Goal: Task Accomplishment & Management: Manage account settings

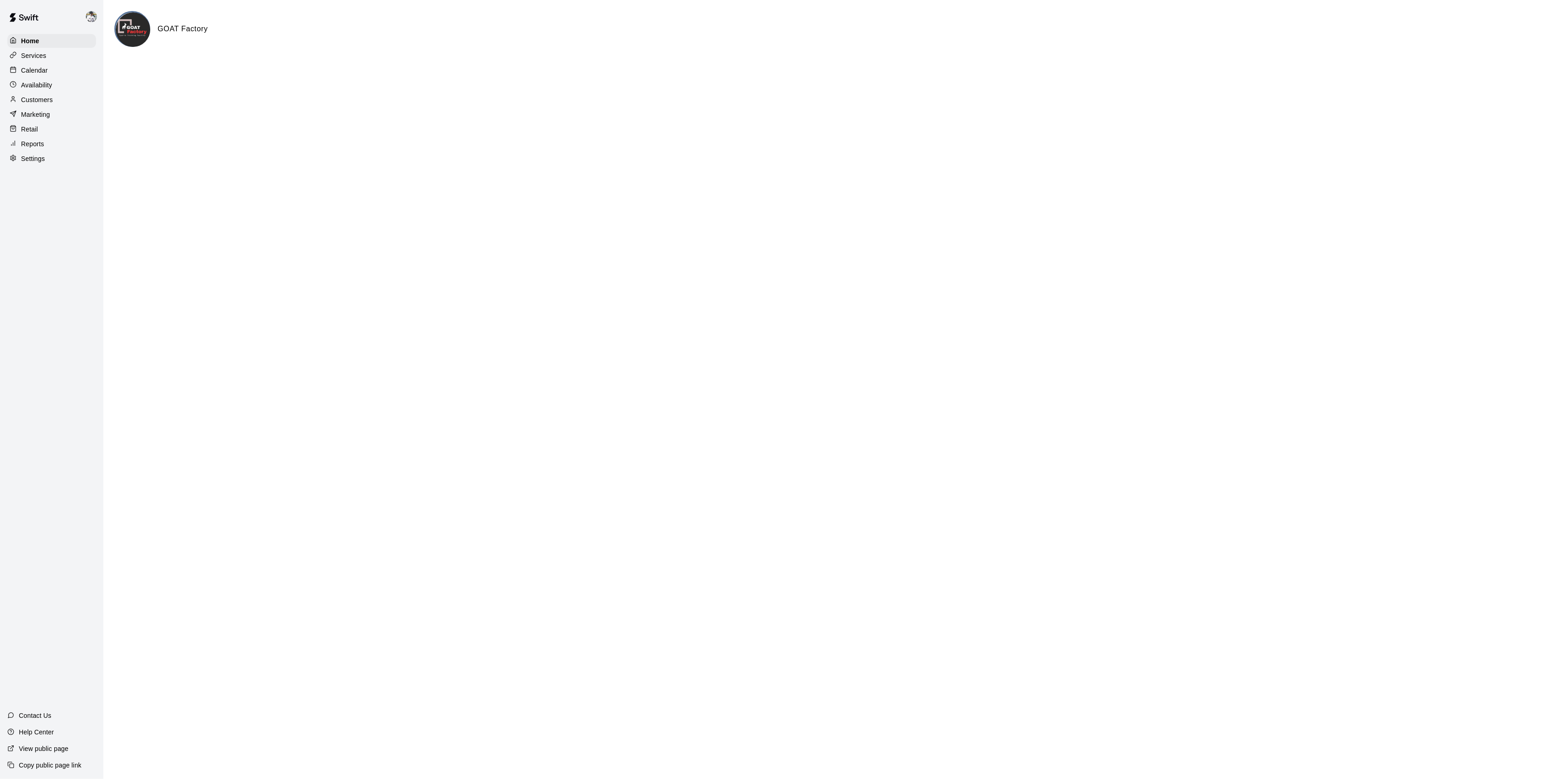
click at [24, 66] on p "Calendar" at bounding box center [35, 70] width 27 height 9
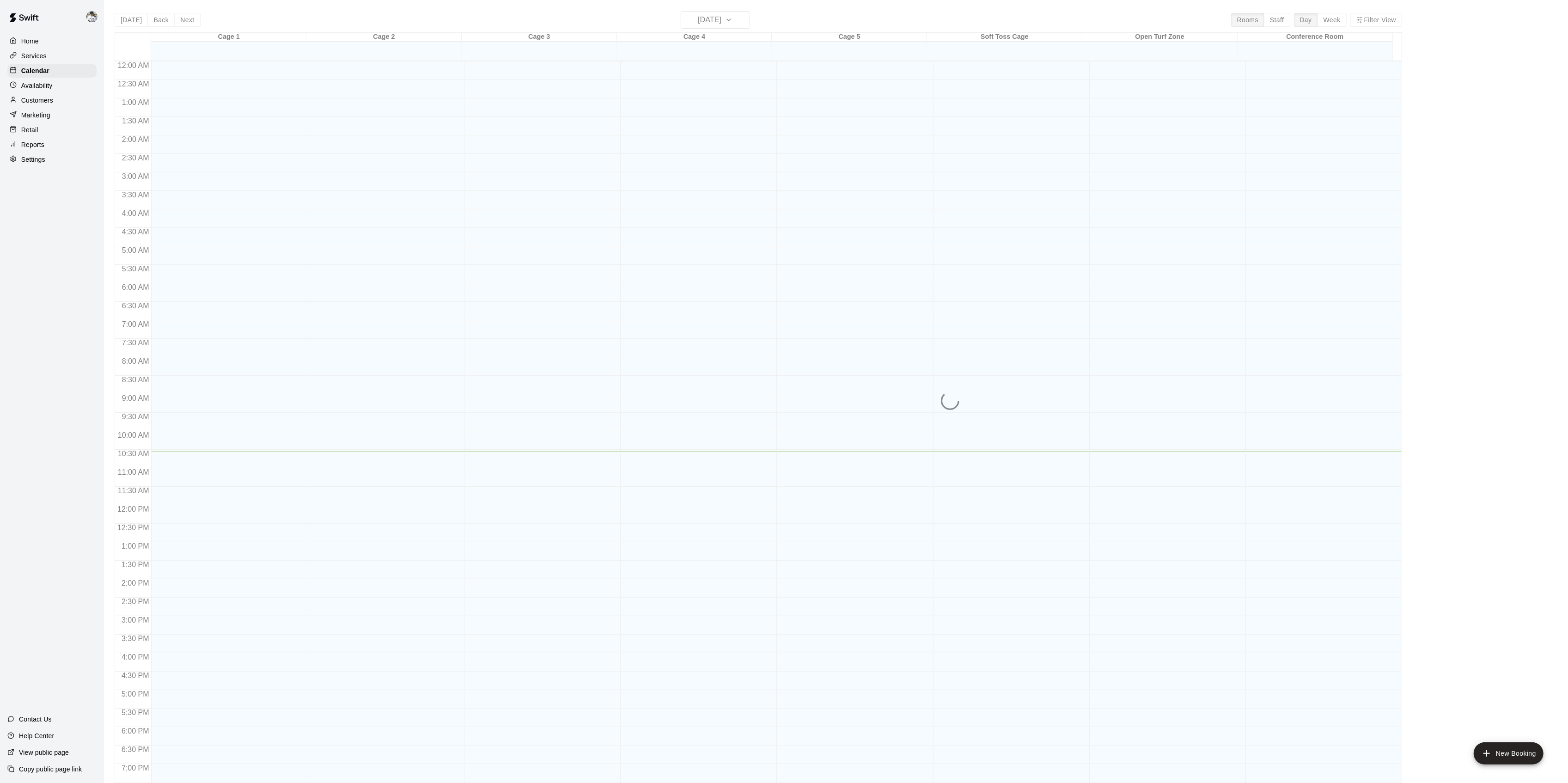
scroll to position [127, 0]
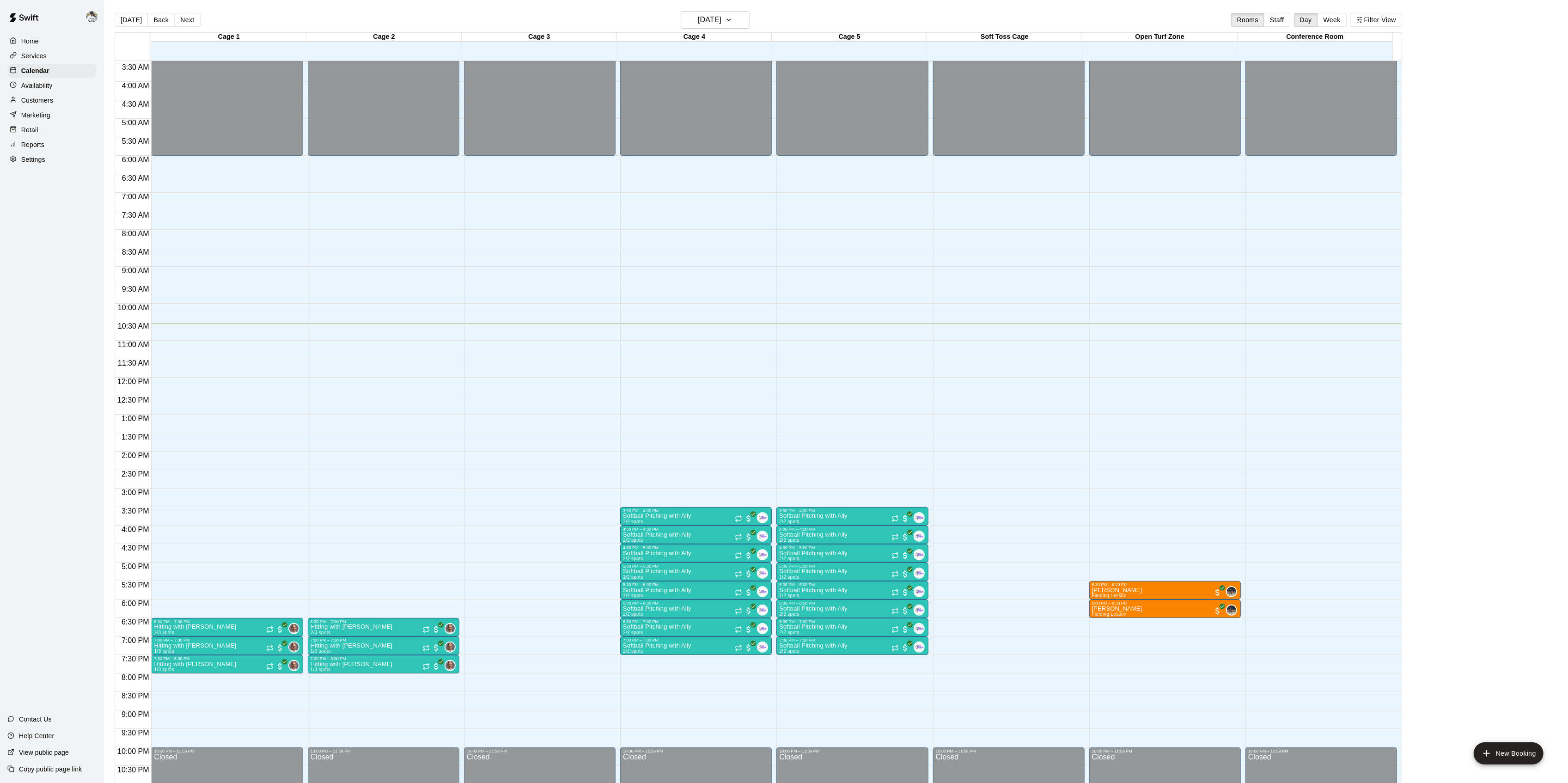
click at [32, 53] on p "Services" at bounding box center [34, 56] width 26 height 9
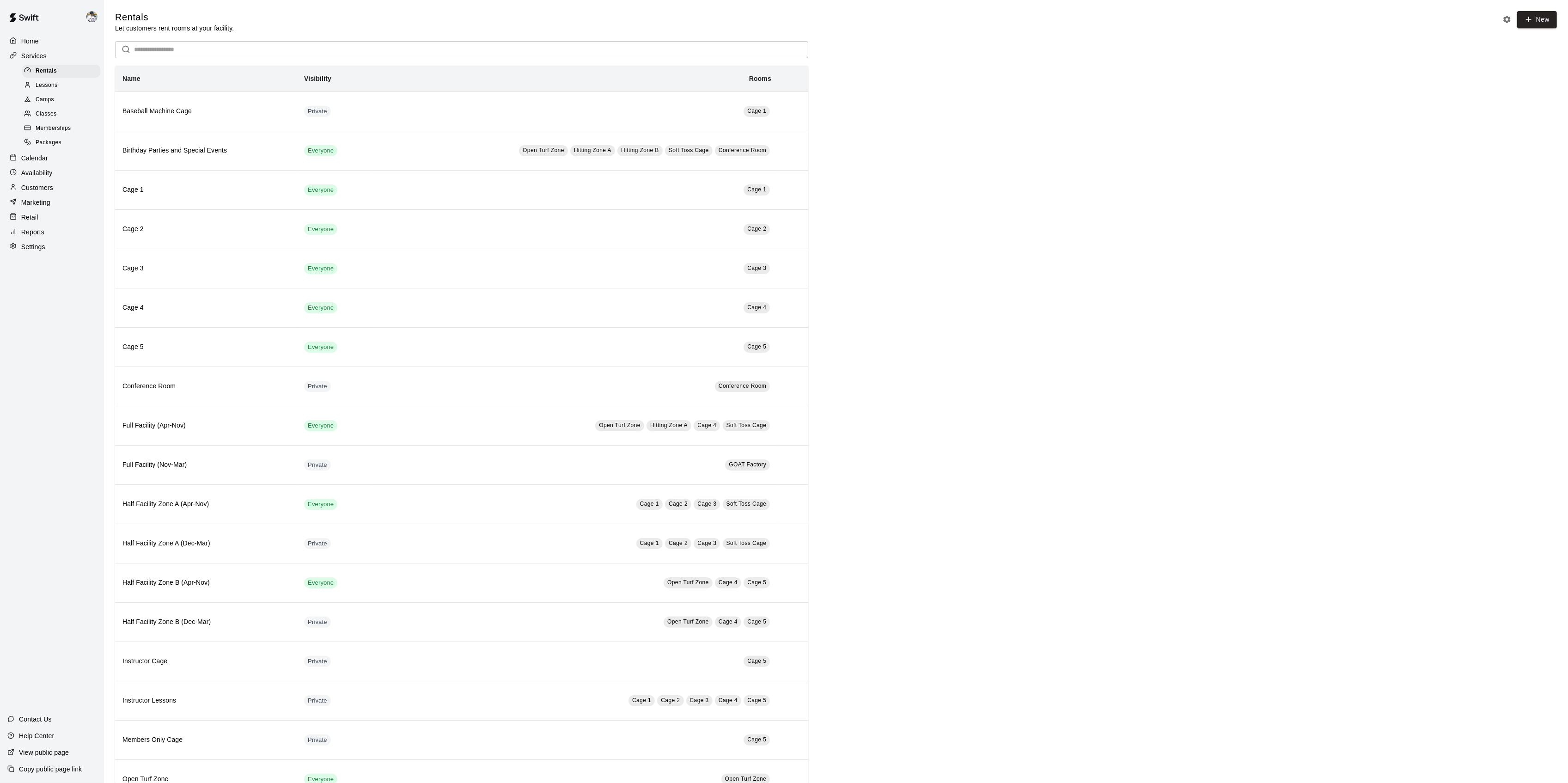
click at [39, 110] on link "Classes" at bounding box center [63, 114] width 82 height 14
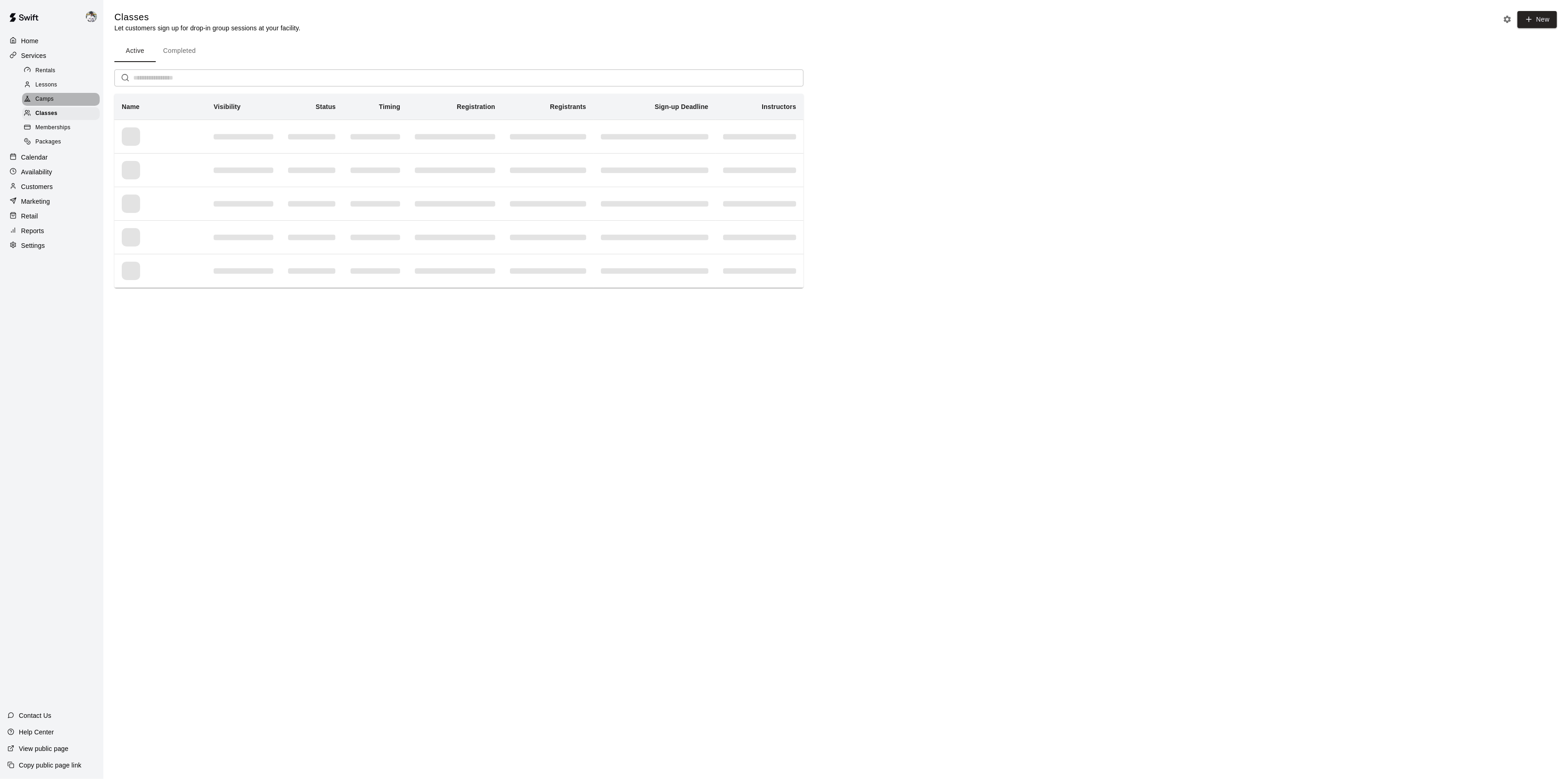
click at [41, 102] on span "Camps" at bounding box center [44, 99] width 18 height 9
click at [189, 50] on button "Completed" at bounding box center [180, 51] width 47 height 22
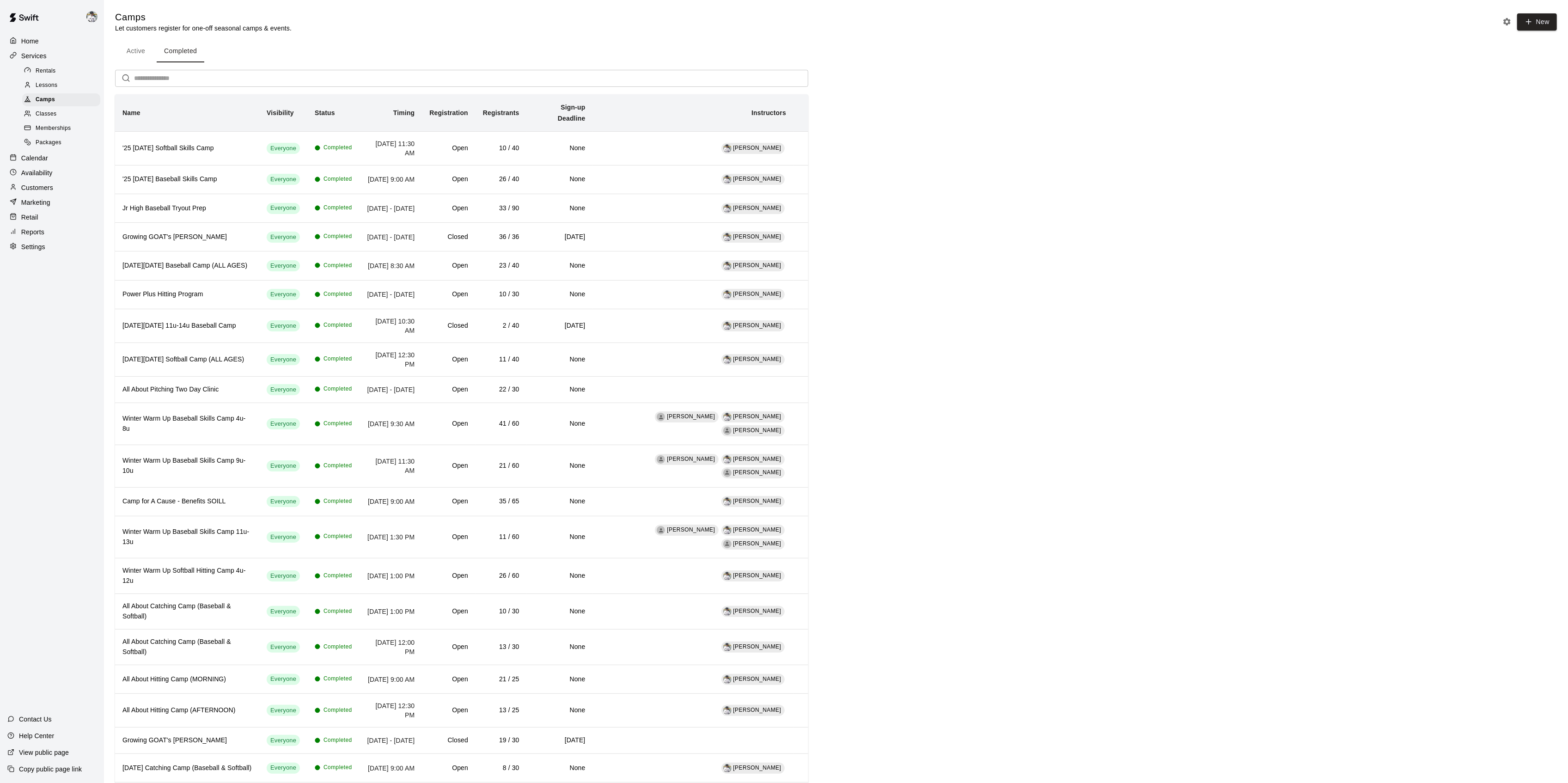
click at [176, 78] on input "text" at bounding box center [471, 78] width 674 height 17
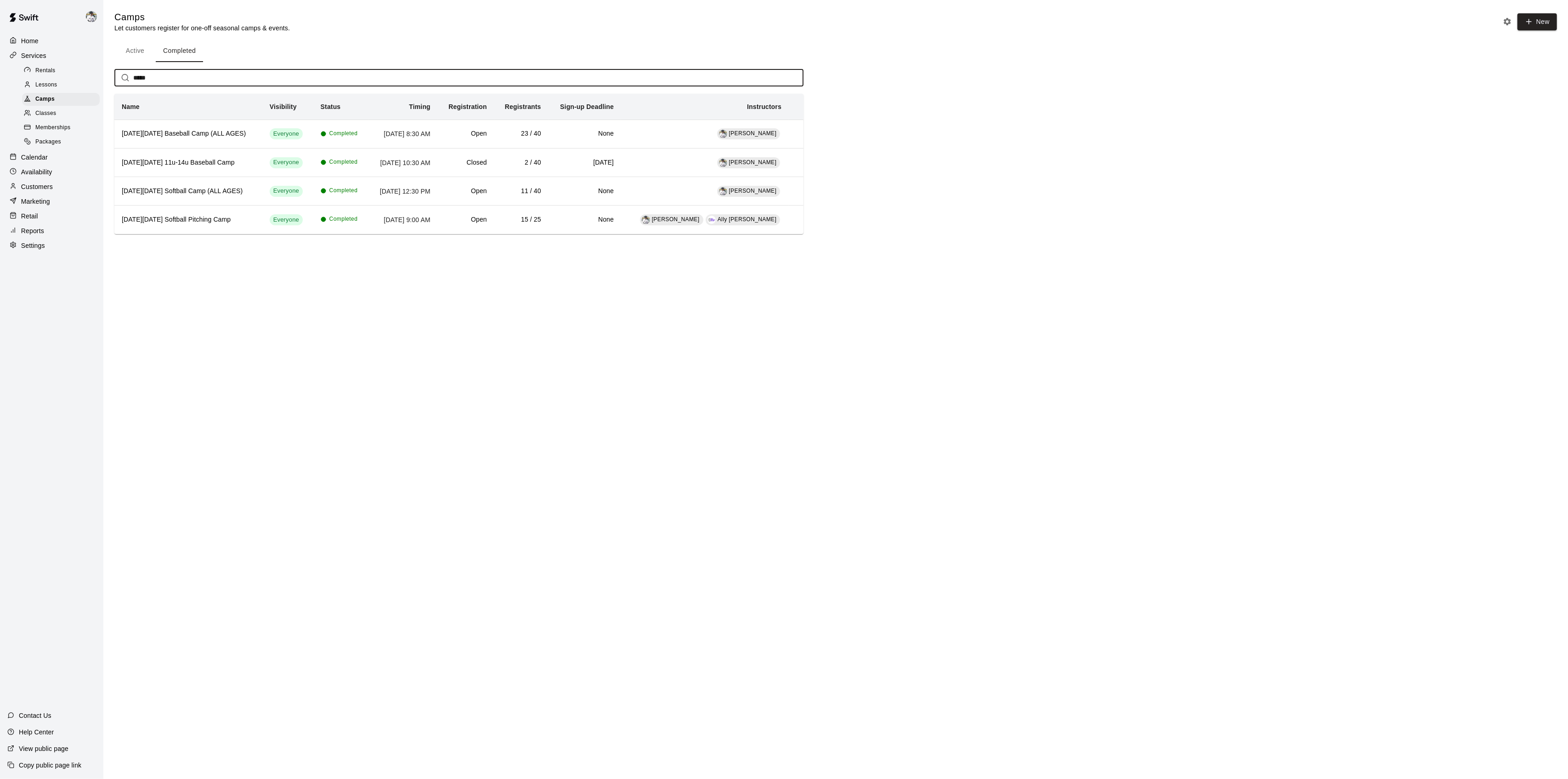
type input "*****"
click at [186, 259] on html "Home Services Rentals Lessons Camps Classes Memberships Packages Calendar Avail…" at bounding box center [784, 130] width 1568 height 259
click at [175, 136] on h6 "[DATE][DATE] Baseball Camp (ALL AGES)" at bounding box center [188, 133] width 133 height 10
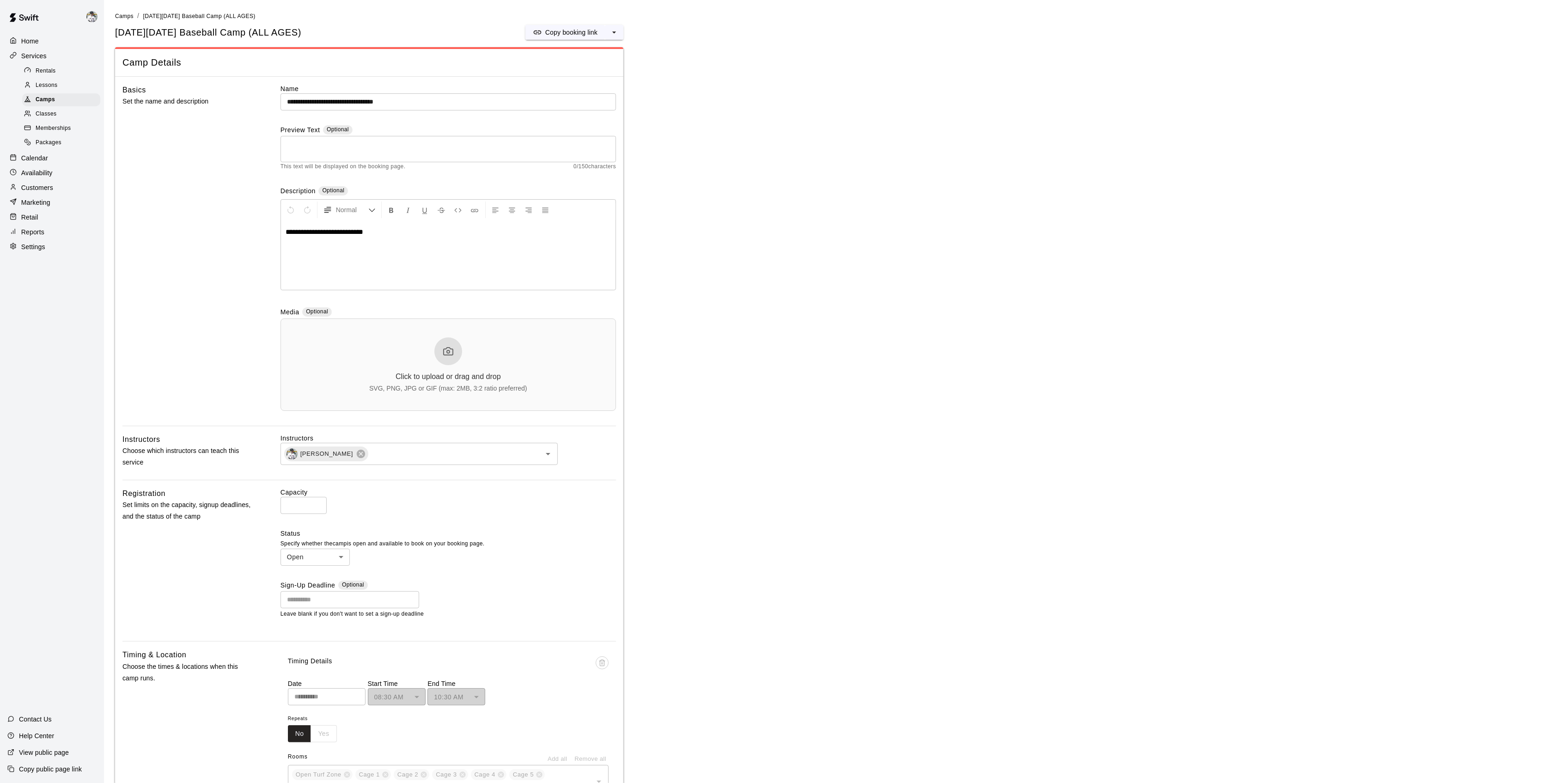
click at [621, 34] on button "select merge strategy" at bounding box center [614, 32] width 18 height 15
click at [568, 67] on h6 "Duplicate camp" at bounding box center [577, 66] width 45 height 10
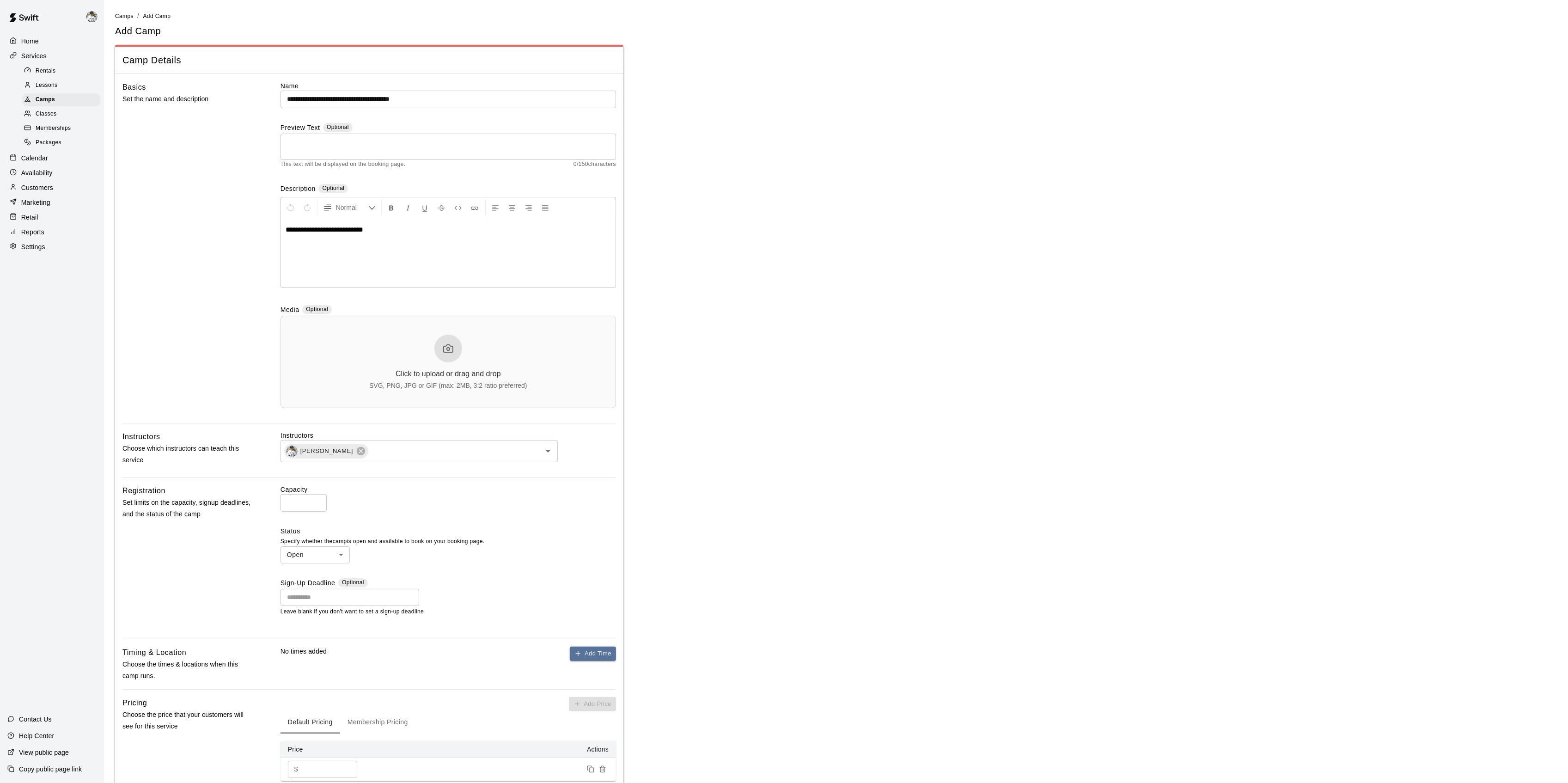
click at [310, 99] on input "**********" at bounding box center [448, 99] width 336 height 17
type input "**********"
click at [686, 347] on main "**********" at bounding box center [836, 445] width 1442 height 868
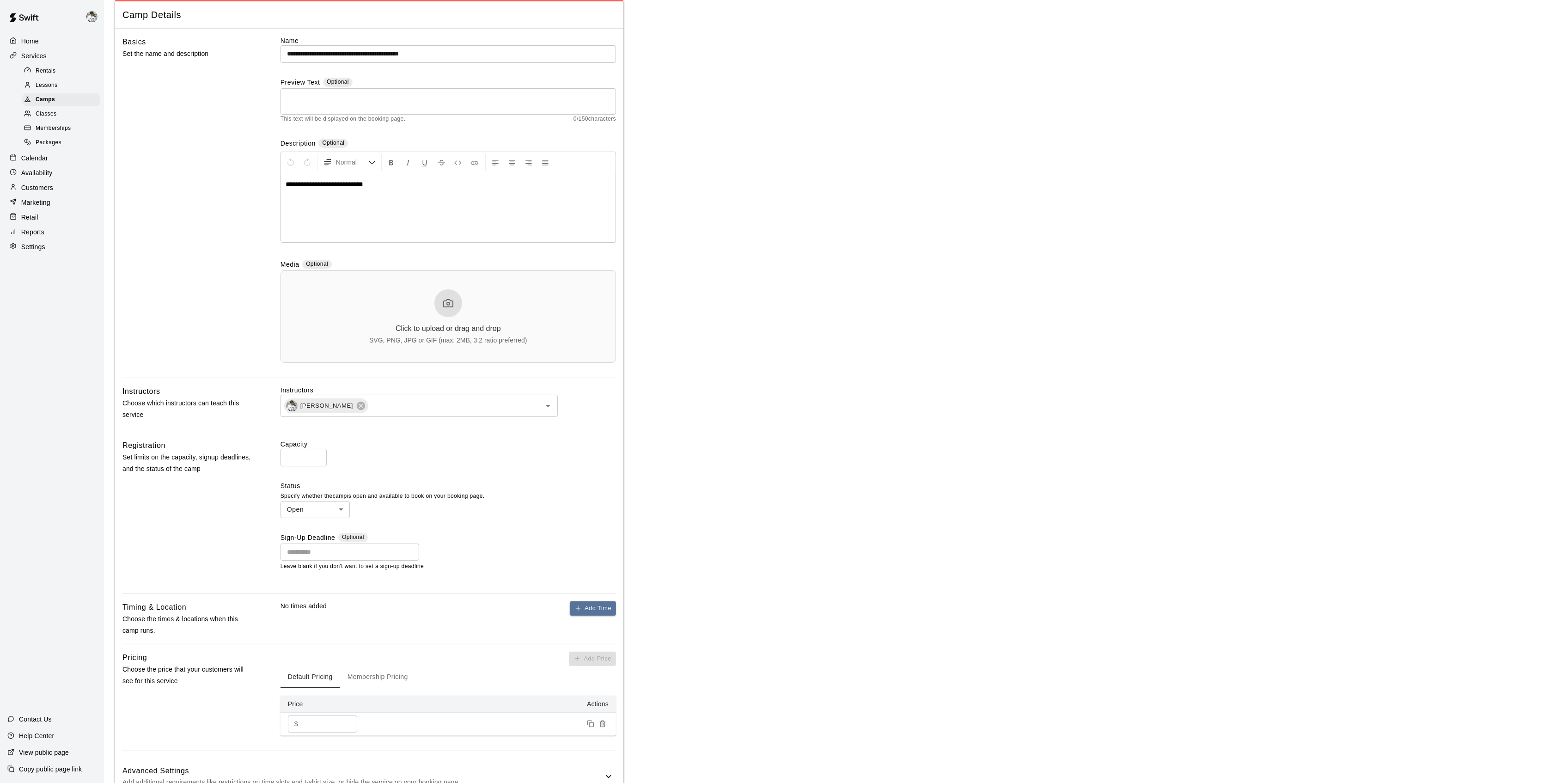
scroll to position [46, 0]
click at [795, 97] on main "**********" at bounding box center [836, 399] width 1442 height 868
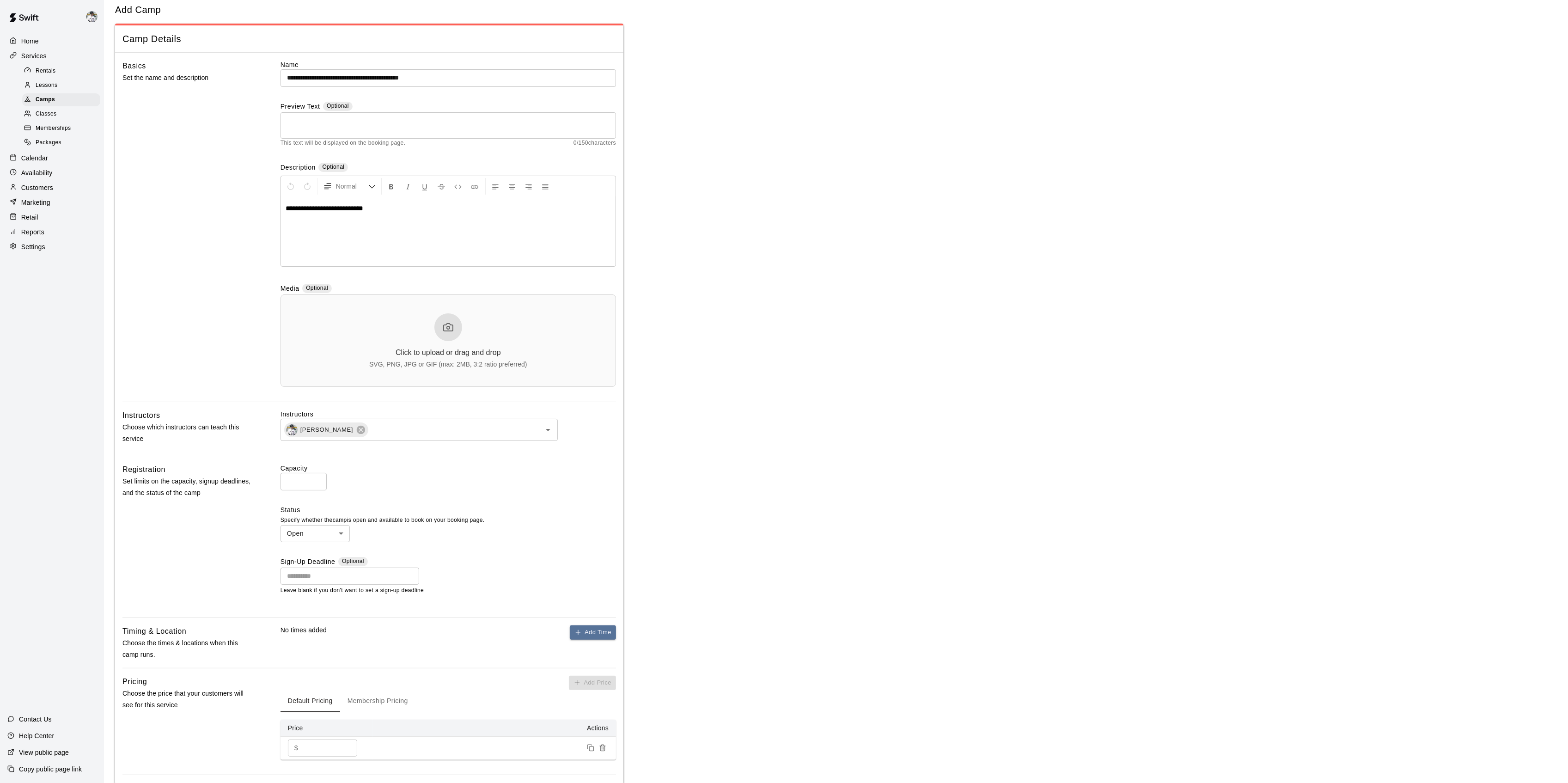
scroll to position [0, 0]
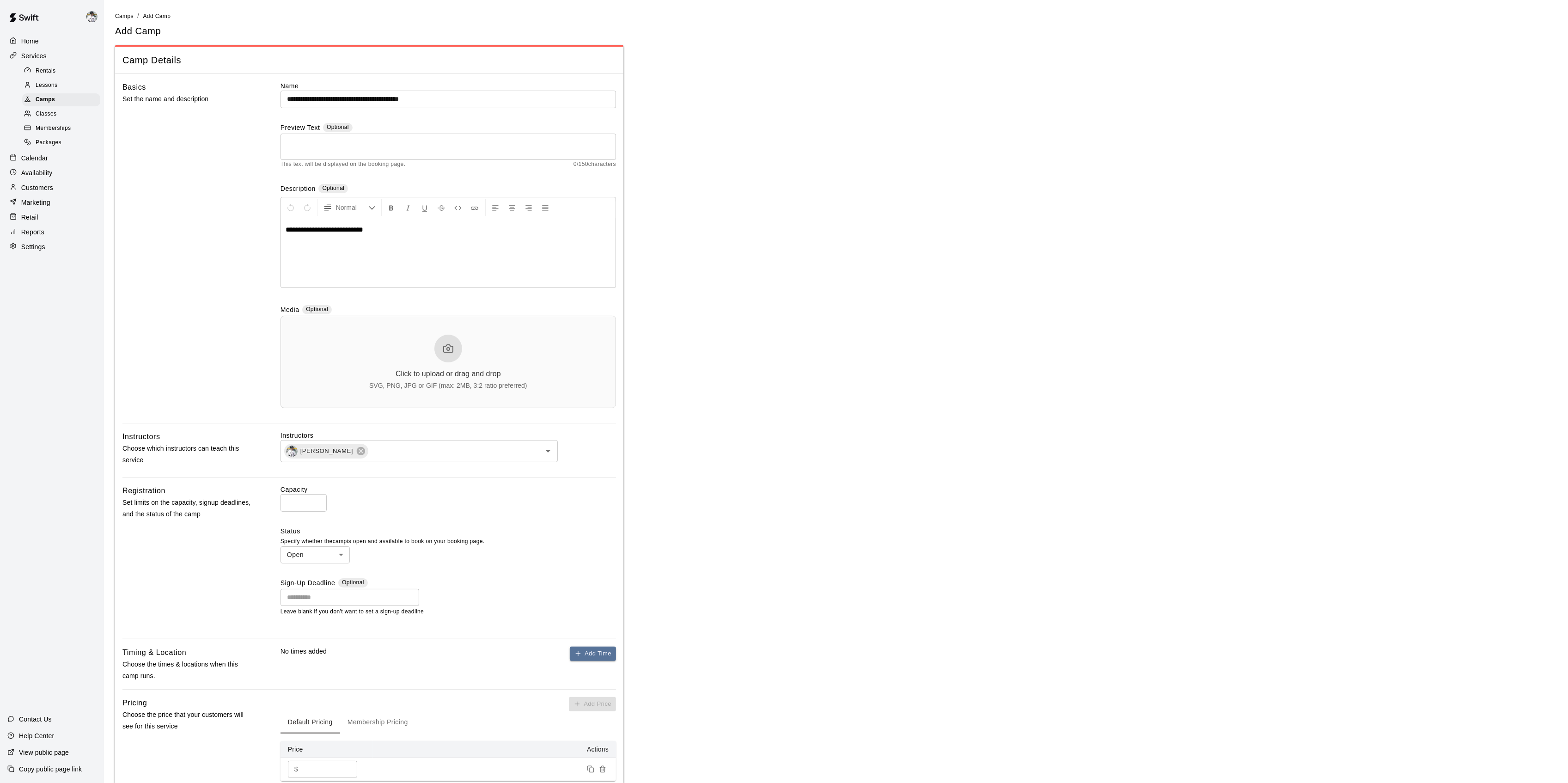
click at [766, 107] on main "**********" at bounding box center [836, 445] width 1442 height 868
click at [318, 596] on input "Choose date" at bounding box center [347, 598] width 132 height 17
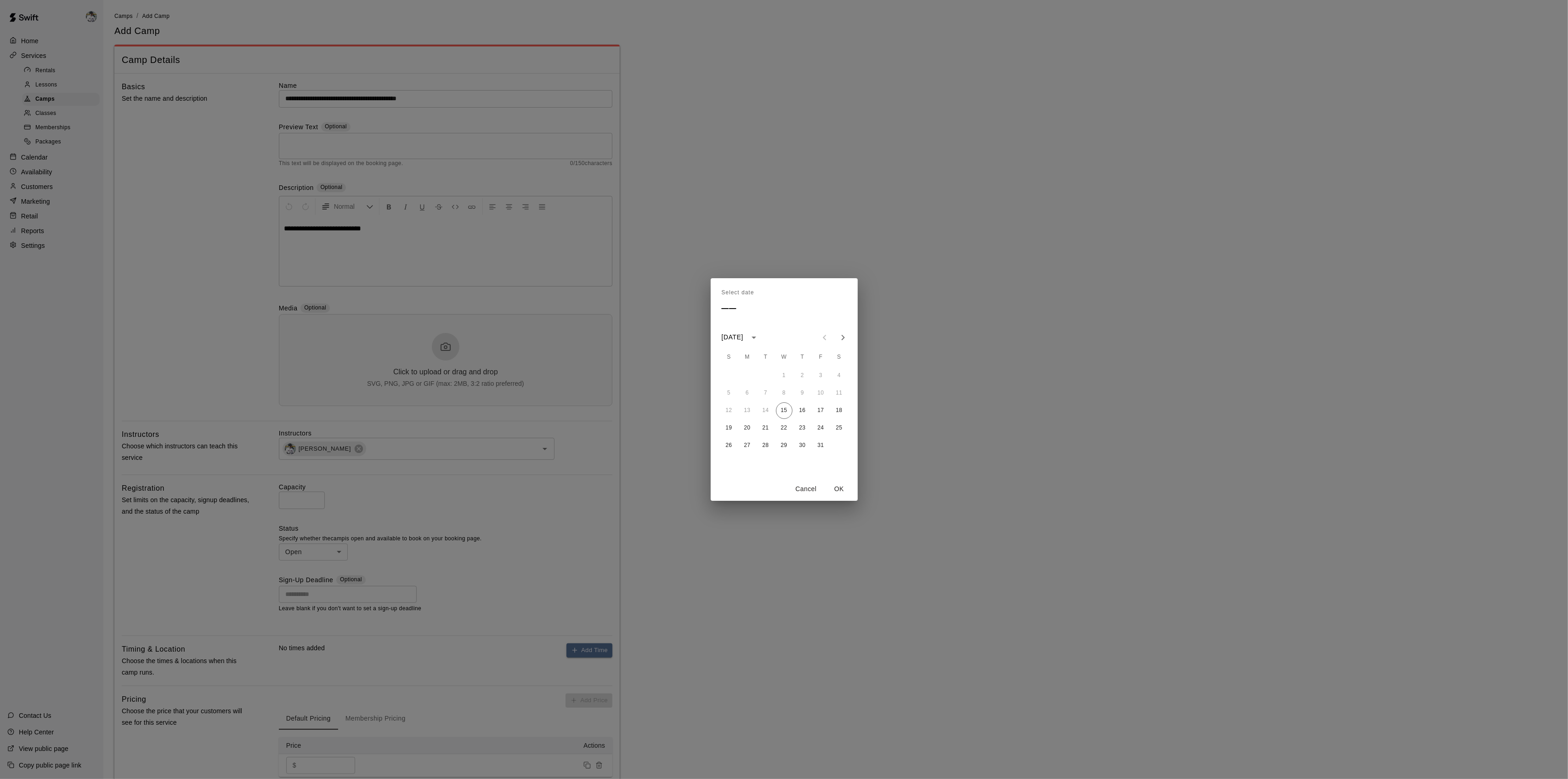
click at [844, 337] on icon "Next month" at bounding box center [842, 337] width 3 height 5
click at [821, 443] on button "28" at bounding box center [821, 445] width 16 height 16
type input "**********"
click at [835, 493] on button "OK" at bounding box center [839, 489] width 29 height 17
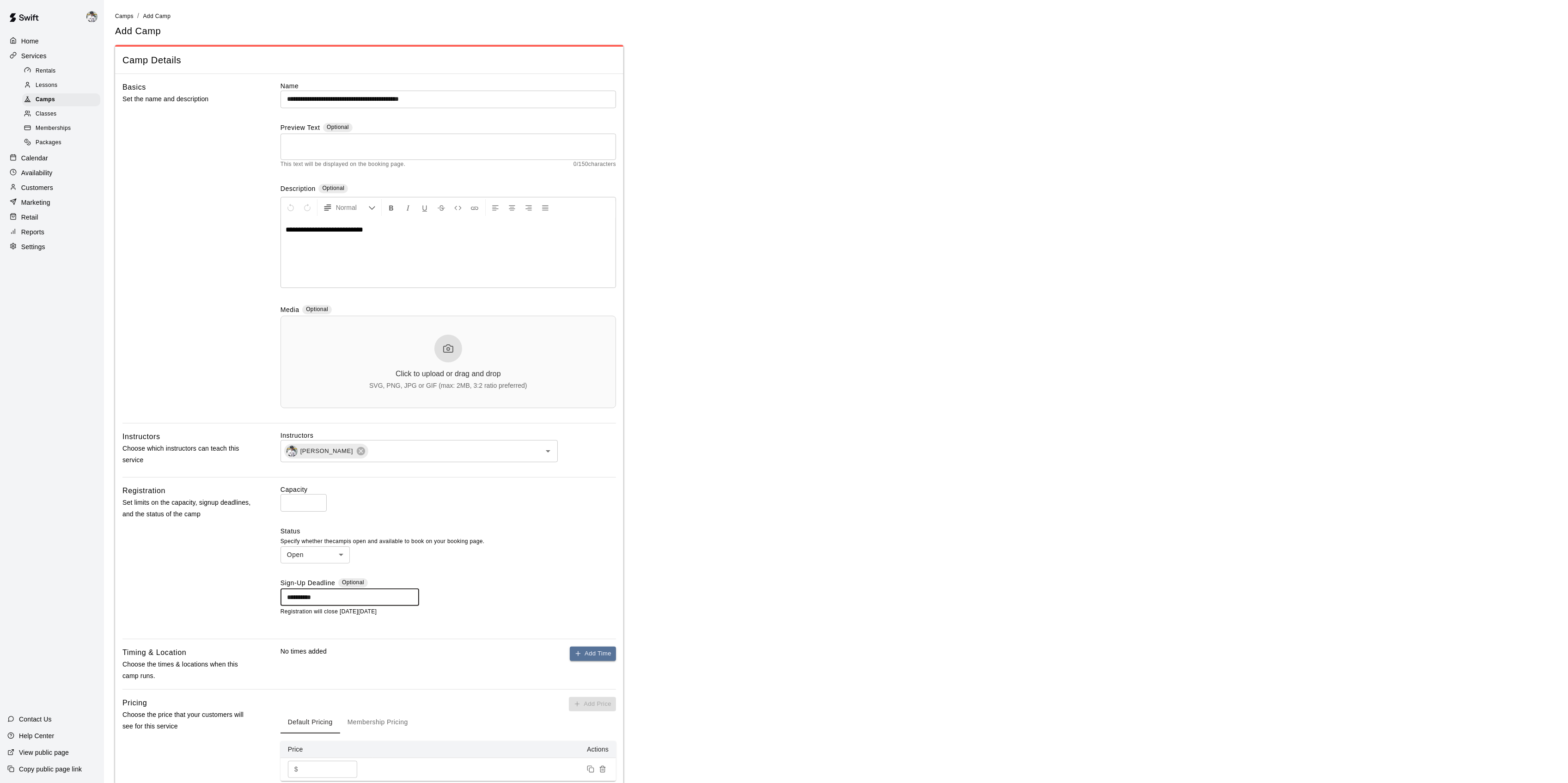
click at [581, 651] on icon "button" at bounding box center [578, 653] width 7 height 7
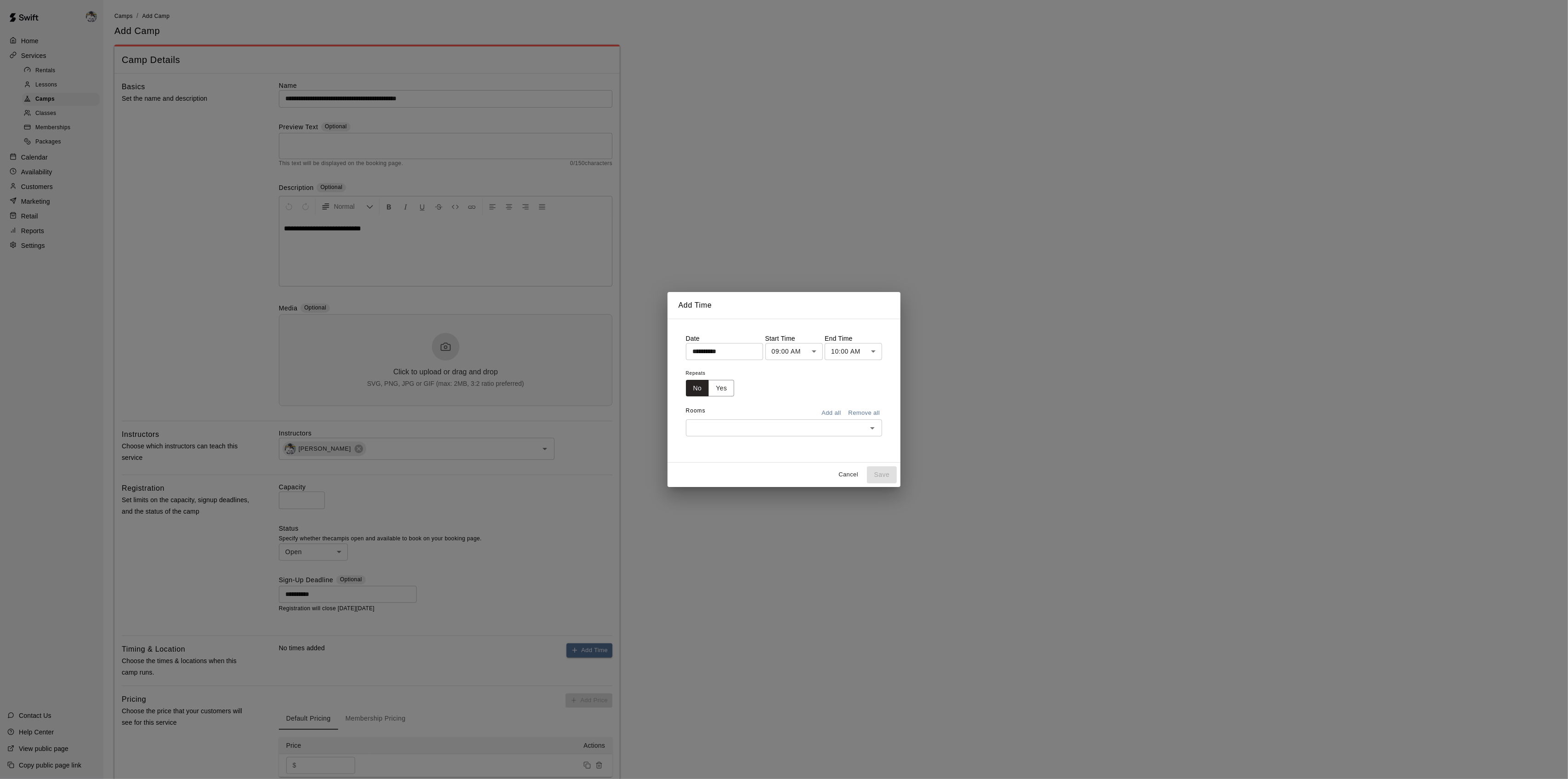
click at [727, 353] on input "**********" at bounding box center [721, 351] width 71 height 17
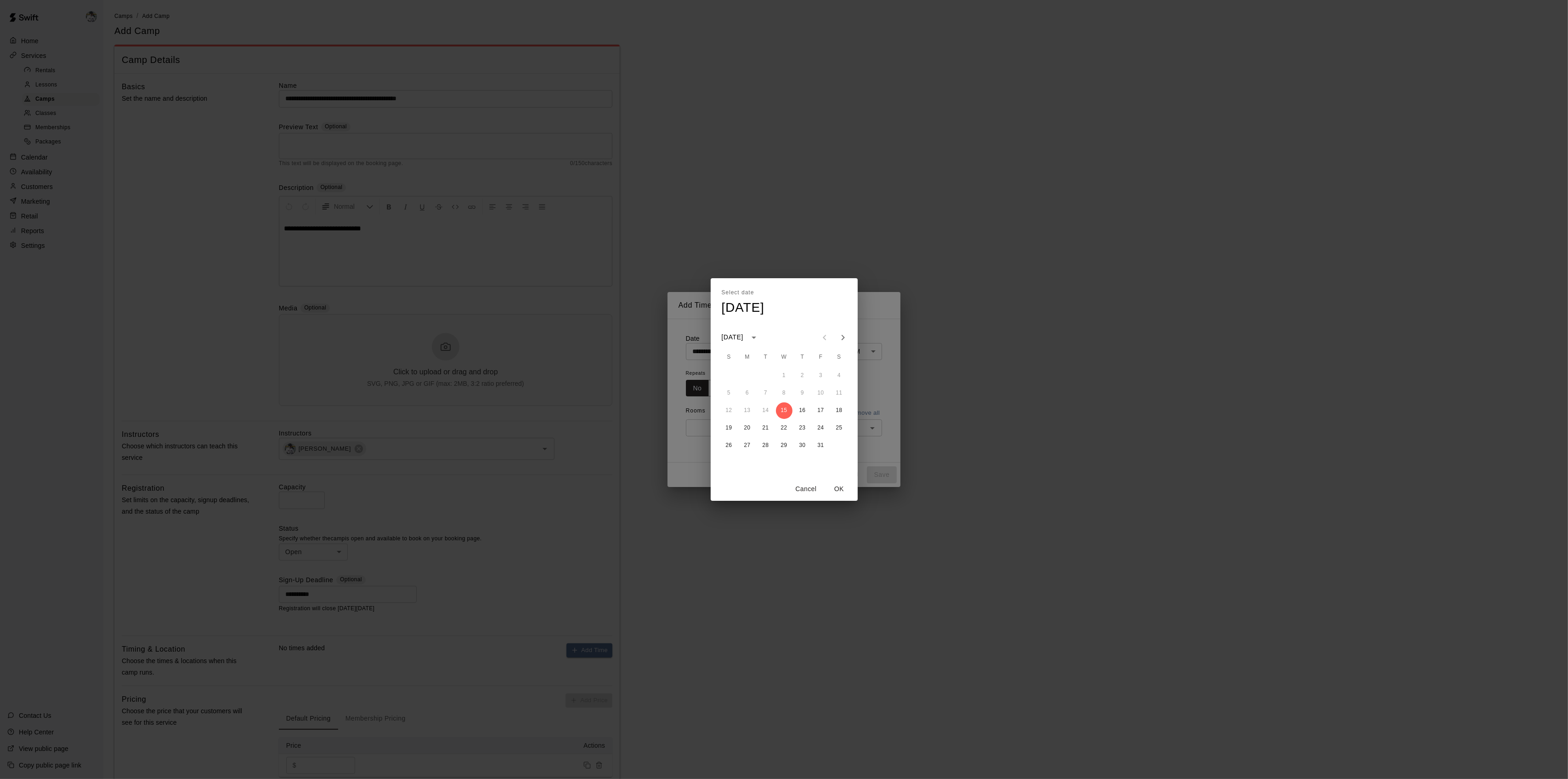
click at [842, 339] on icon "Next month" at bounding box center [843, 337] width 11 height 11
click at [819, 447] on button "28" at bounding box center [821, 445] width 16 height 16
type input "**********"
click at [838, 493] on button "OK" at bounding box center [839, 489] width 29 height 17
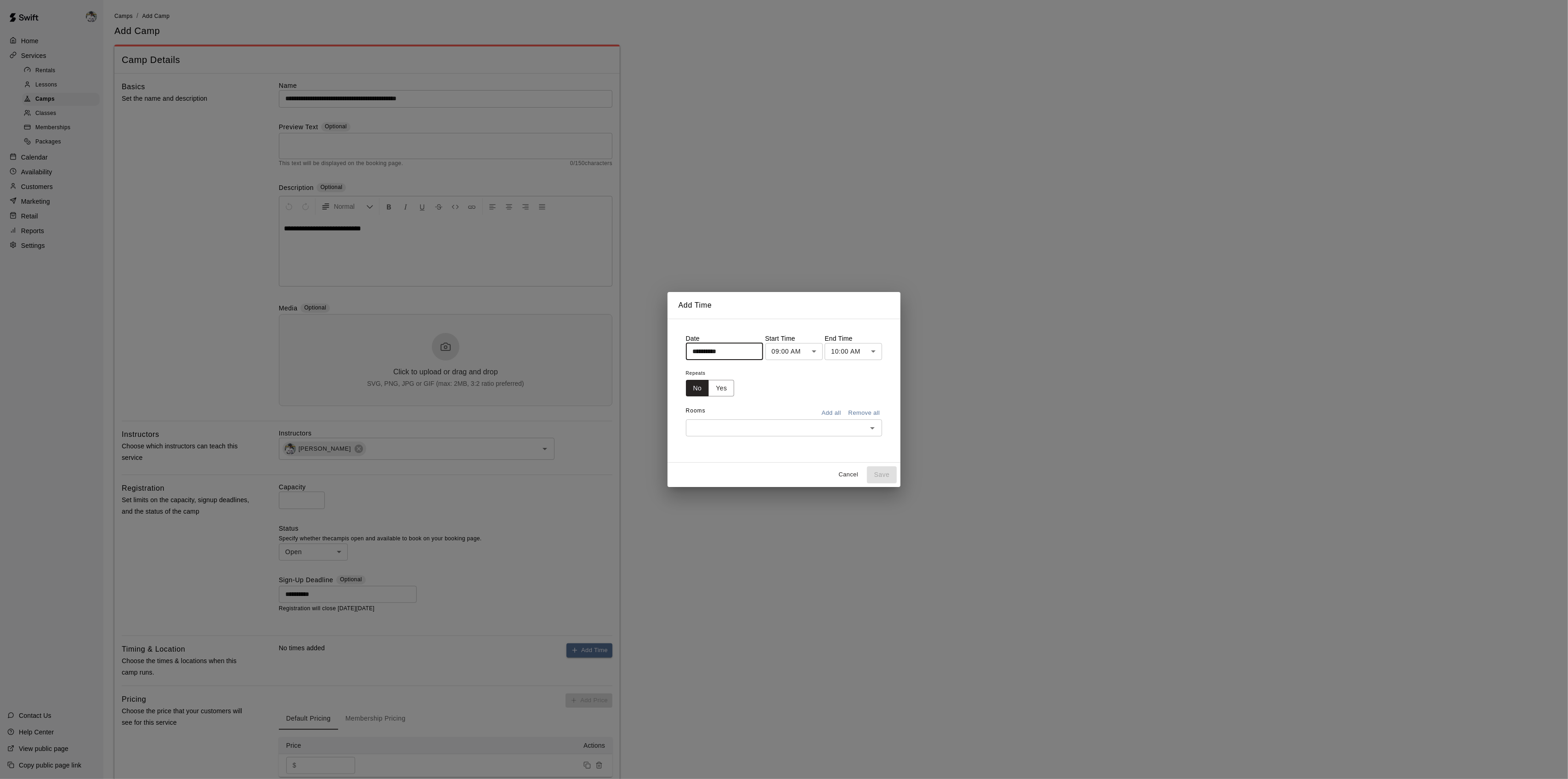
click at [798, 350] on body "**********" at bounding box center [784, 443] width 1568 height 886
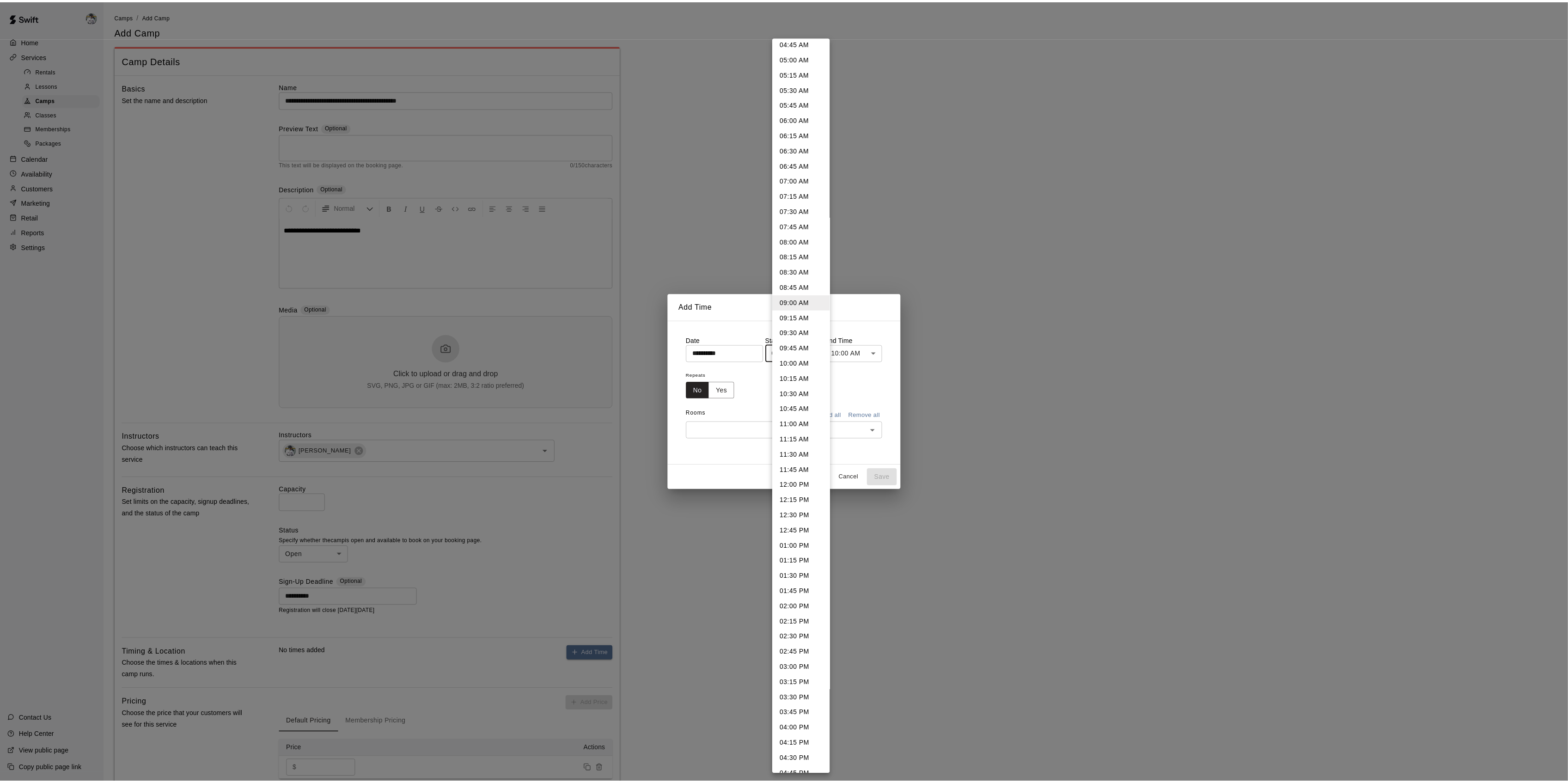
scroll to position [296, 0]
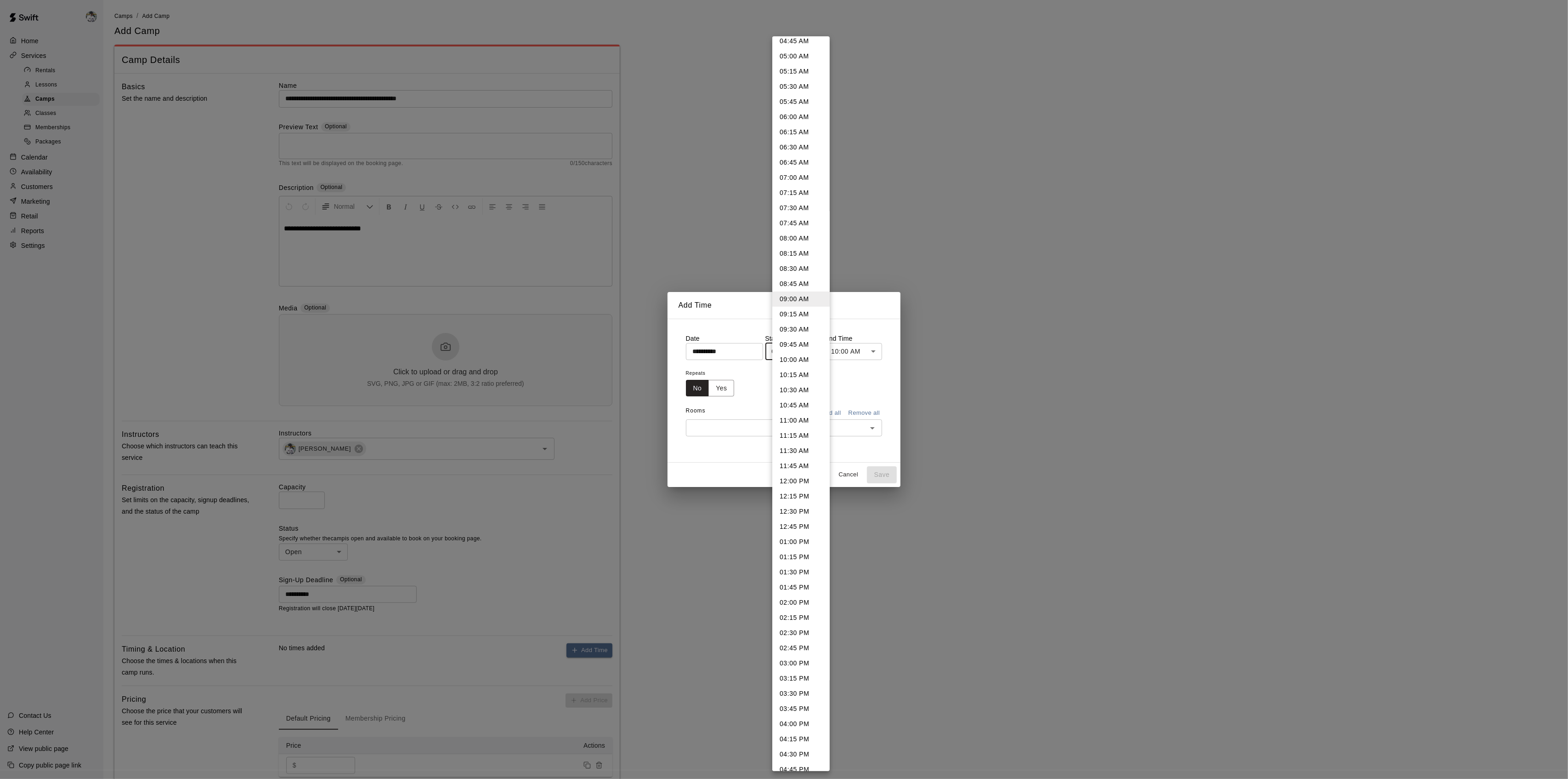
click at [802, 543] on li "01:00 PM" at bounding box center [801, 541] width 57 height 15
type input "********"
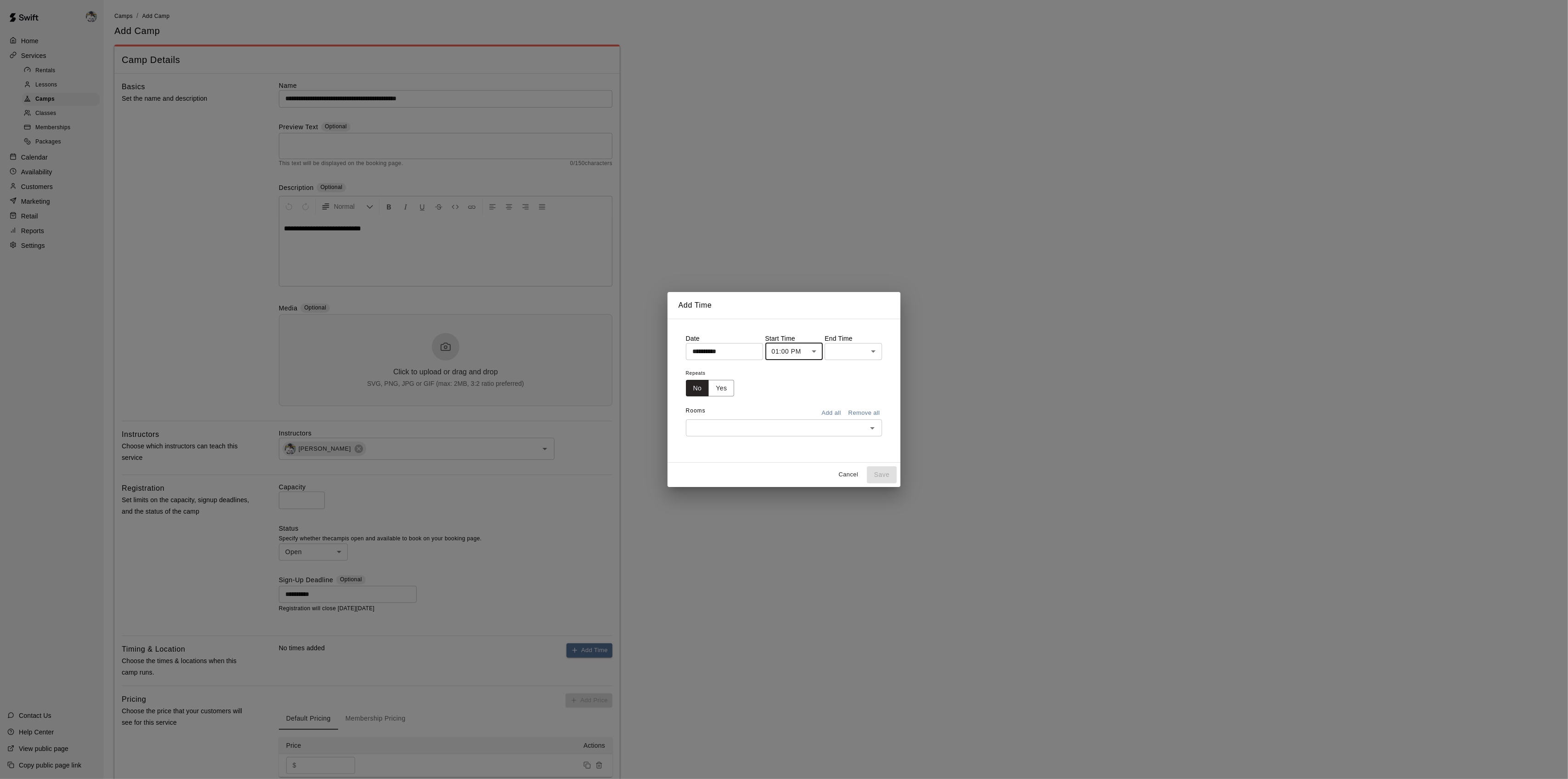
click at [852, 351] on body "**********" at bounding box center [784, 443] width 1568 height 886
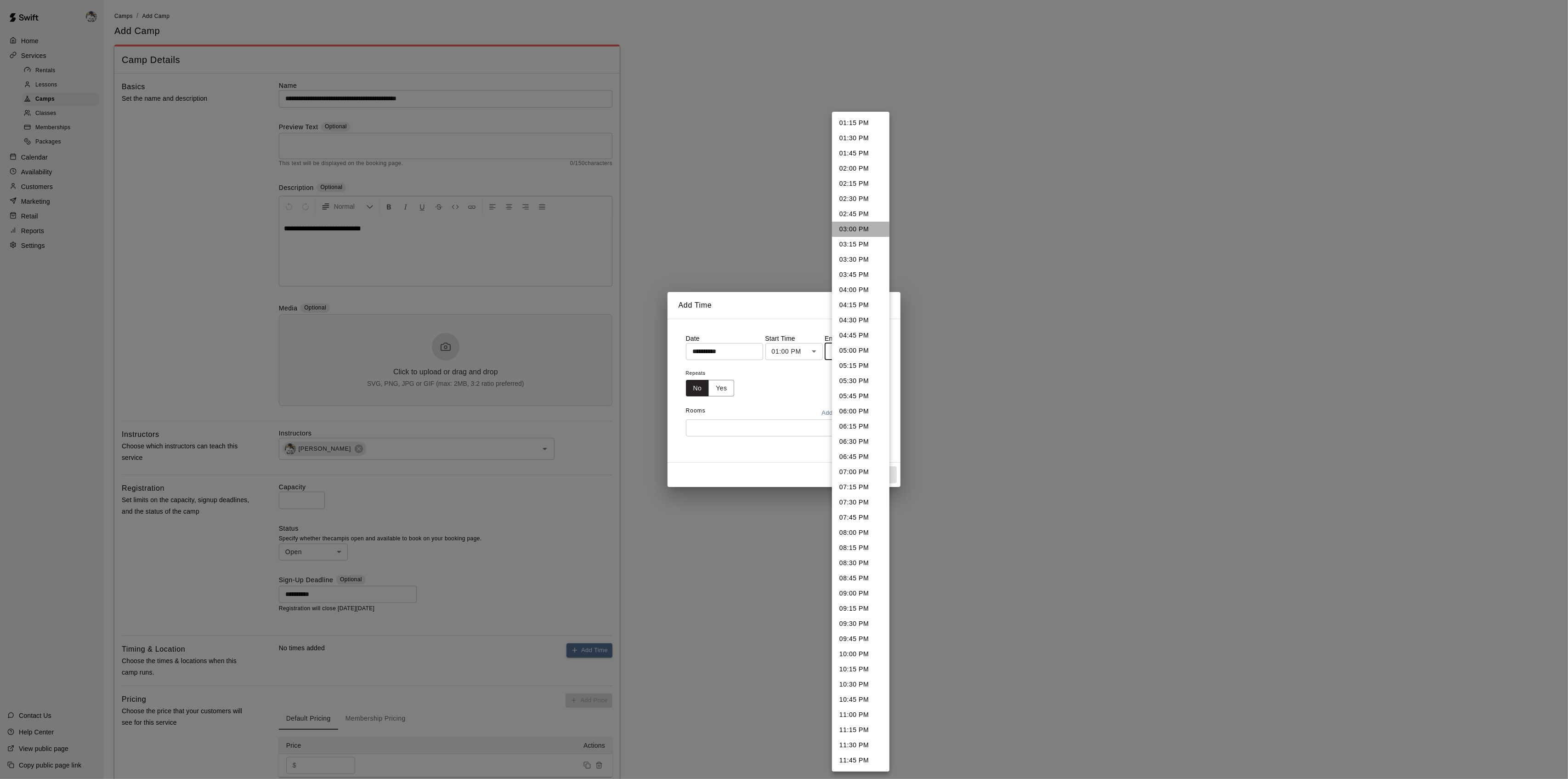
click at [859, 232] on li "03:00 PM" at bounding box center [861, 229] width 57 height 15
type input "********"
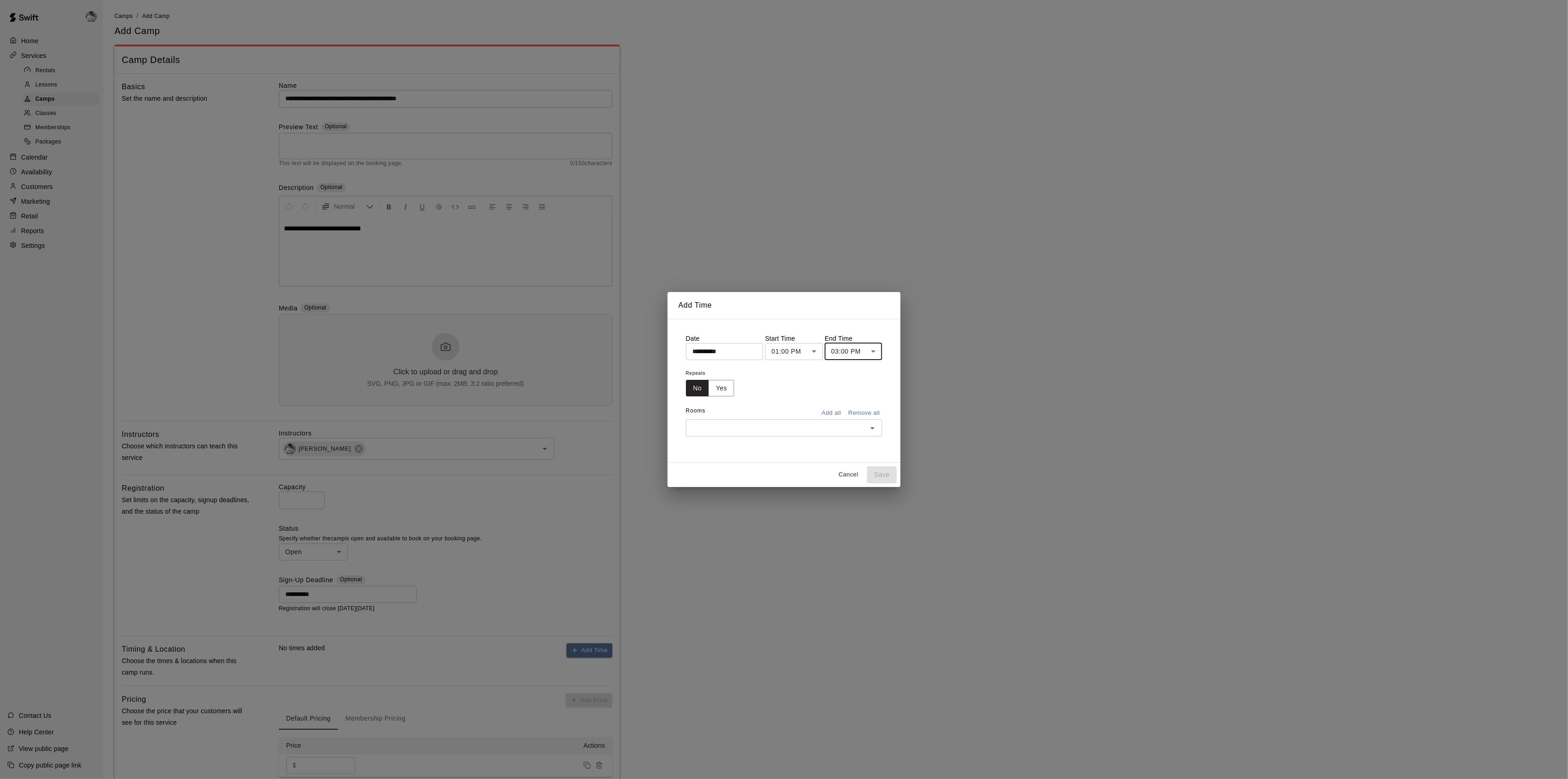
click at [836, 414] on button "Add all" at bounding box center [831, 412] width 29 height 14
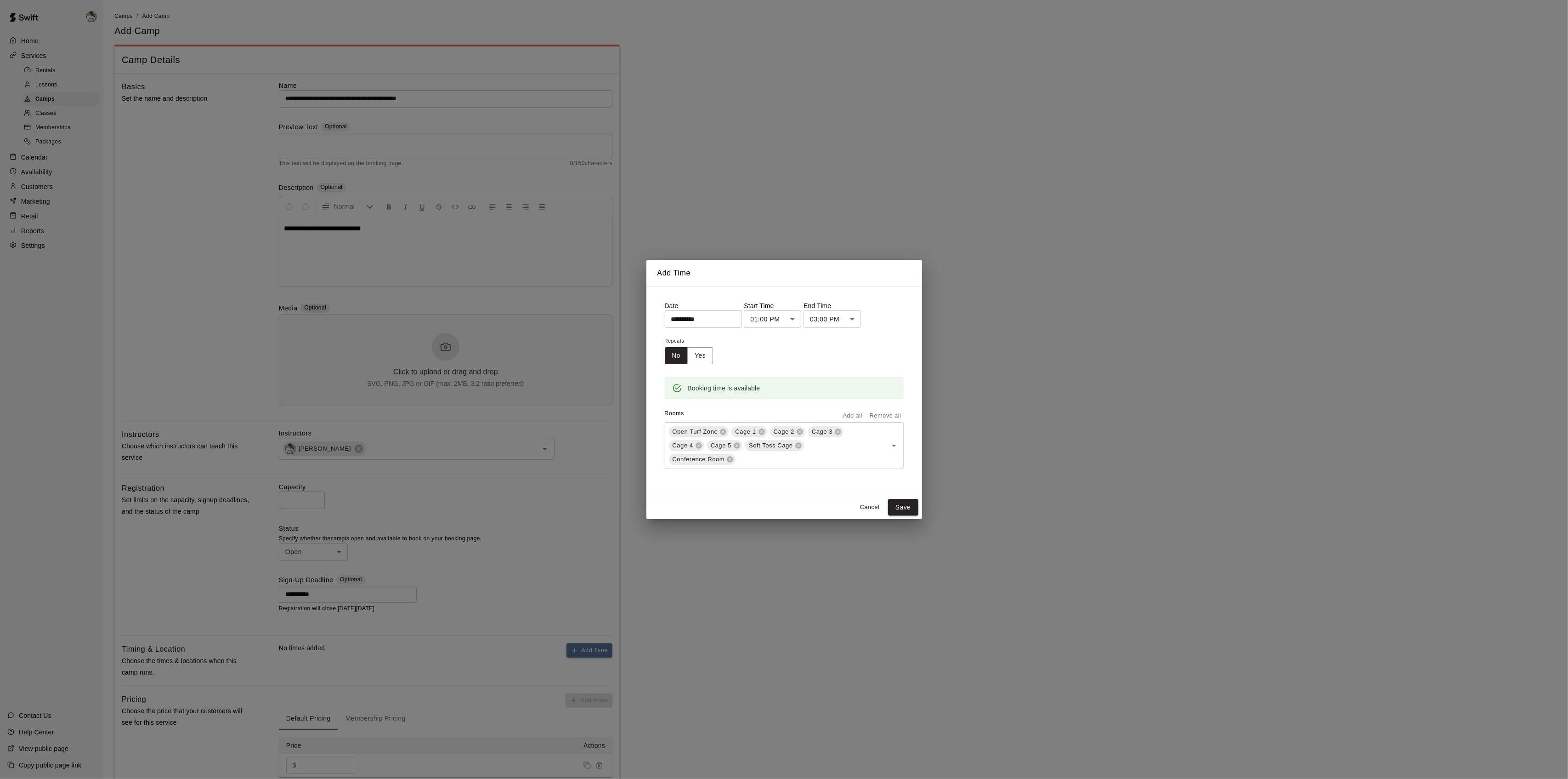
click at [904, 509] on button "Save" at bounding box center [903, 507] width 30 height 17
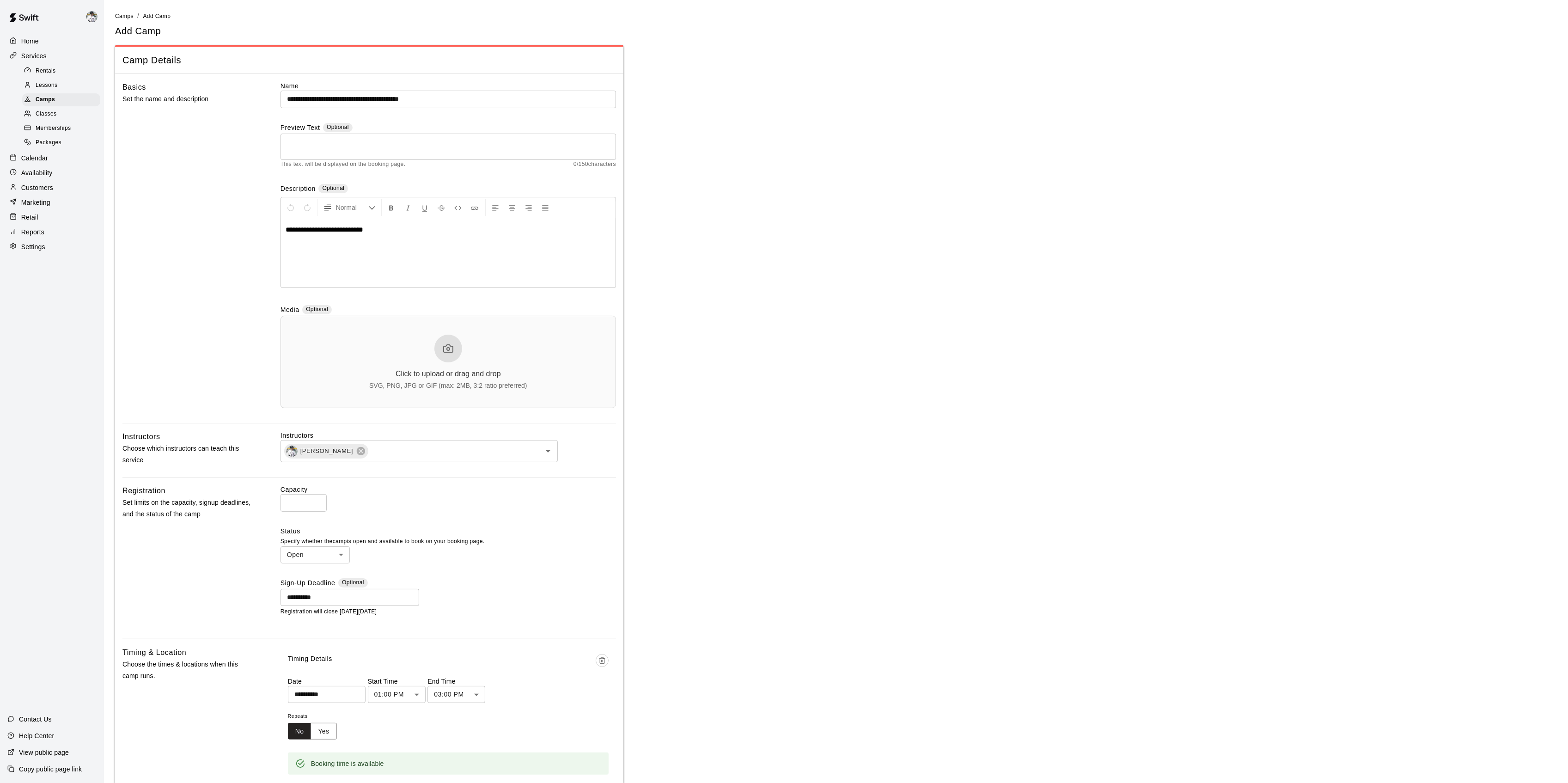
scroll to position [278, 0]
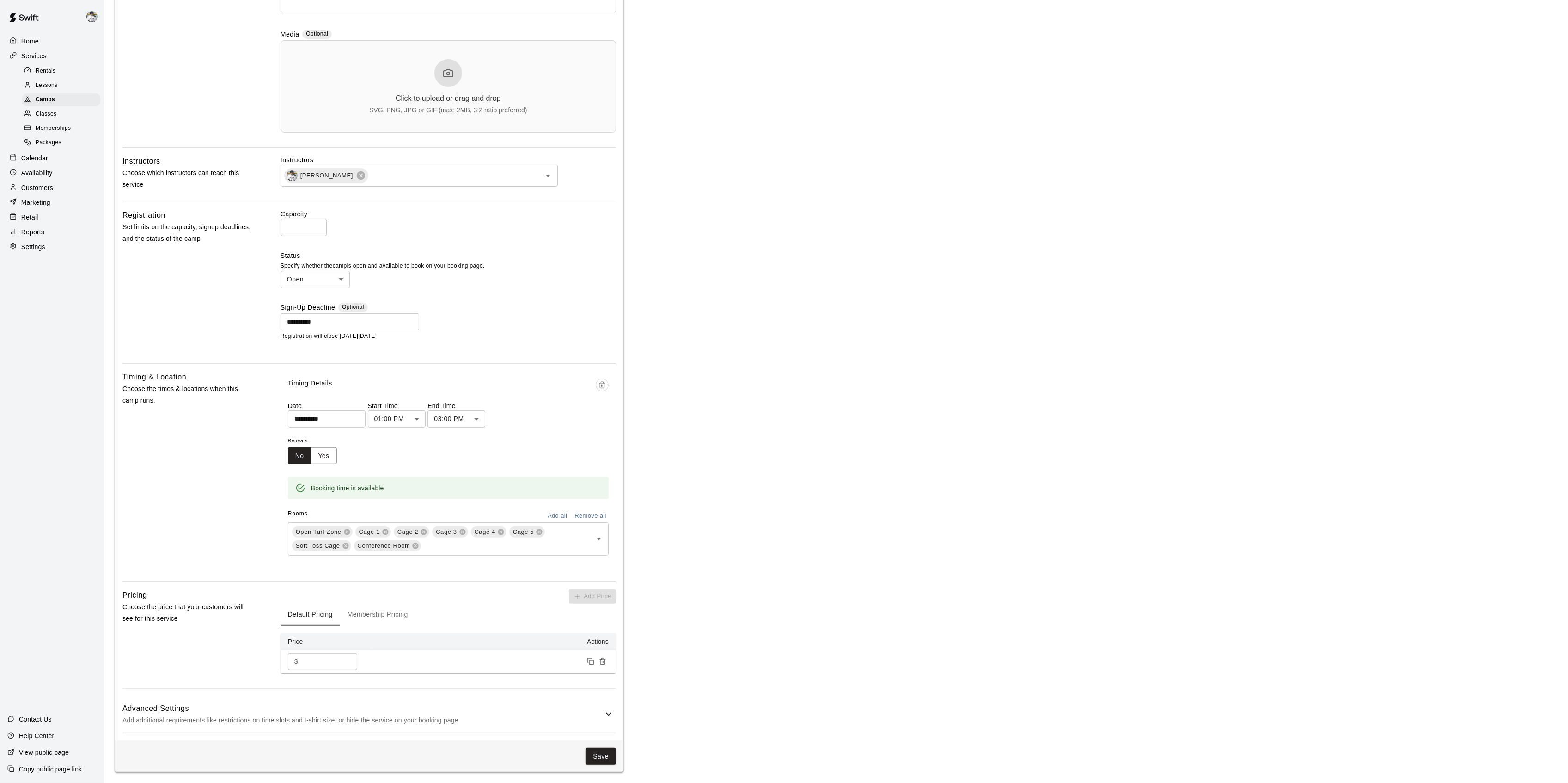
click at [598, 753] on button "Save" at bounding box center [601, 756] width 31 height 17
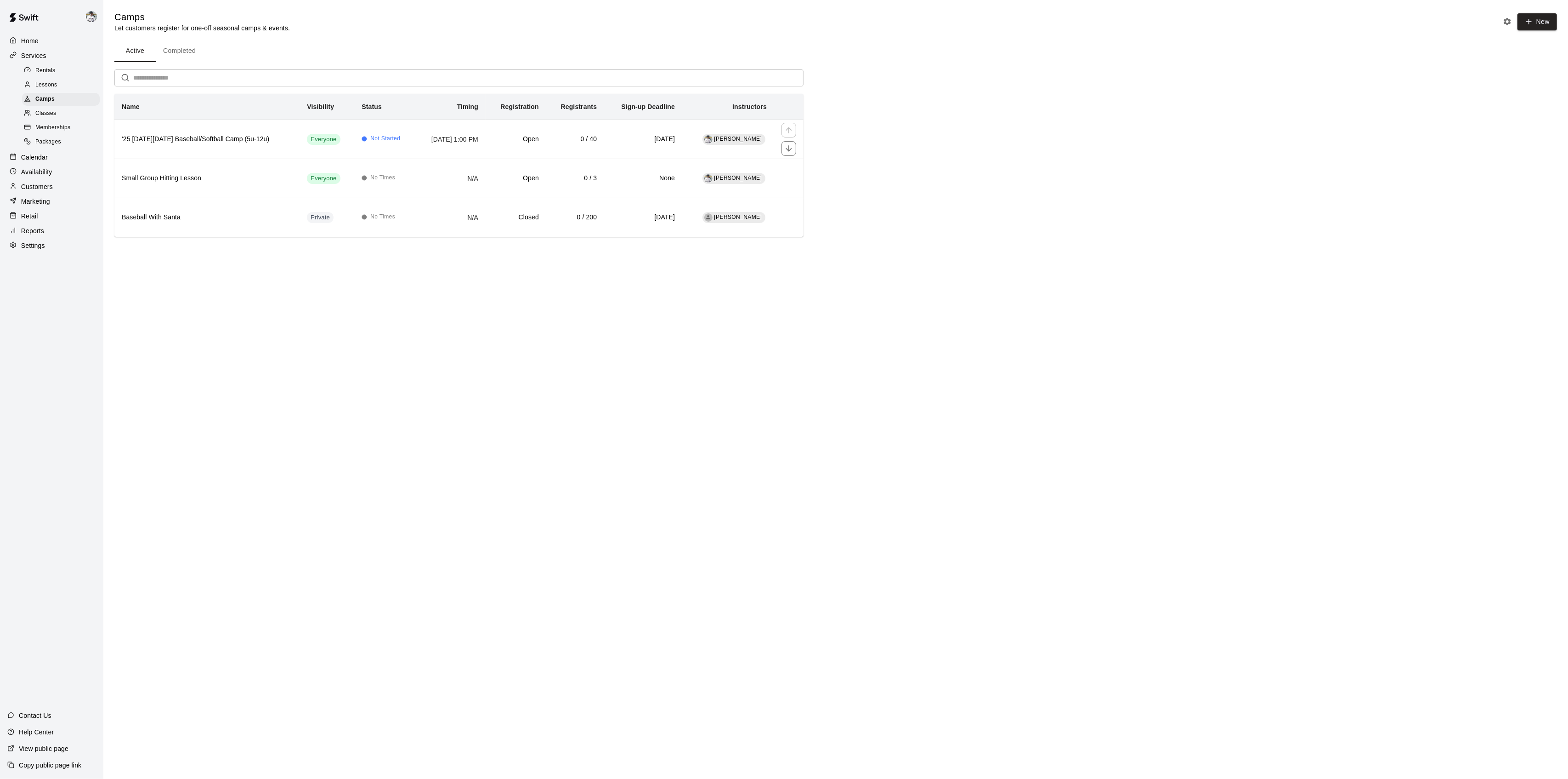
click at [206, 134] on h6 "'25 [DATE][DATE] Baseball/Softball Camp (5u-12u)" at bounding box center [207, 139] width 170 height 10
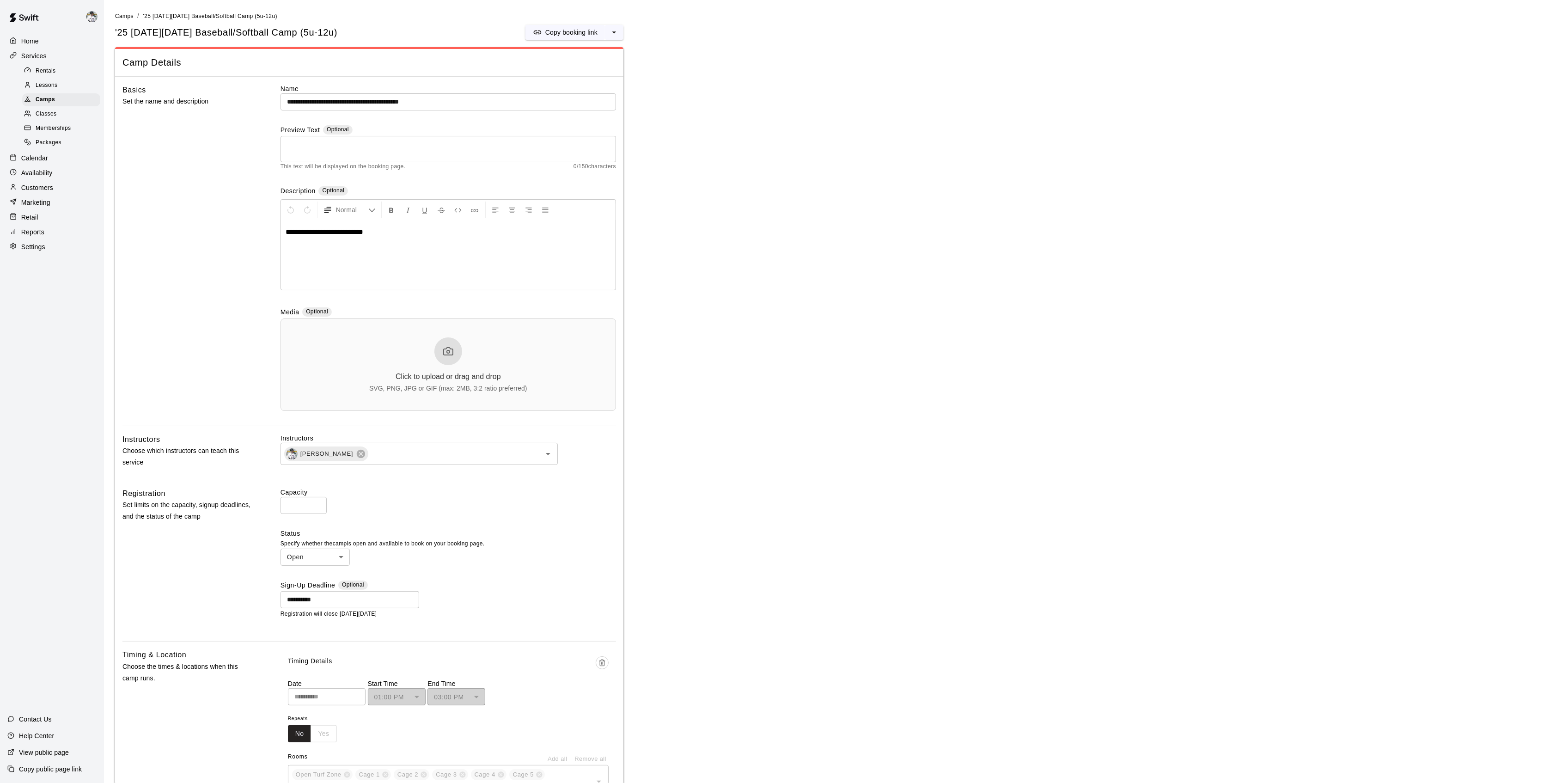
click at [546, 33] on p "Copy booking link" at bounding box center [571, 32] width 52 height 9
click at [438, 358] on div at bounding box center [448, 351] width 28 height 28
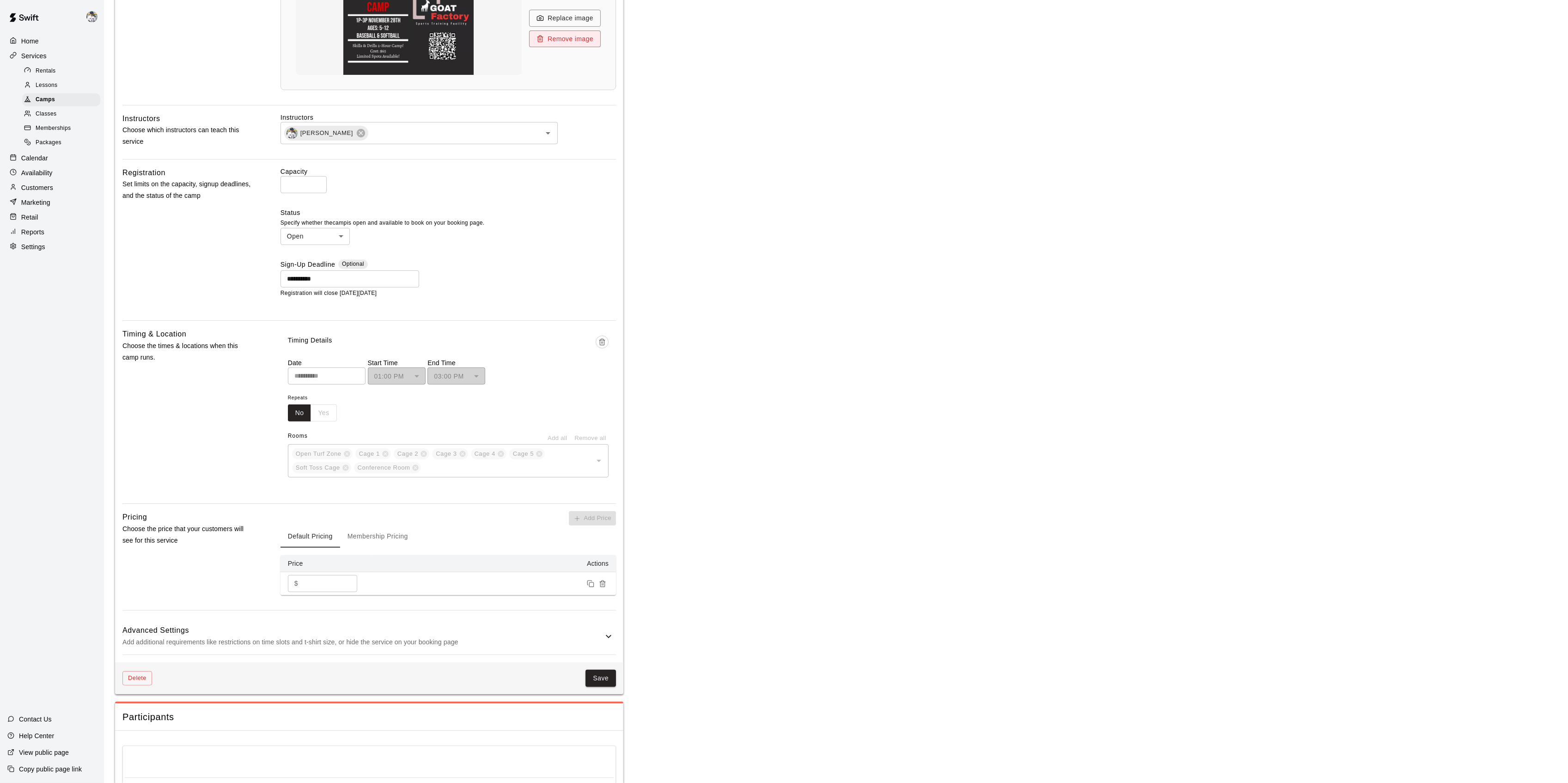
scroll to position [452, 0]
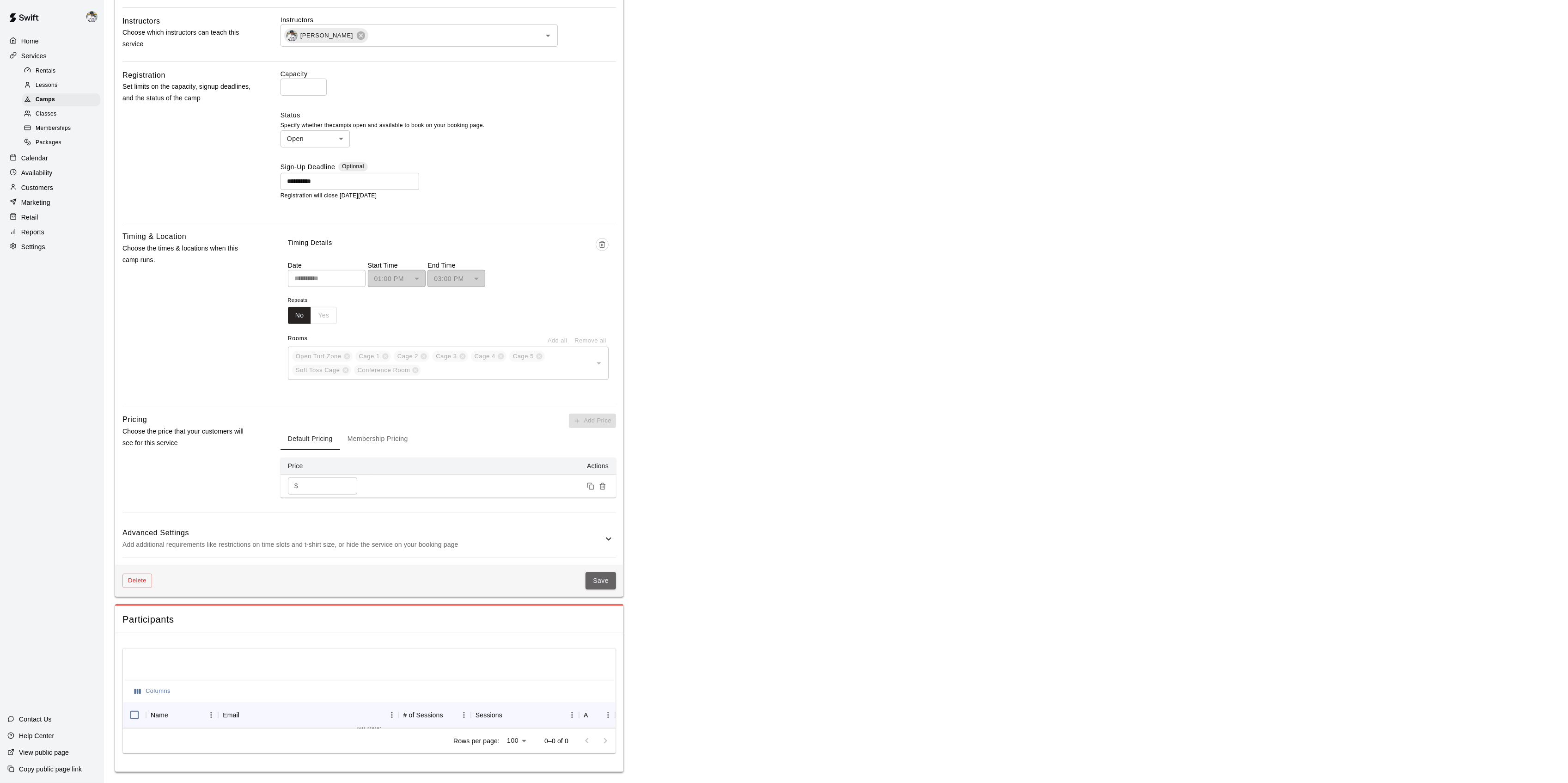
click at [605, 583] on button "Save" at bounding box center [601, 580] width 31 height 17
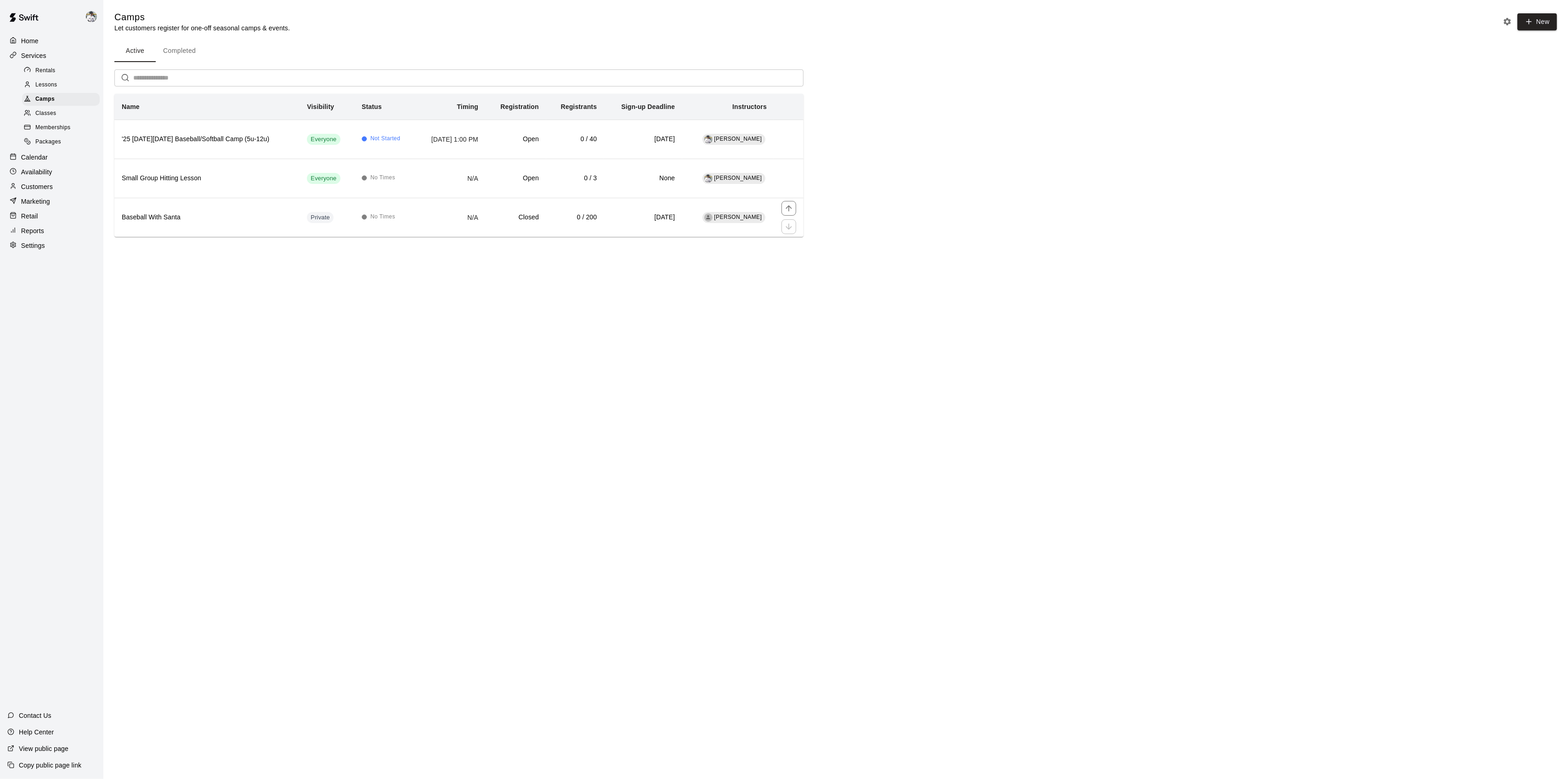
click at [305, 263] on html "Home Services Rentals Lessons Camps Classes Memberships Packages Calendar Avail…" at bounding box center [784, 131] width 1568 height 263
click at [186, 177] on h6 "Small Group Hitting Lesson" at bounding box center [207, 178] width 170 height 10
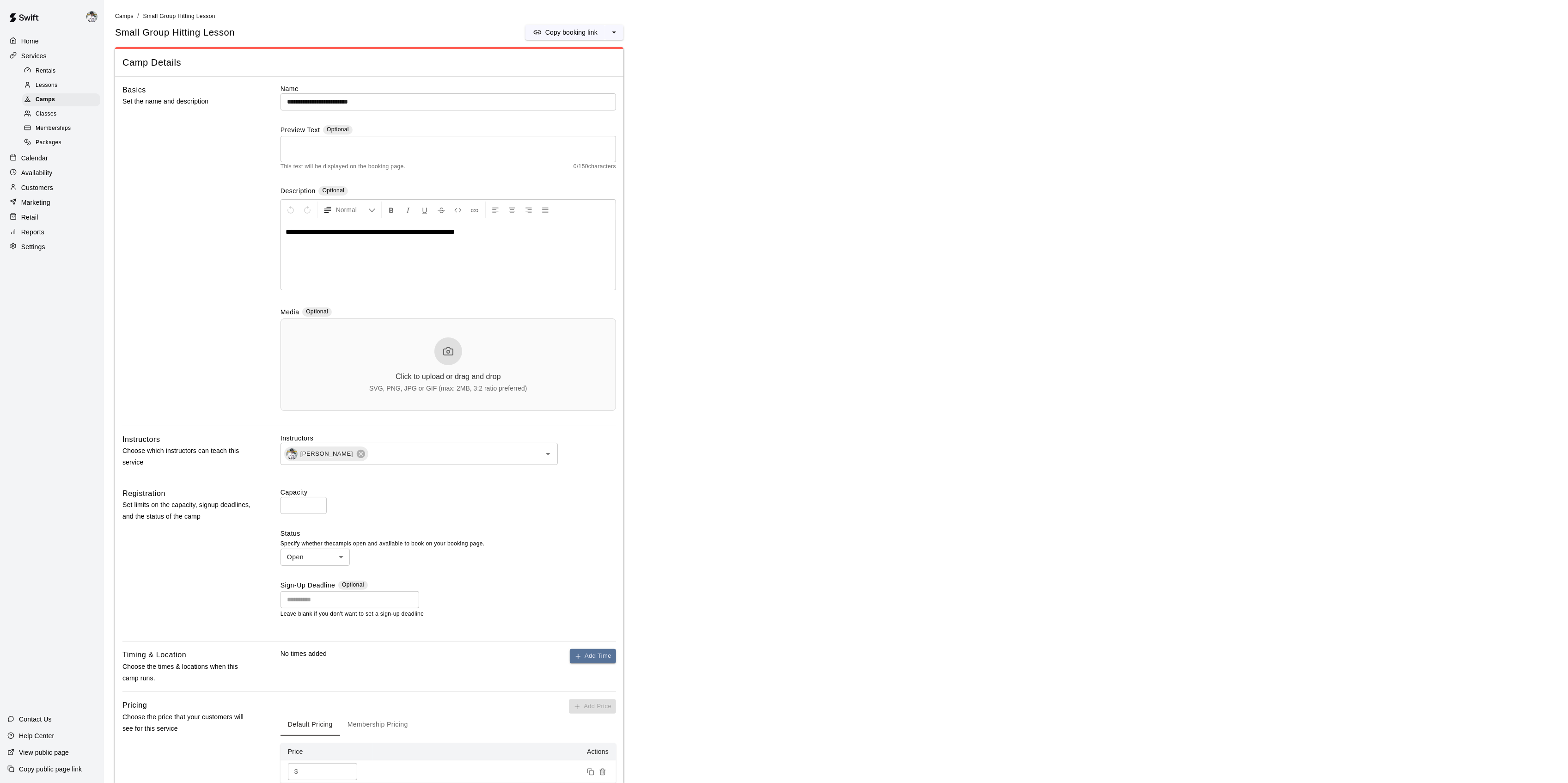
click at [187, 178] on div "Basics Set the name and description" at bounding box center [187, 255] width 129 height 342
click at [122, 17] on span "Camps" at bounding box center [124, 16] width 18 height 7
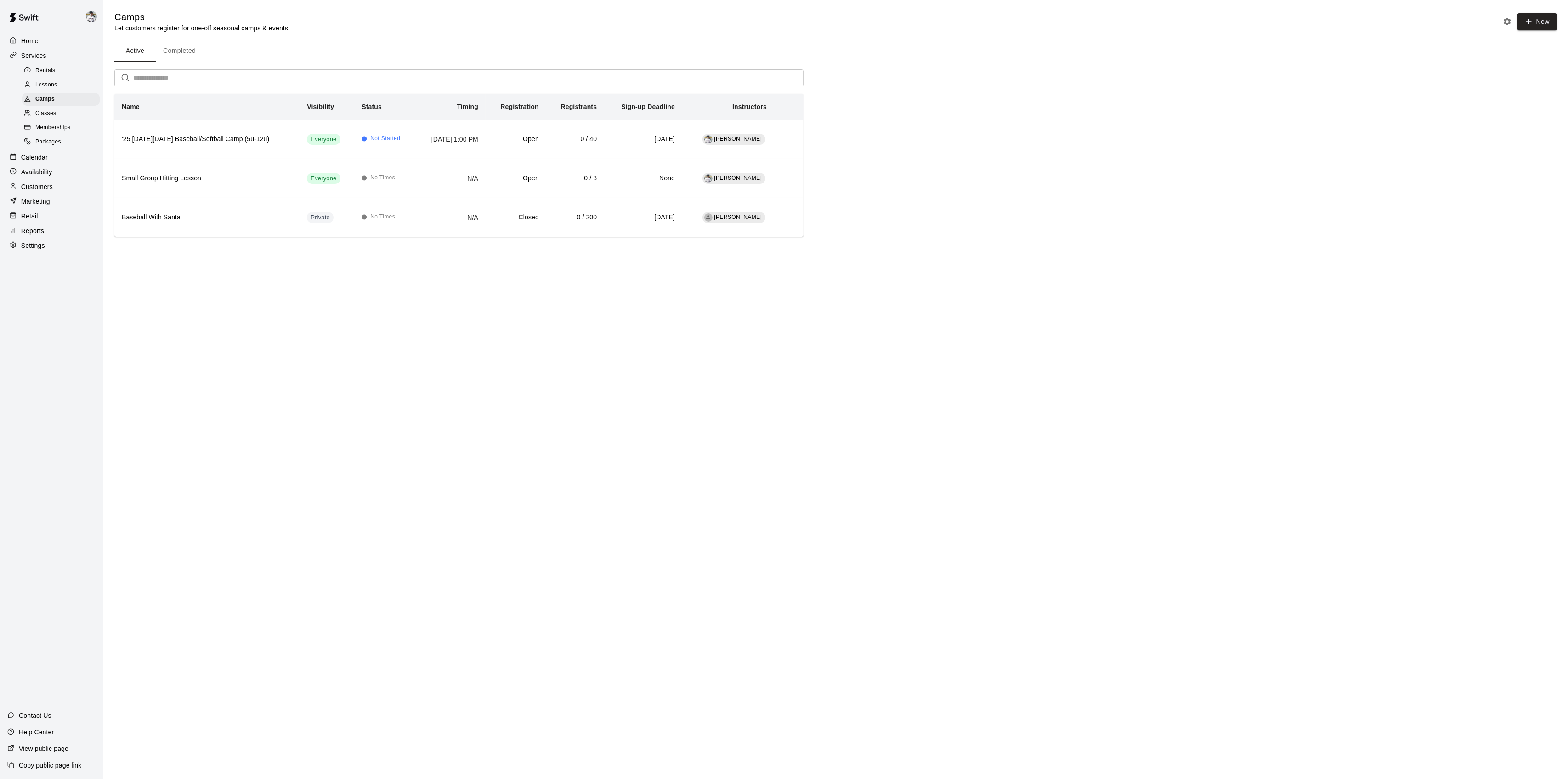
click at [315, 263] on html "Home Services Rentals Lessons Camps Classes Memberships Packages Calendar Avail…" at bounding box center [784, 131] width 1568 height 263
click at [173, 185] on th "Small Group Hitting Lesson" at bounding box center [207, 178] width 185 height 39
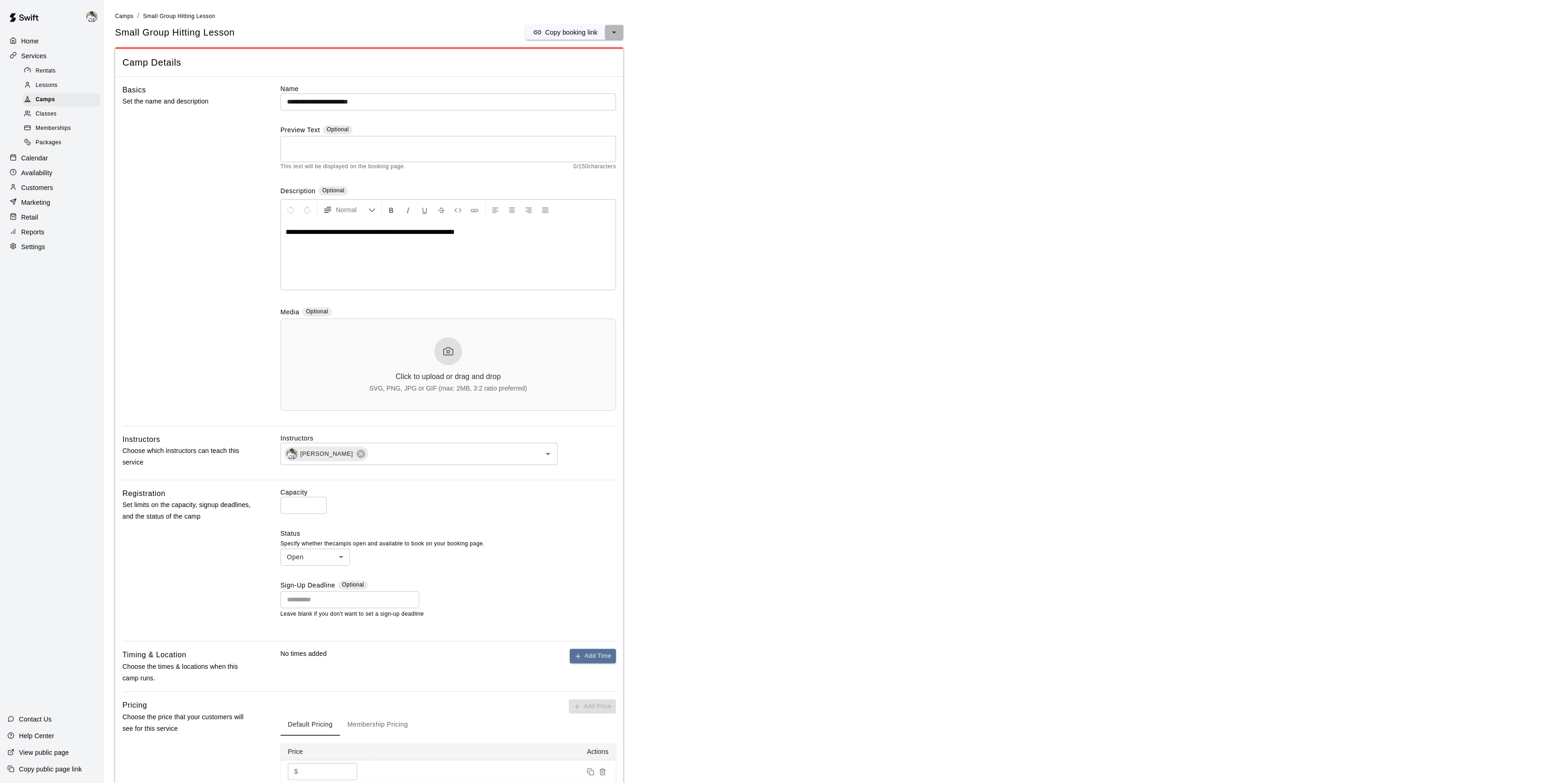
click at [613, 32] on icon "select merge strategy" at bounding box center [614, 32] width 9 height 9
click at [304, 555] on body "**********" at bounding box center [789, 534] width 1577 height 1068
click at [304, 579] on li "Closed" at bounding box center [315, 579] width 69 height 15
type input "******"
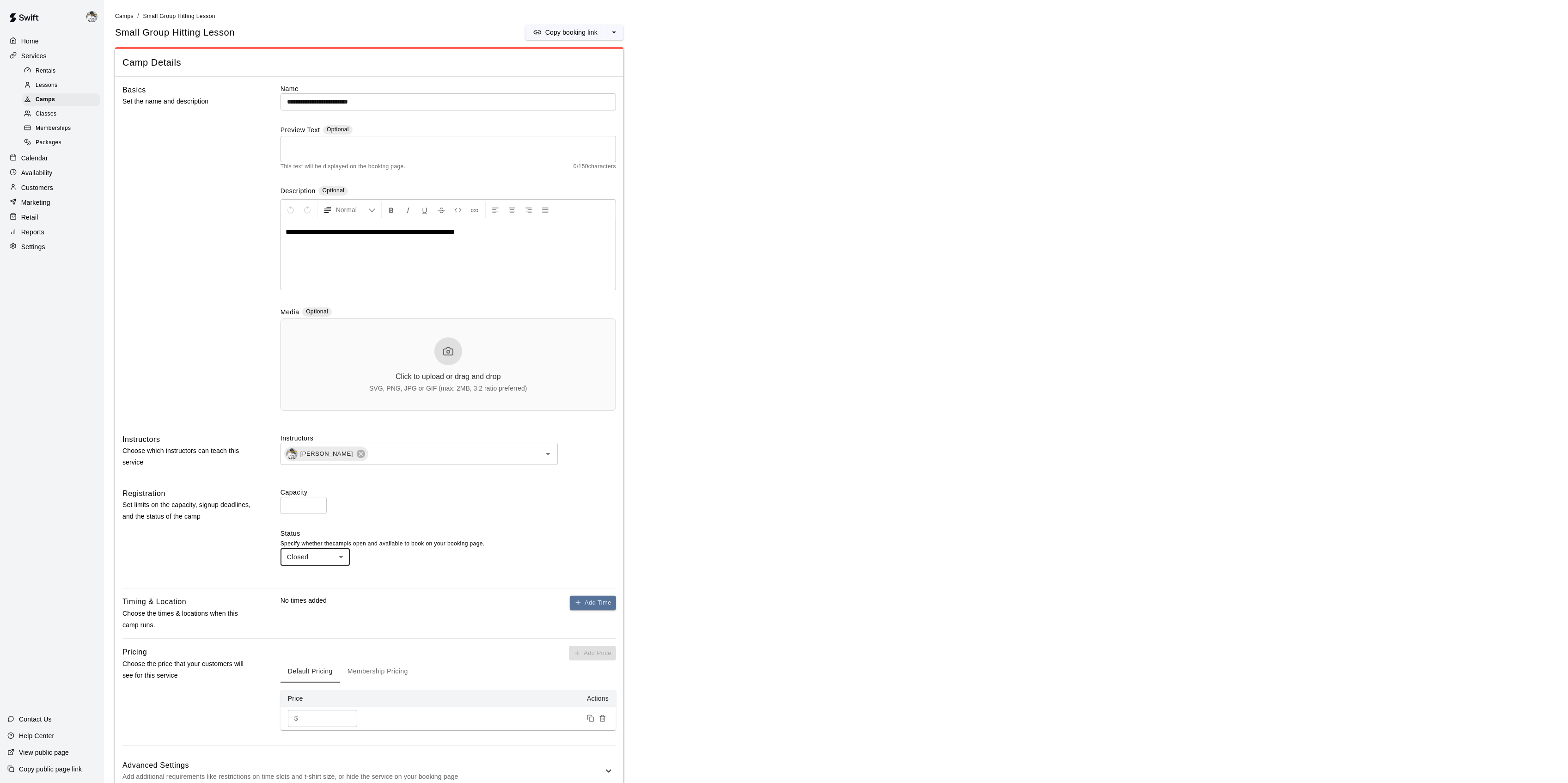
scroll to position [235, 0]
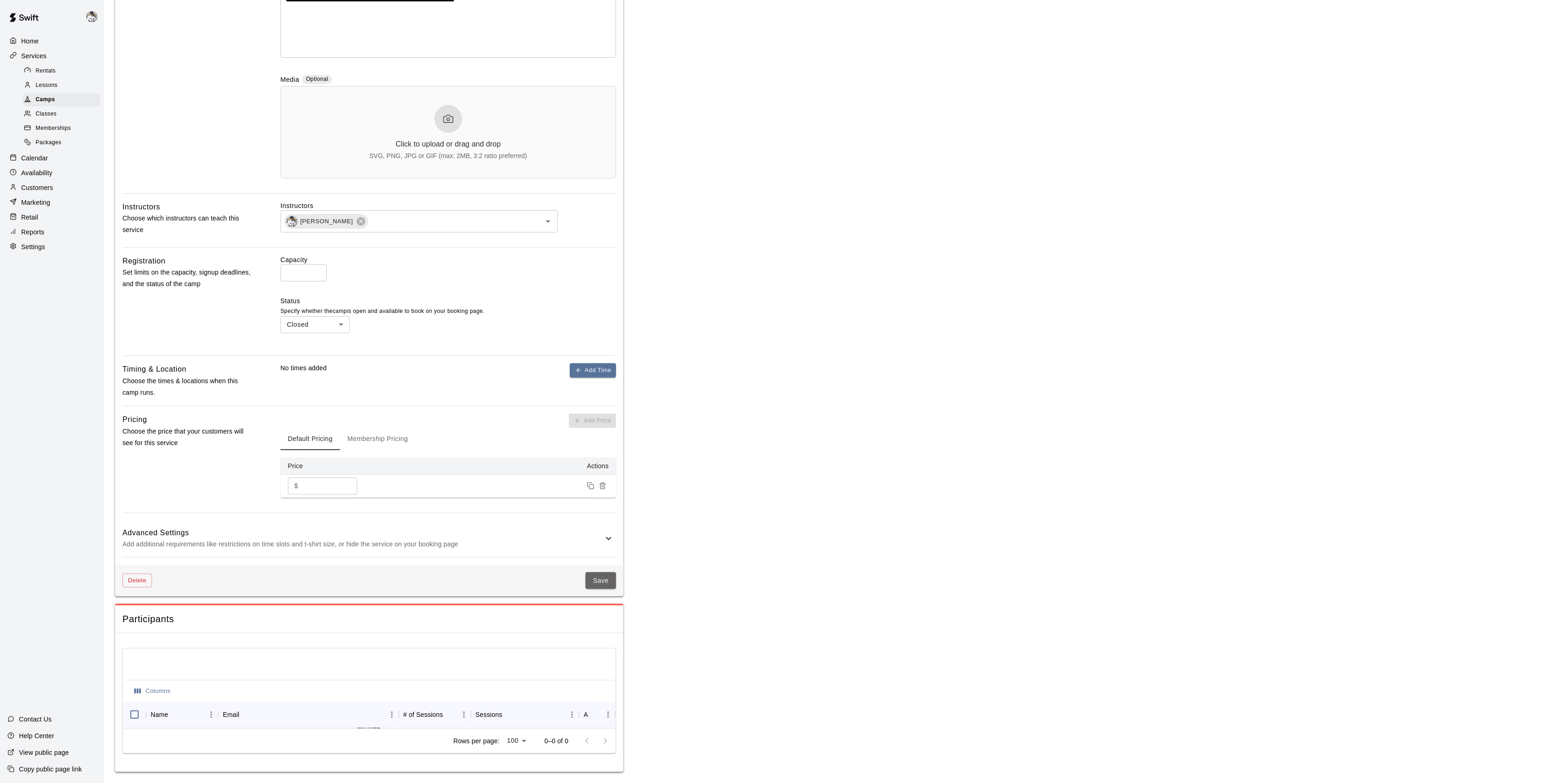
click at [599, 577] on button "Save" at bounding box center [601, 580] width 31 height 17
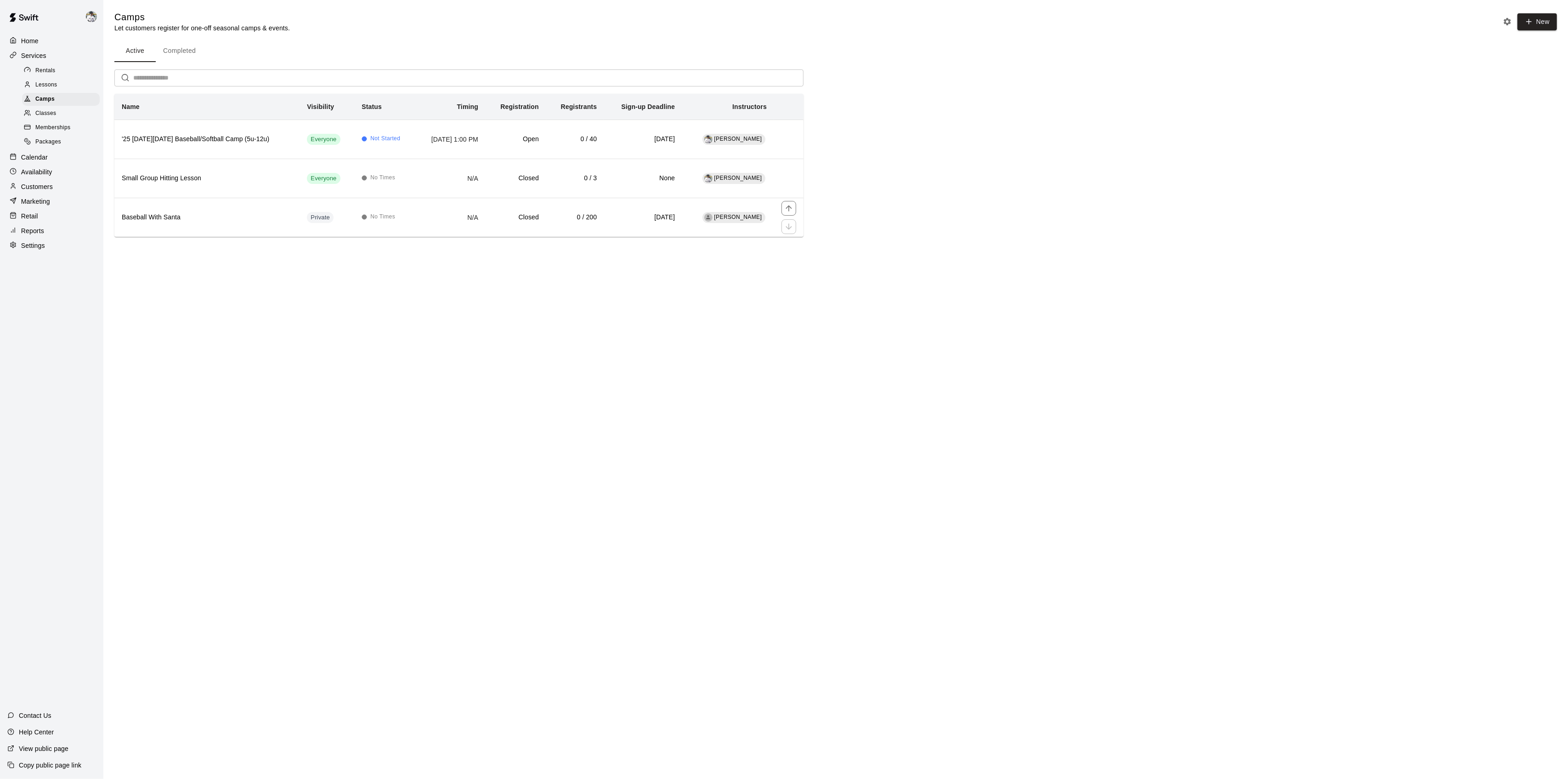
click at [172, 222] on h6 "Baseball With Santa" at bounding box center [207, 217] width 170 height 10
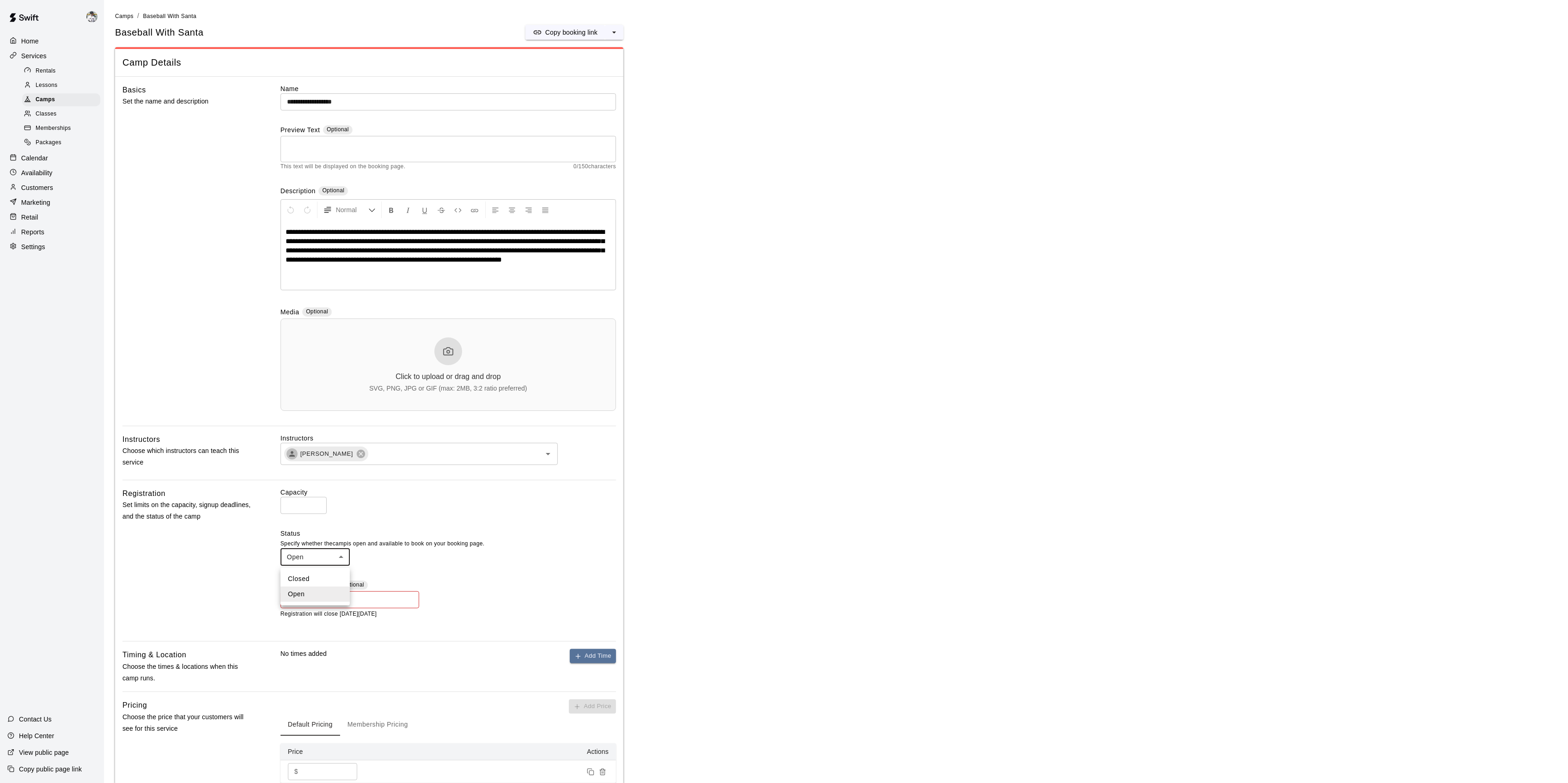
click at [313, 555] on body "**********" at bounding box center [784, 534] width 1568 height 1068
click at [308, 581] on li "Closed" at bounding box center [315, 579] width 69 height 15
type input "******"
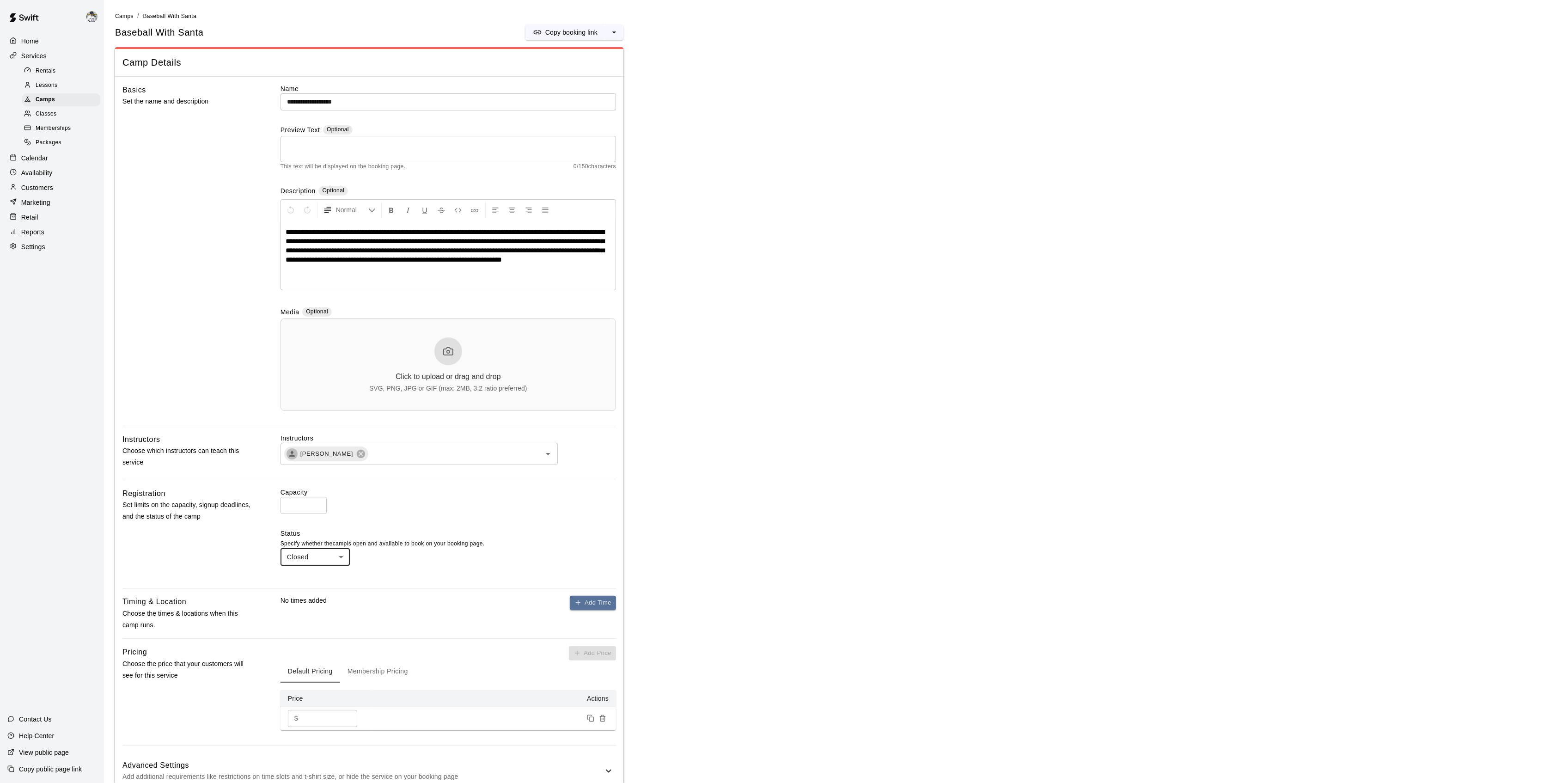
scroll to position [235, 0]
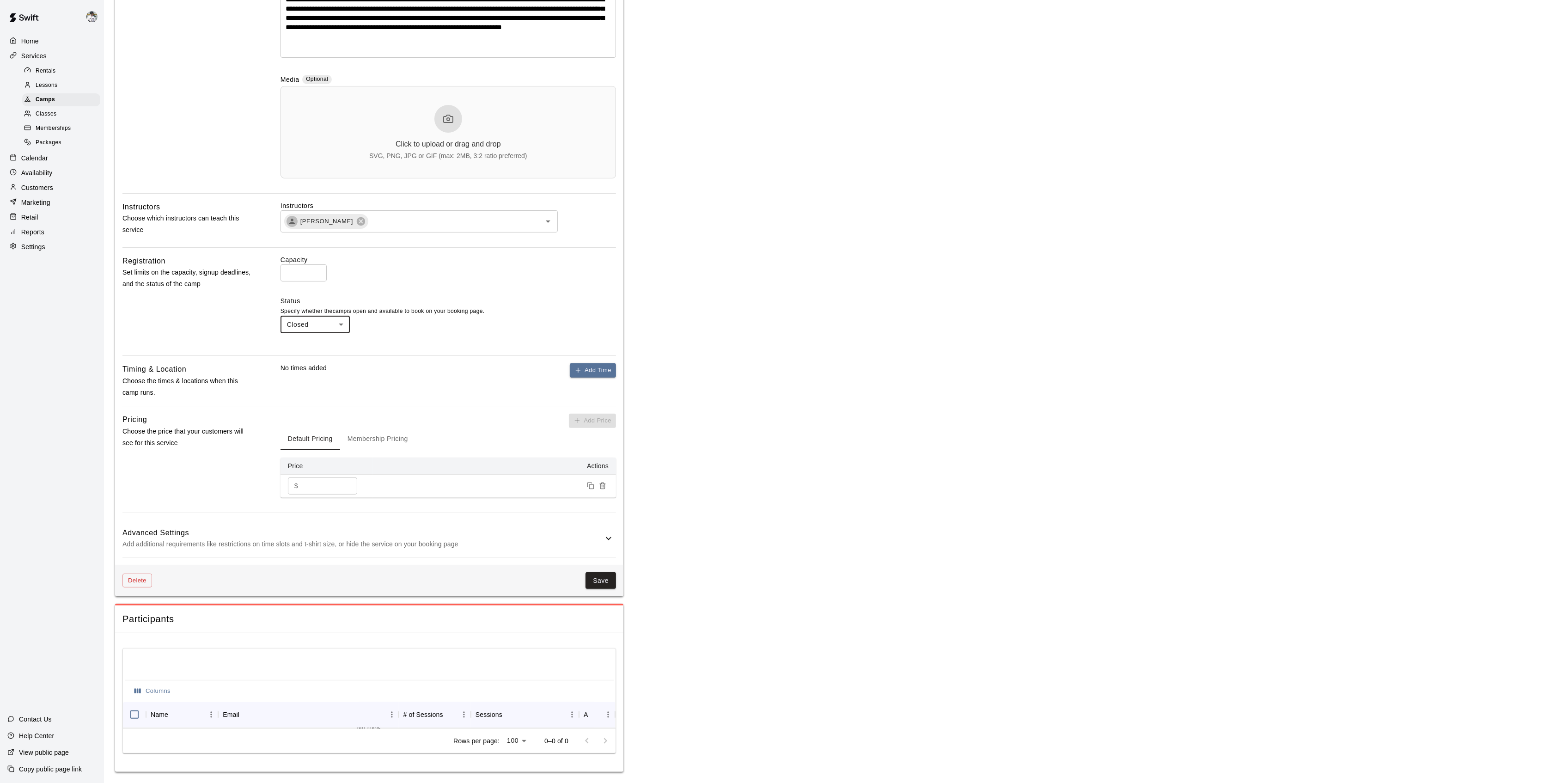
click at [596, 583] on button "Save" at bounding box center [601, 580] width 31 height 17
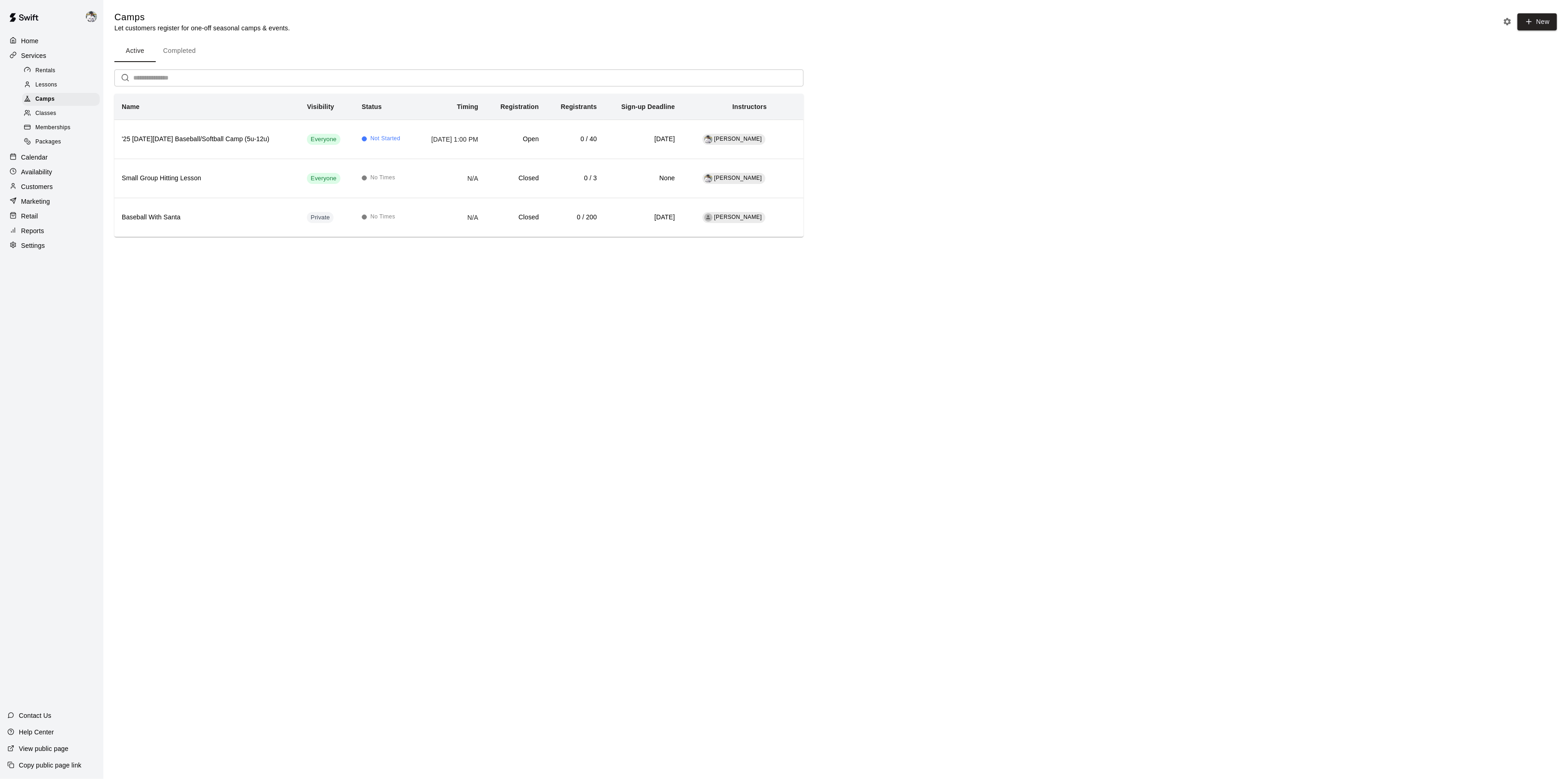
click at [179, 51] on button "Completed" at bounding box center [180, 51] width 47 height 22
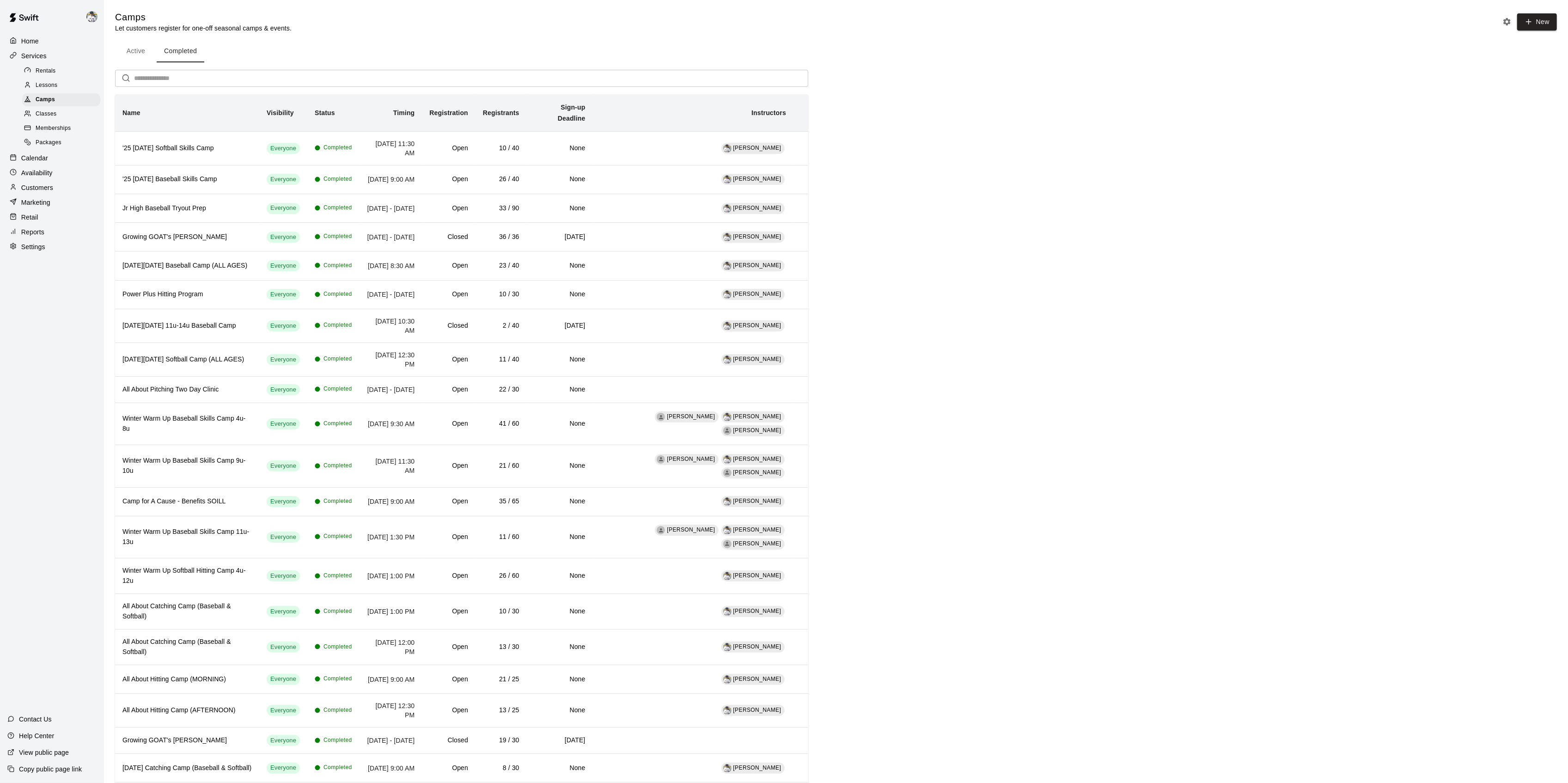
click at [138, 51] on button "Active" at bounding box center [136, 51] width 42 height 22
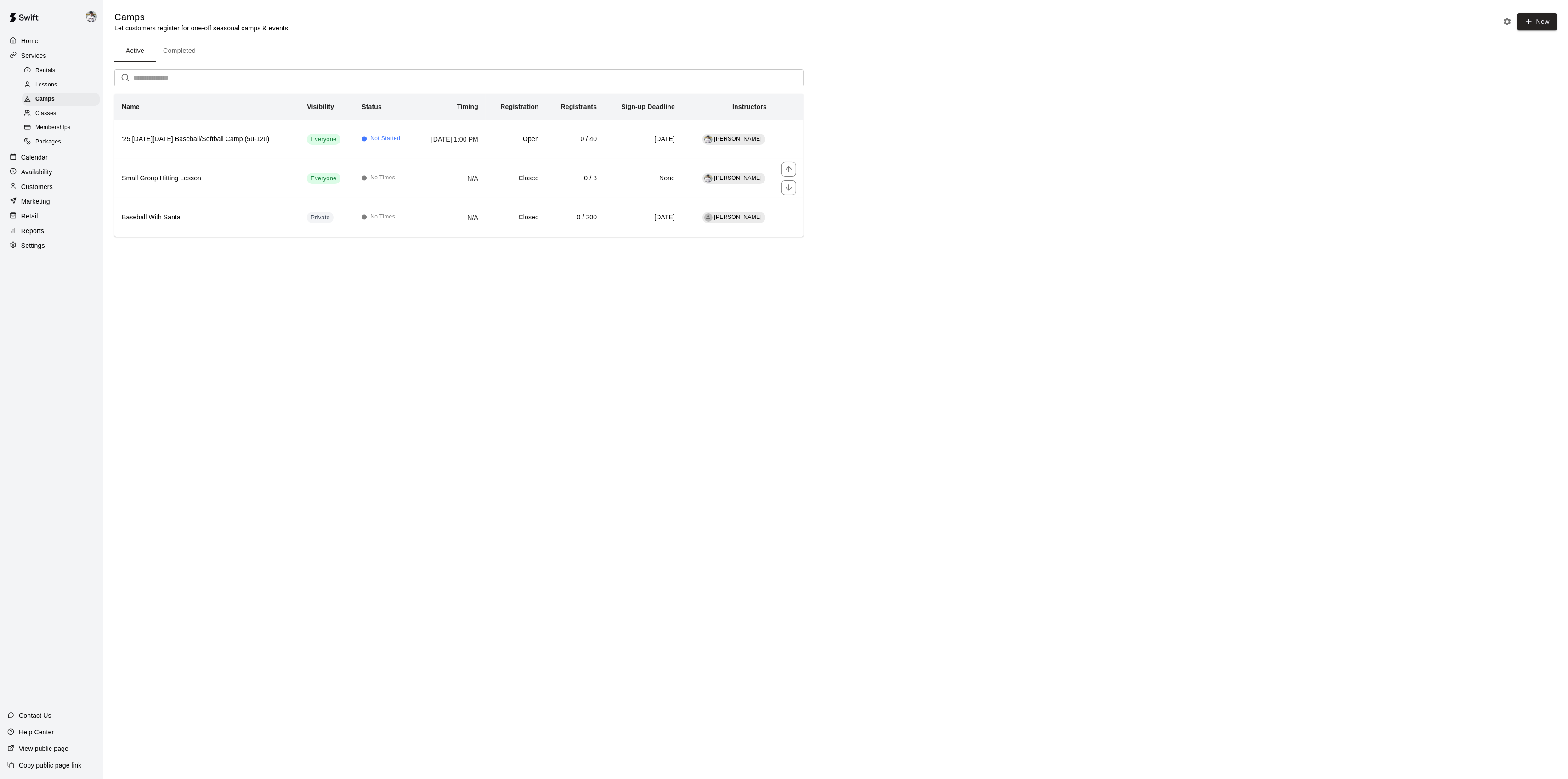
click at [147, 181] on h6 "Small Group Hitting Lesson" at bounding box center [207, 178] width 170 height 10
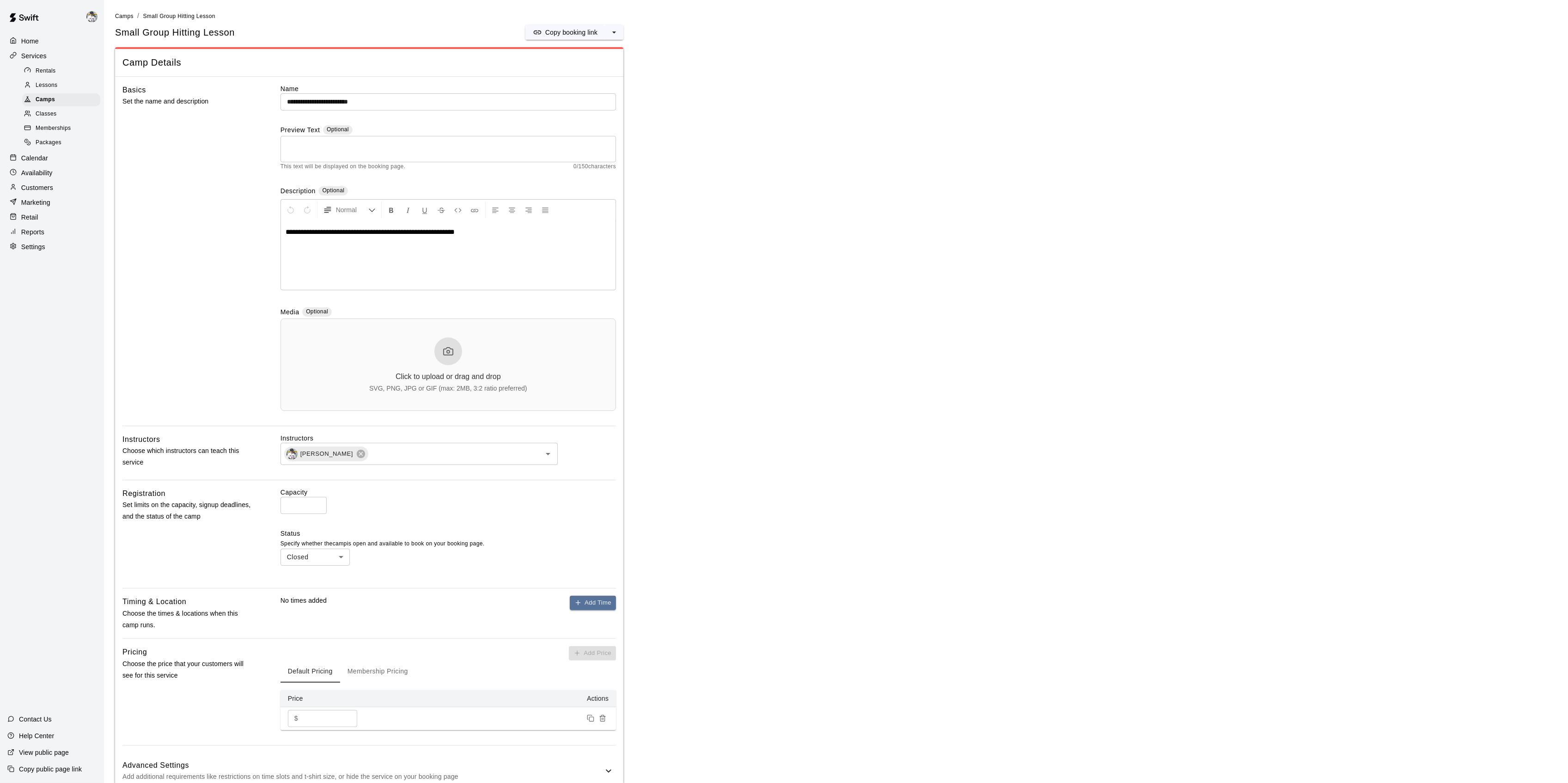
click at [620, 35] on button "select merge strategy" at bounding box center [614, 32] width 18 height 15
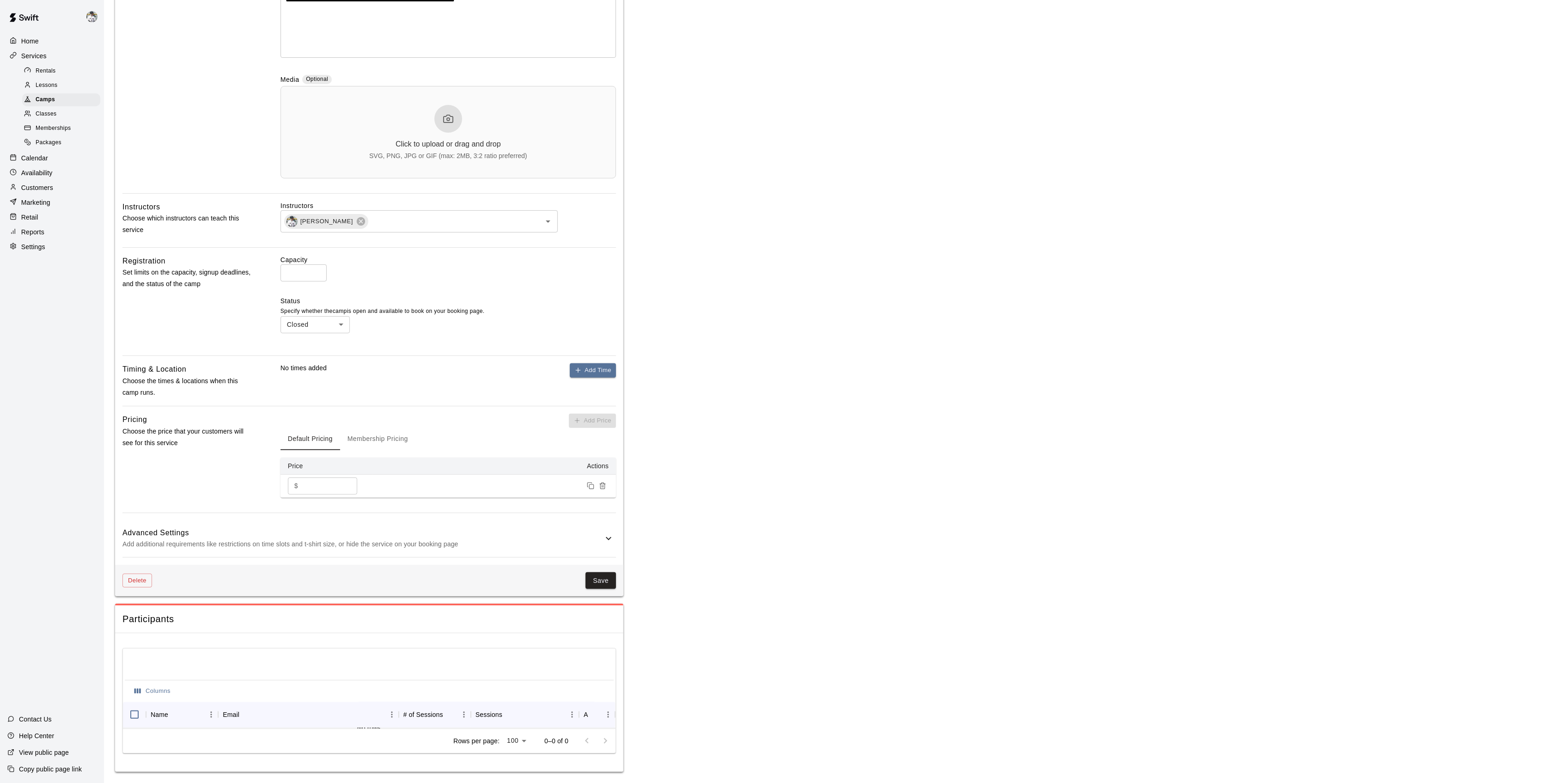
click at [133, 583] on button "Delete" at bounding box center [137, 580] width 29 height 14
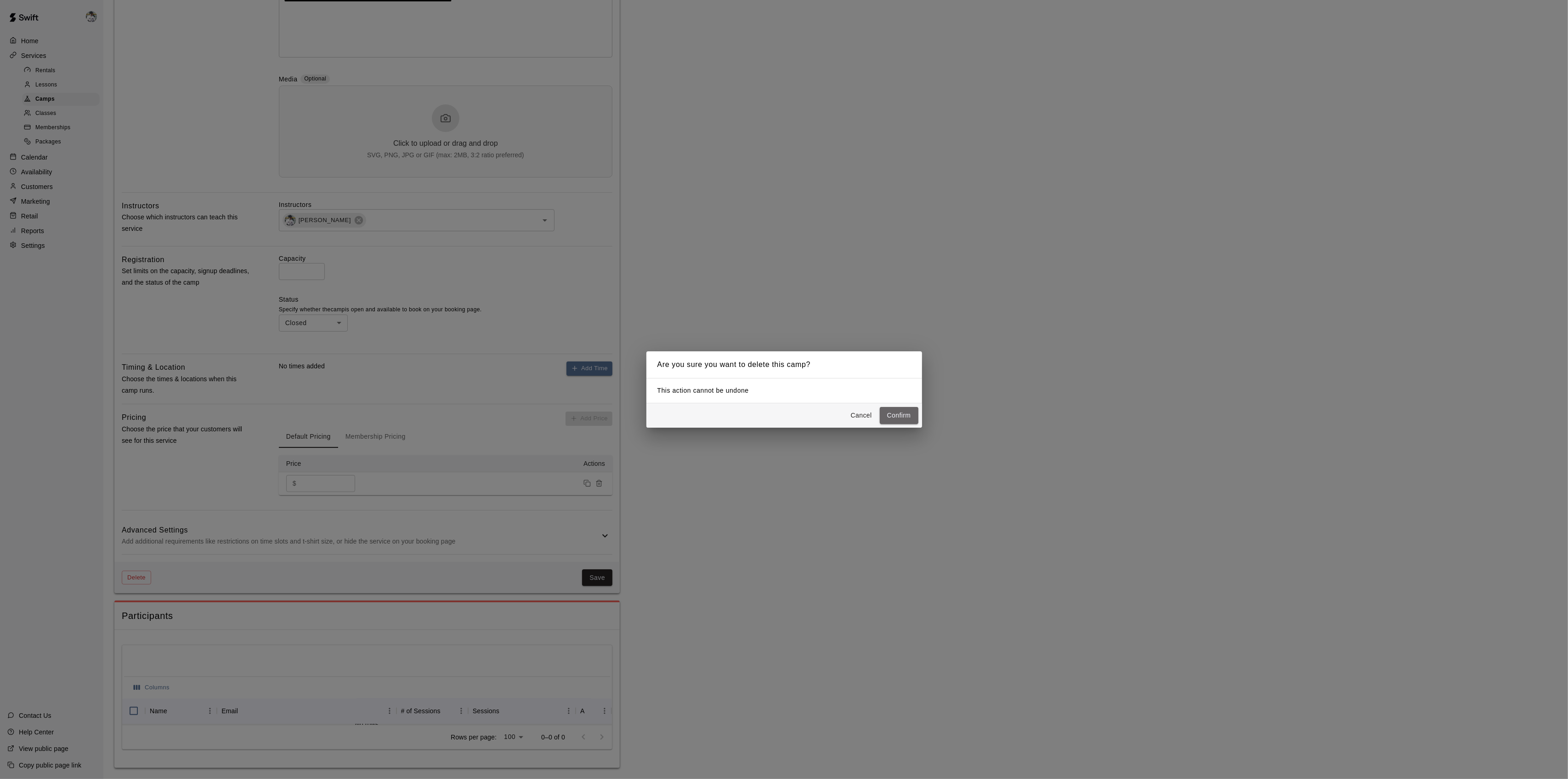
click at [901, 418] on button "Confirm" at bounding box center [898, 415] width 38 height 17
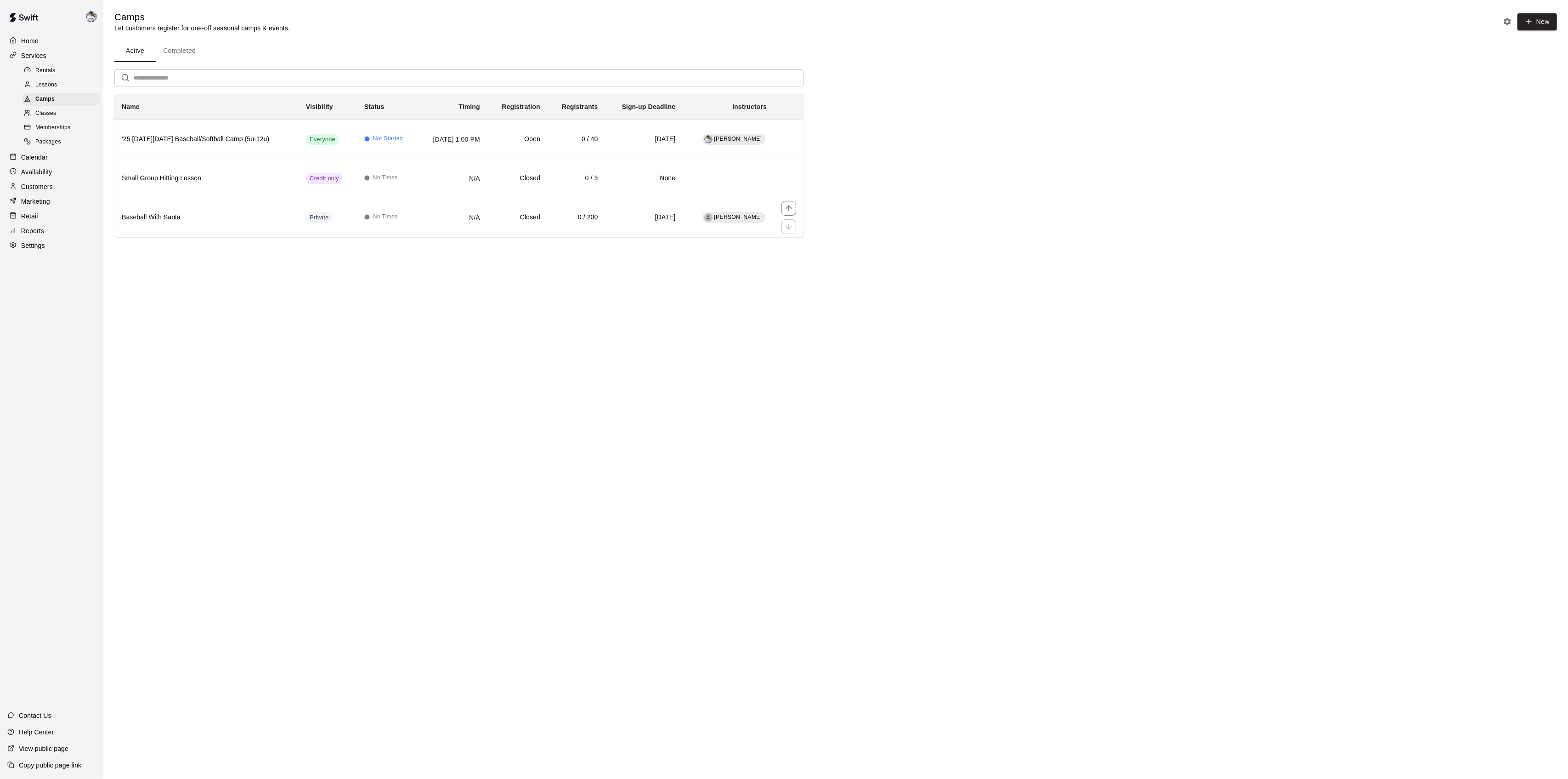
click at [159, 227] on th "Baseball With Santa" at bounding box center [206, 217] width 184 height 39
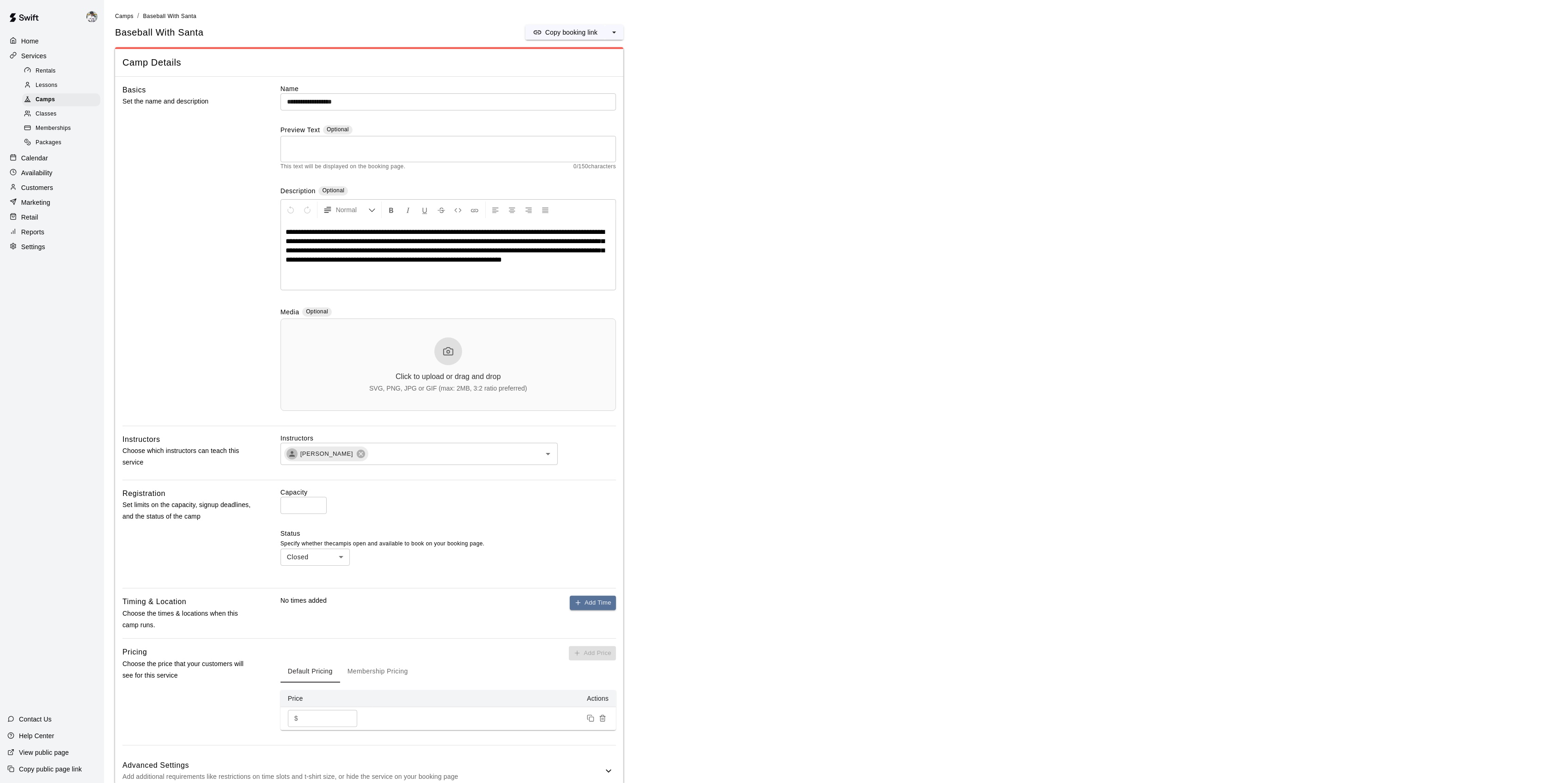
click at [125, 13] on span "Camps" at bounding box center [124, 16] width 18 height 7
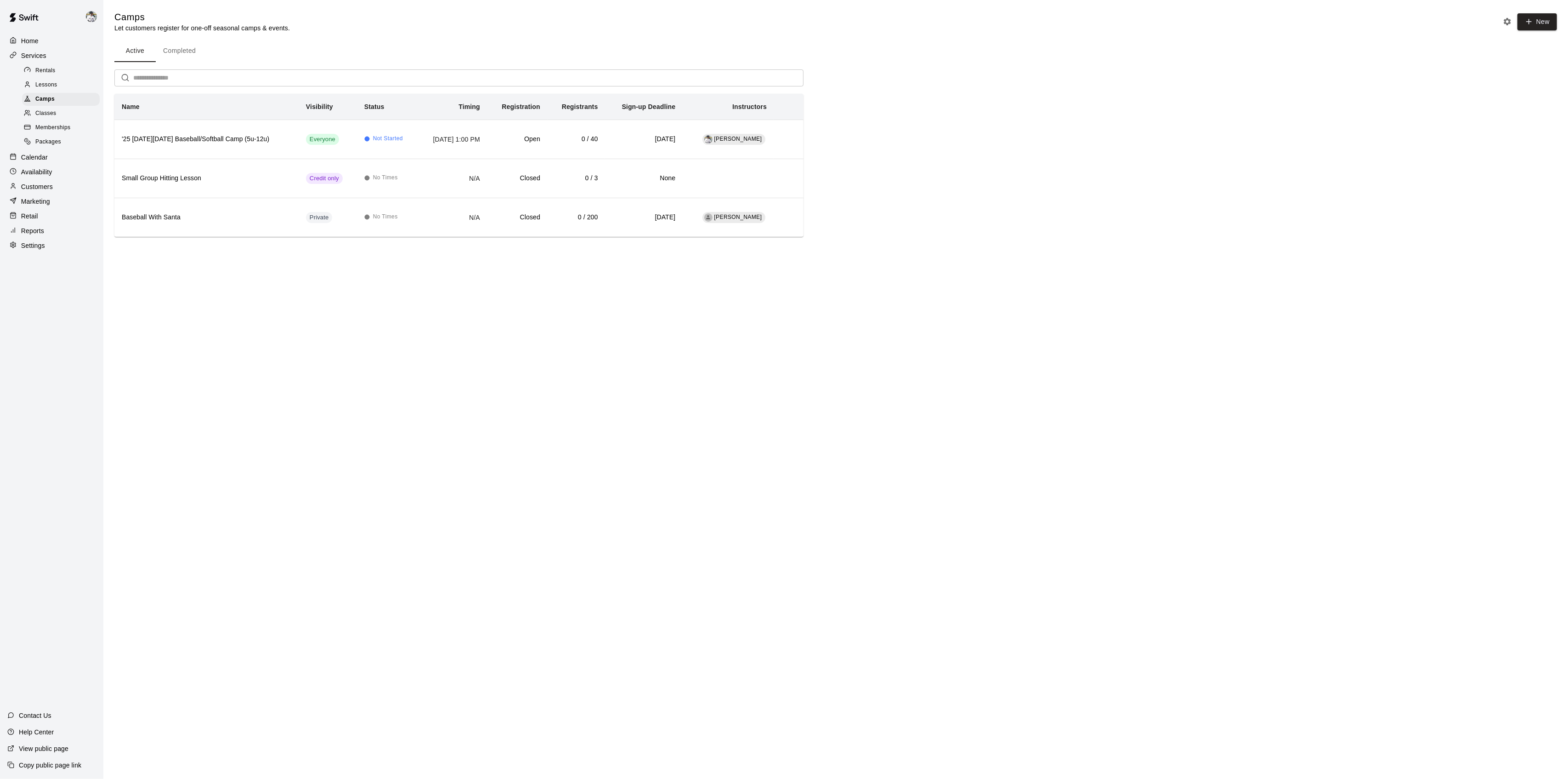
click at [124, 22] on h5 "Camps" at bounding box center [202, 17] width 175 height 12
click at [183, 51] on button "Completed" at bounding box center [180, 51] width 47 height 22
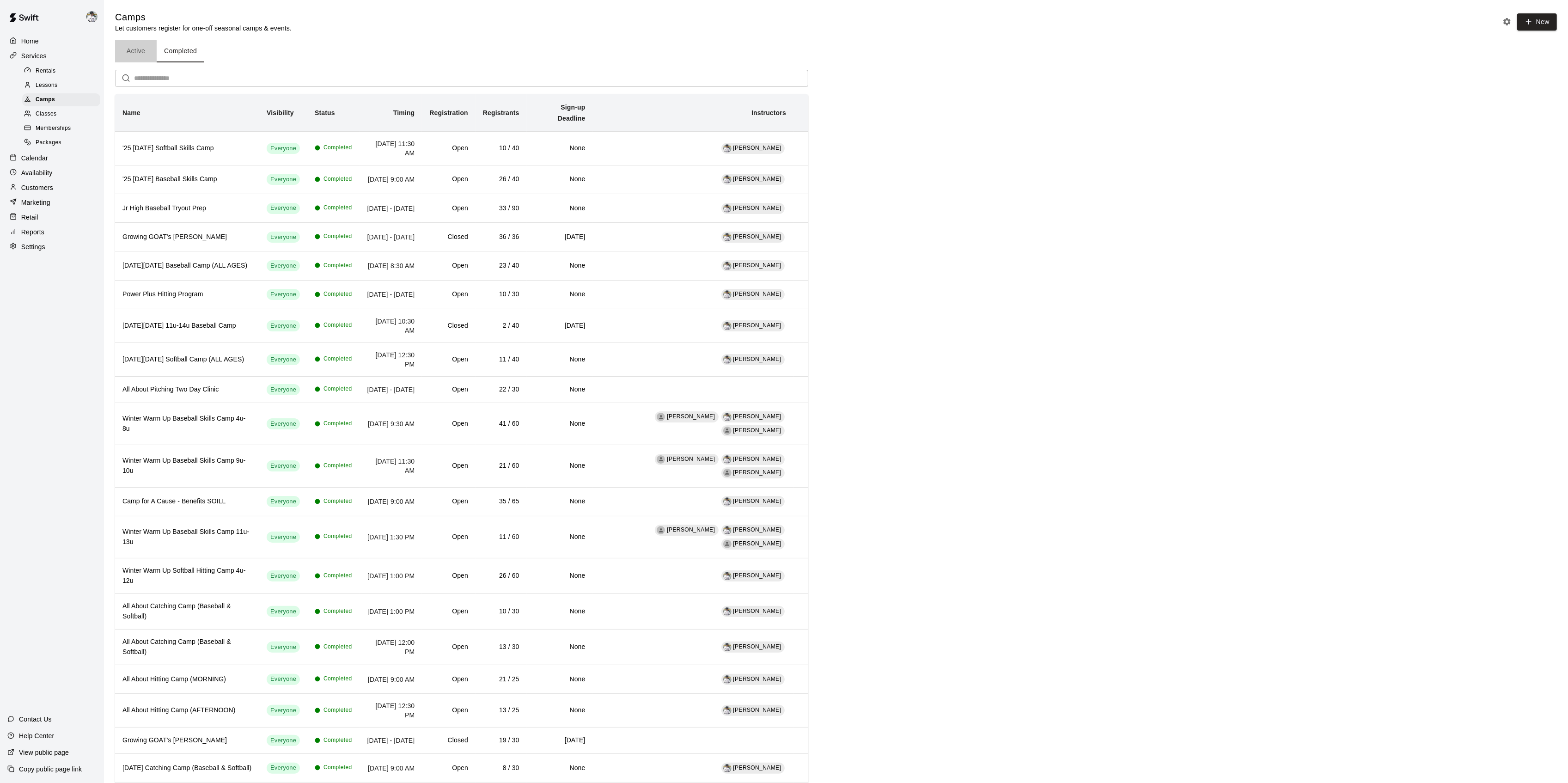
click at [152, 52] on button "Active" at bounding box center [136, 51] width 42 height 22
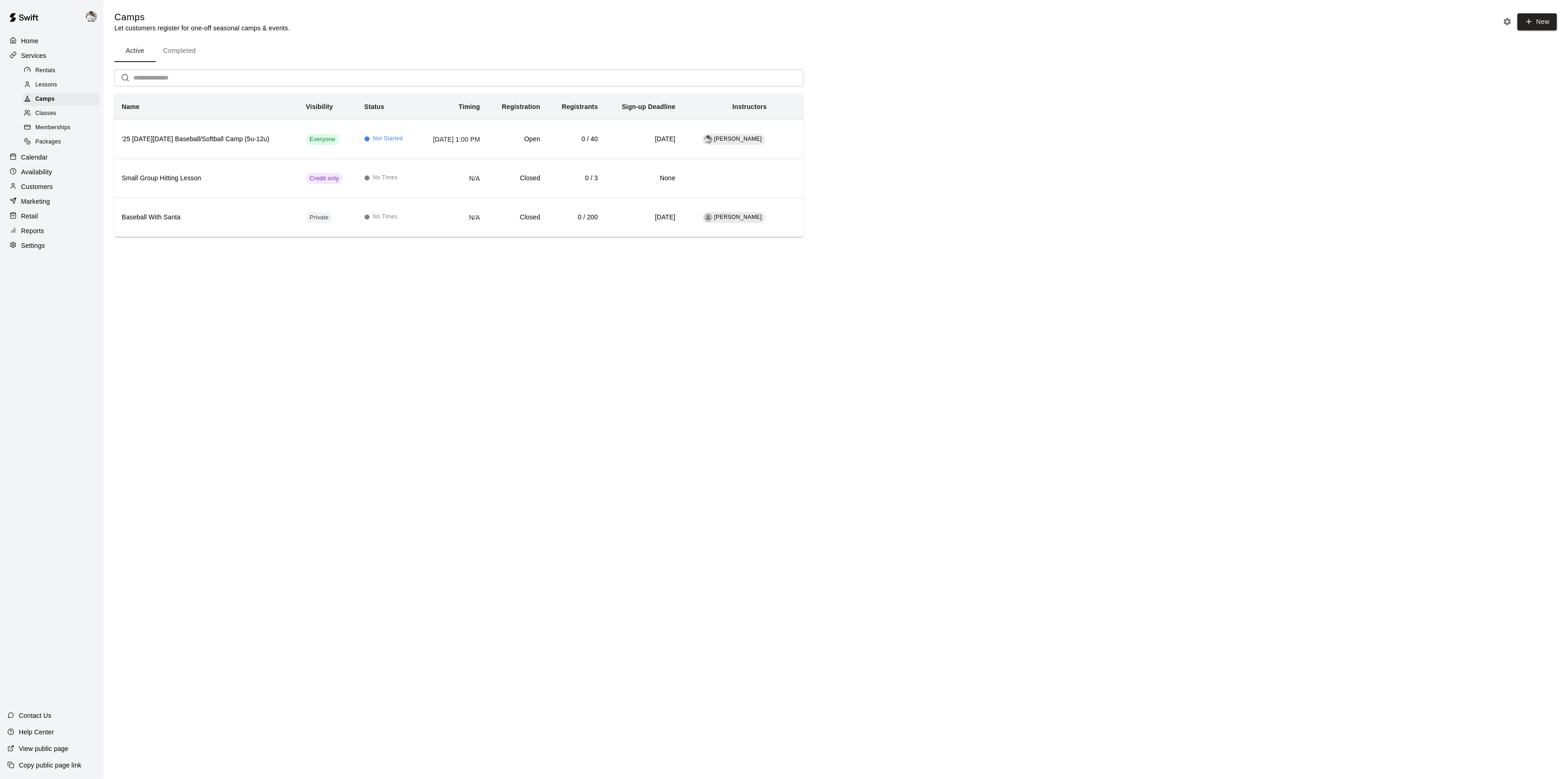
click at [35, 40] on p "Home" at bounding box center [30, 41] width 18 height 9
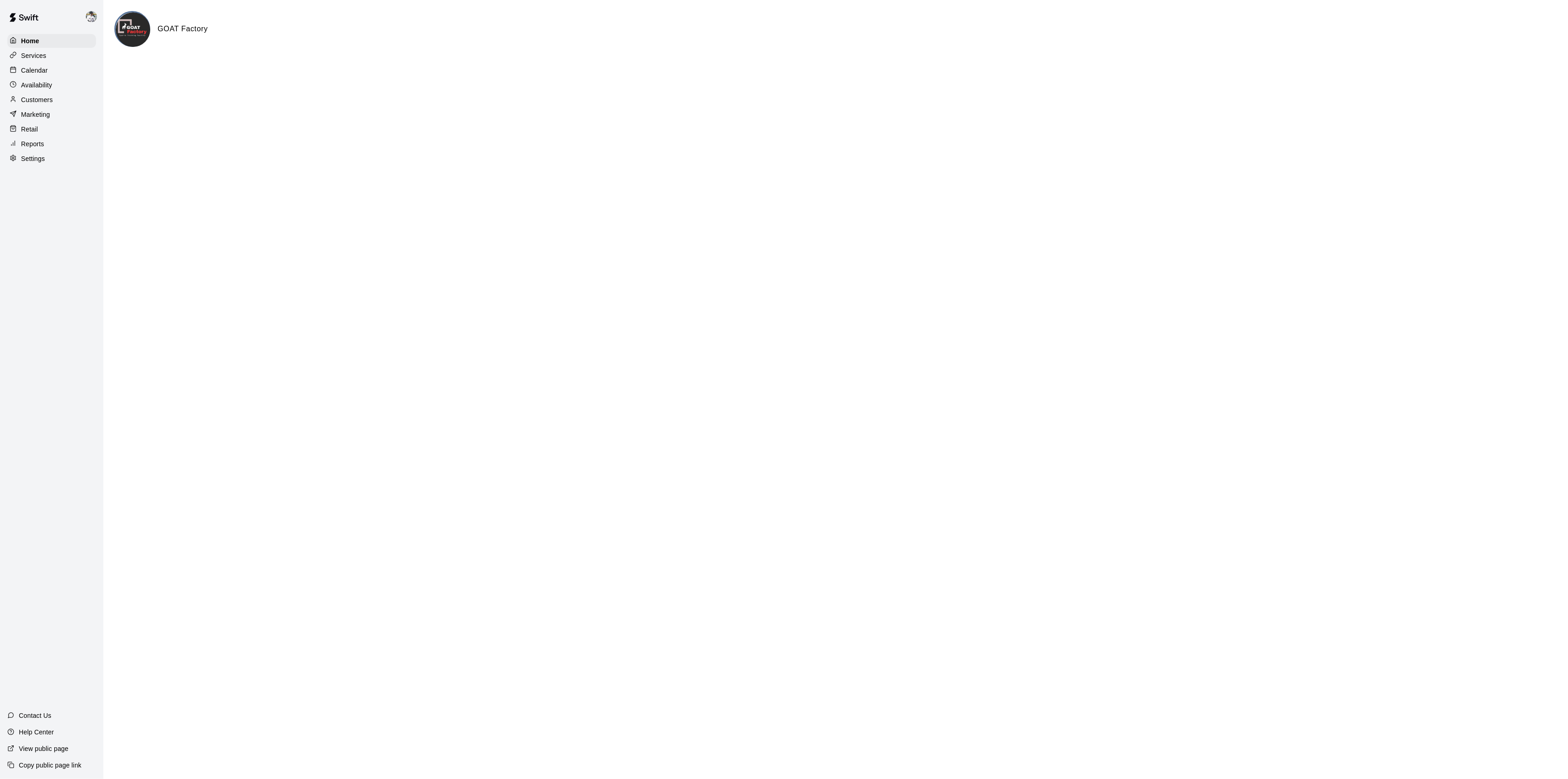
click at [24, 21] on img at bounding box center [24, 17] width 47 height 27
click at [24, 37] on p "Home" at bounding box center [30, 41] width 18 height 9
click at [40, 74] on p "Calendar" at bounding box center [35, 70] width 27 height 9
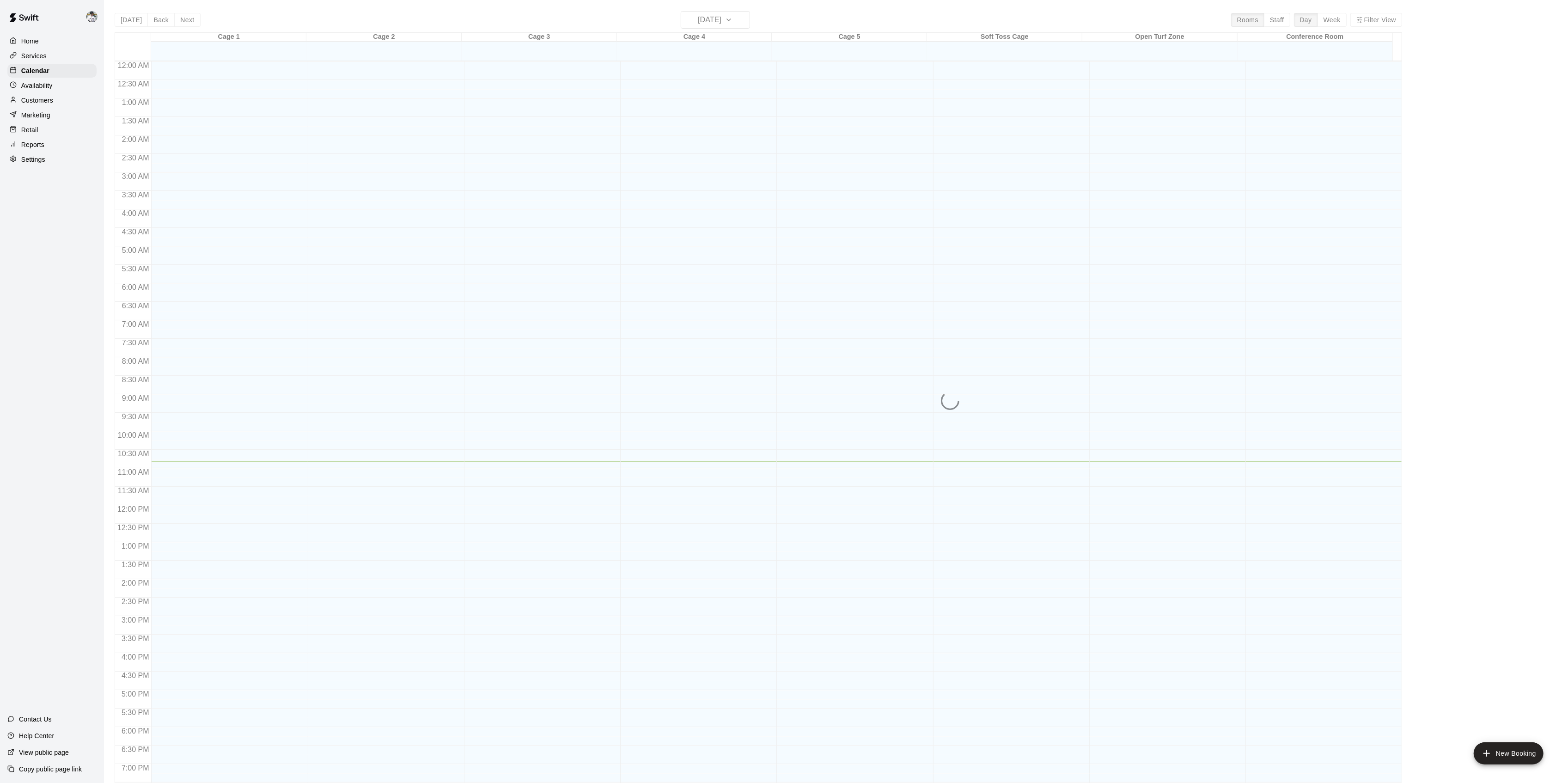
scroll to position [127, 0]
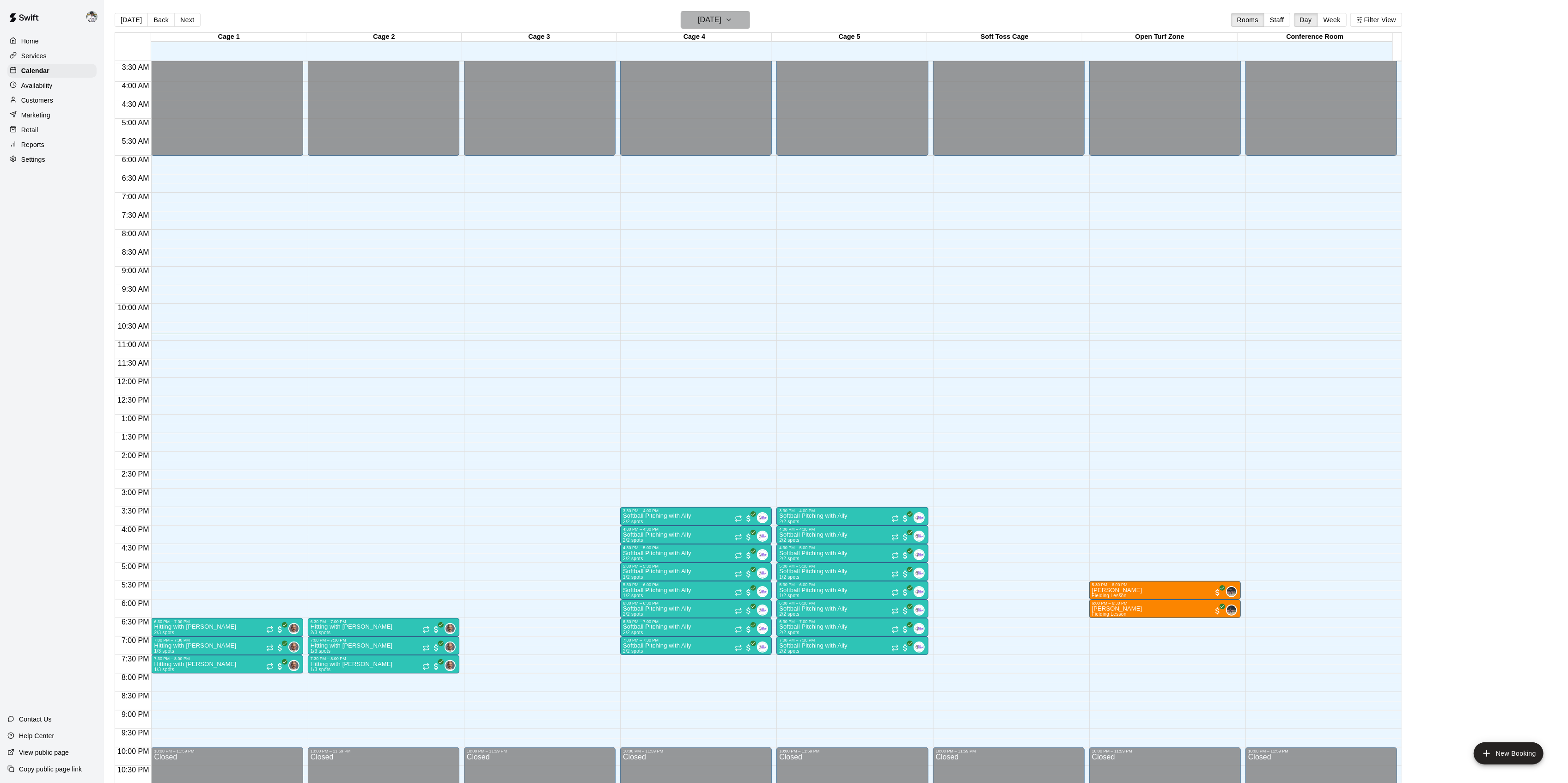
click at [721, 25] on h6 "[DATE]" at bounding box center [710, 20] width 23 height 13
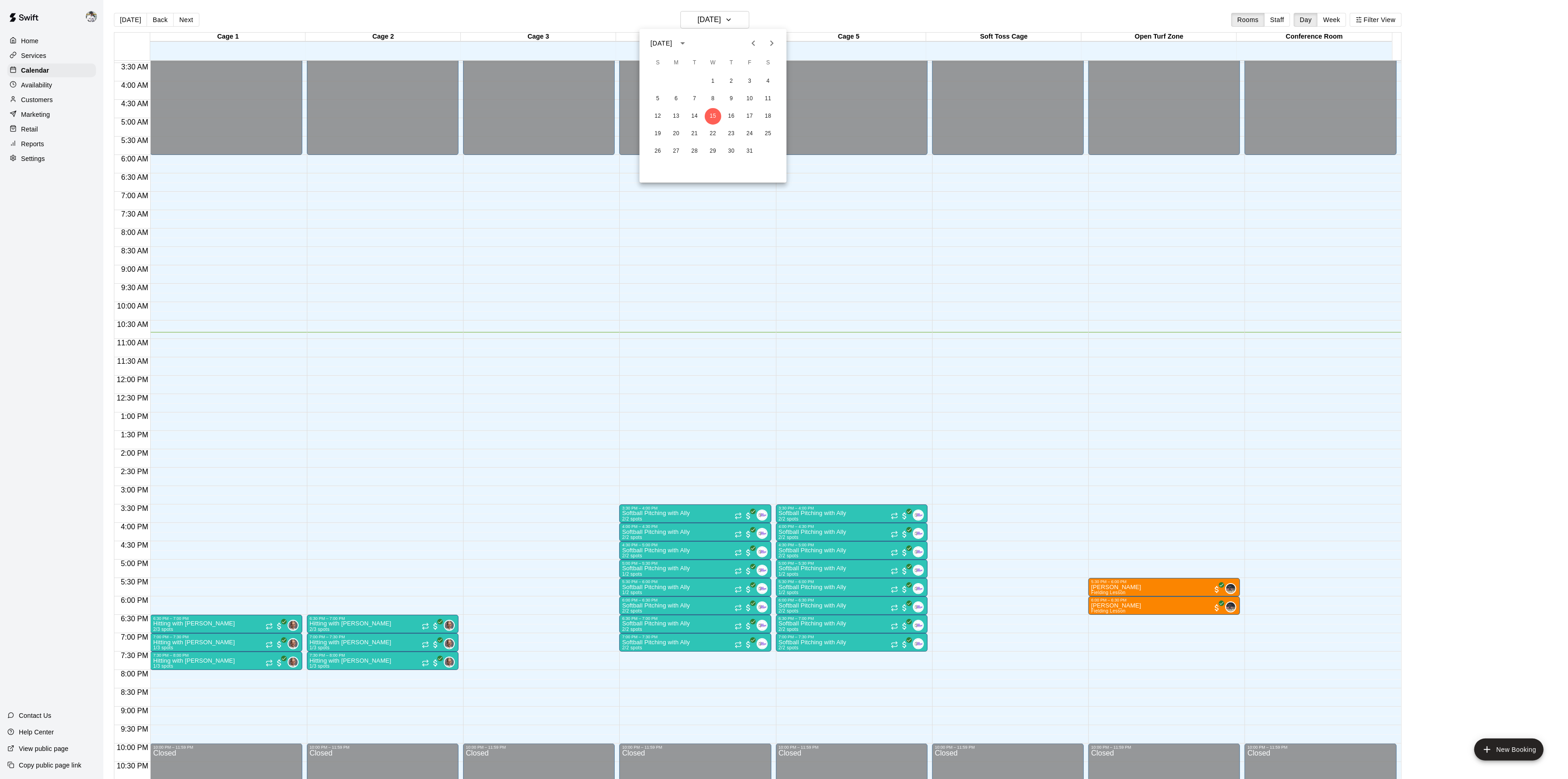
click at [481, 16] on div at bounding box center [784, 389] width 1568 height 779
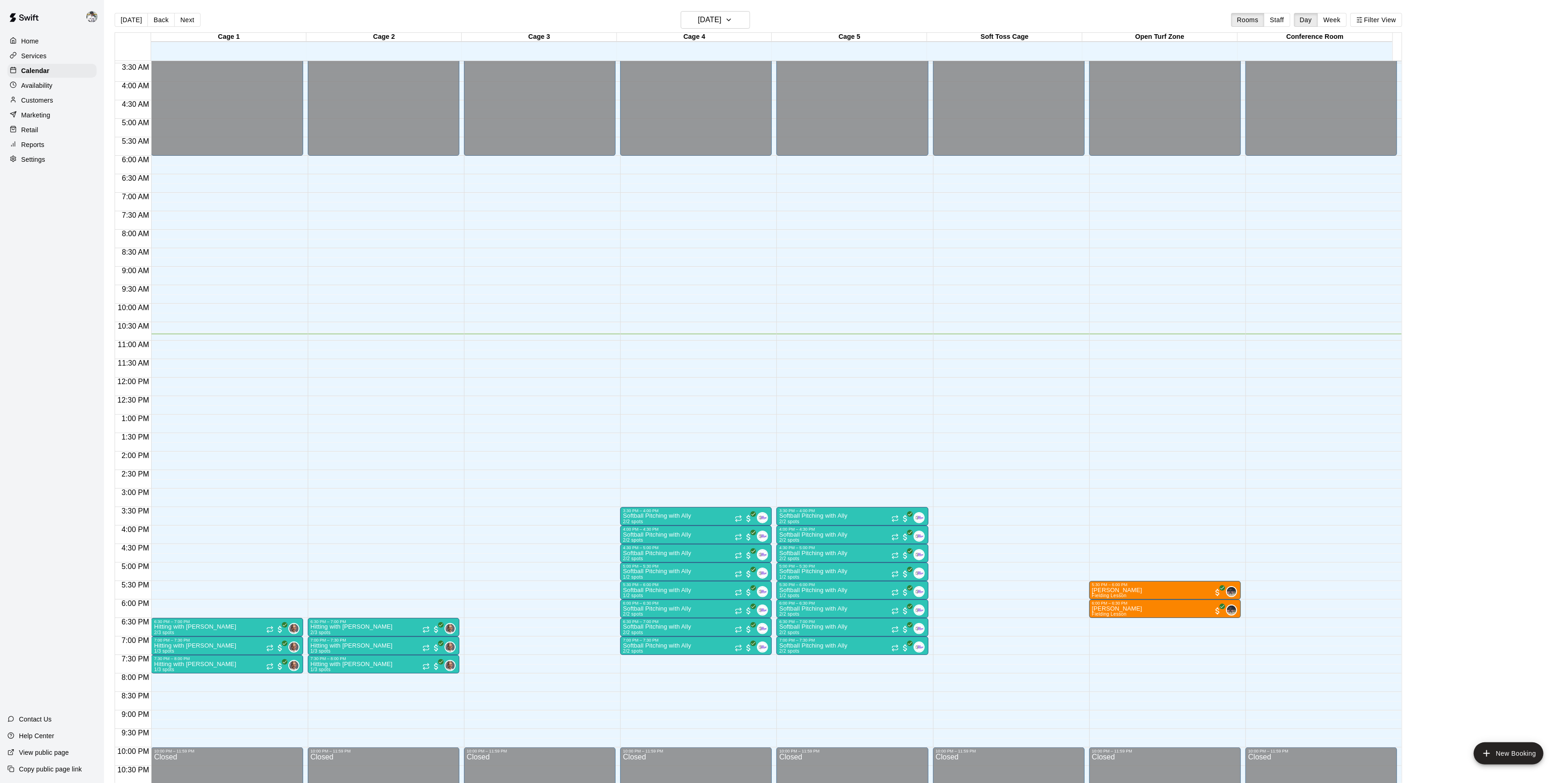
click at [17, 42] on div at bounding box center [15, 41] width 12 height 9
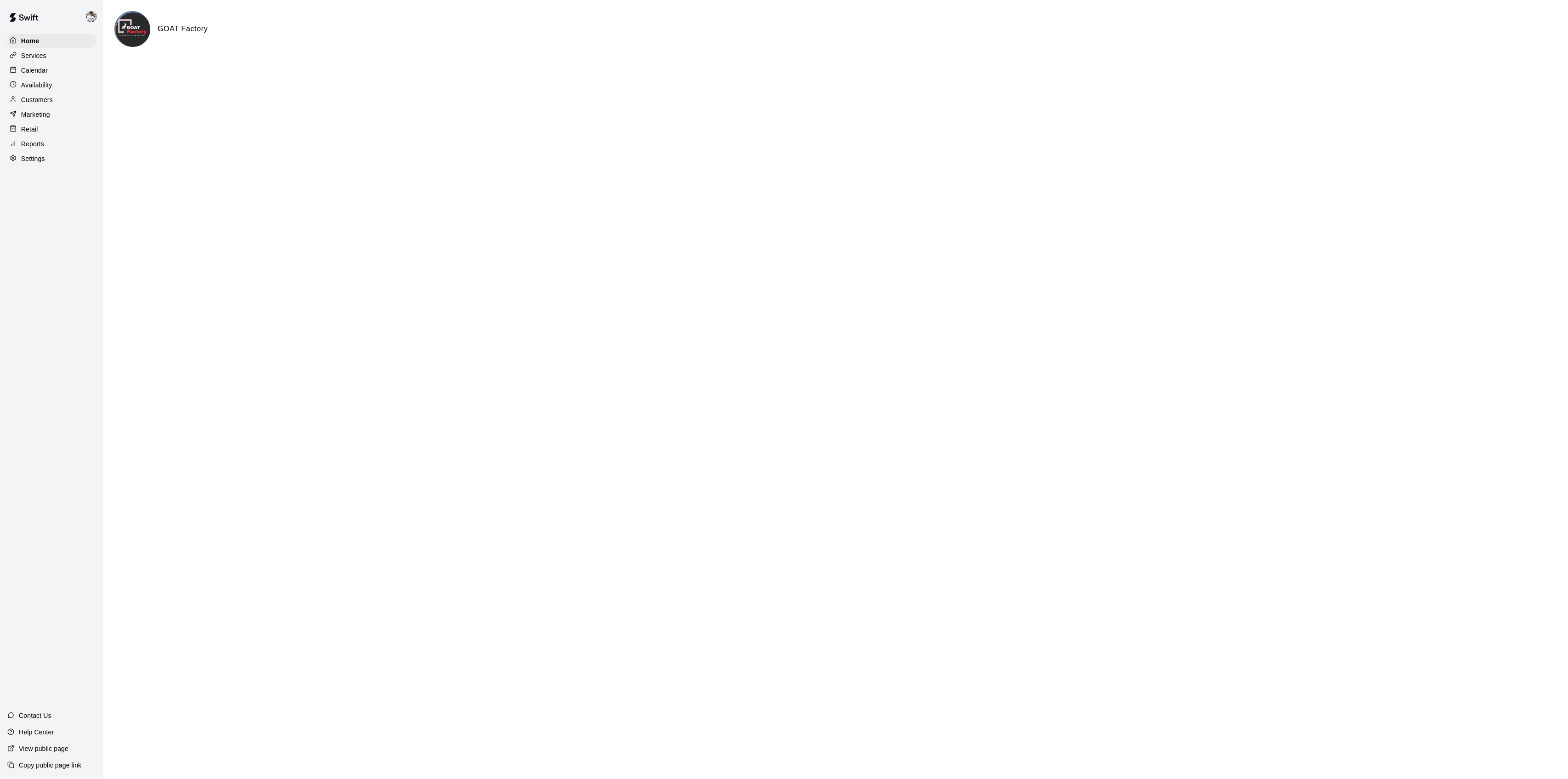
click at [25, 55] on p "Services" at bounding box center [34, 55] width 26 height 9
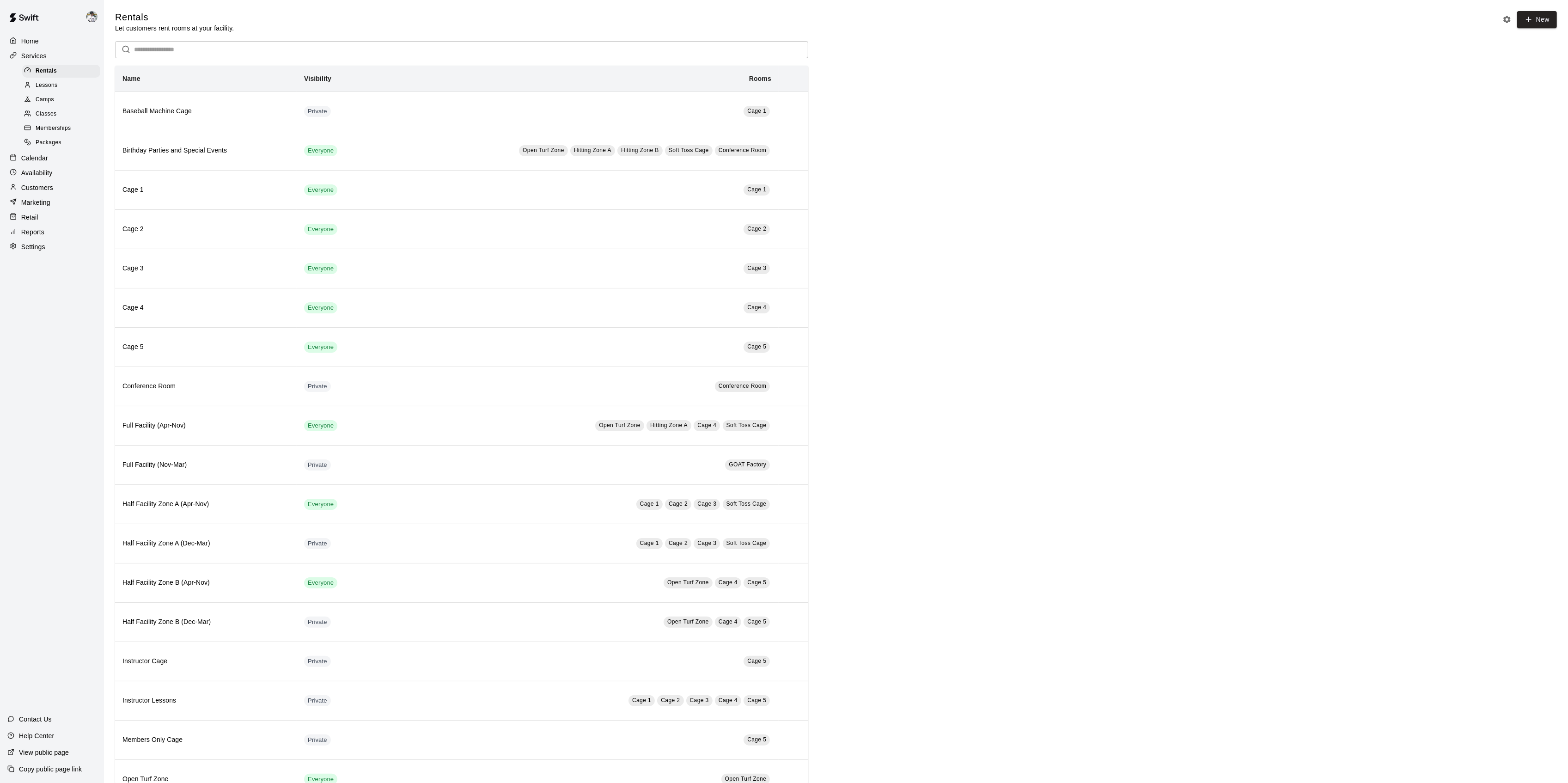
click at [36, 56] on p "Services" at bounding box center [34, 56] width 26 height 9
click at [34, 163] on p "Calendar" at bounding box center [35, 158] width 27 height 9
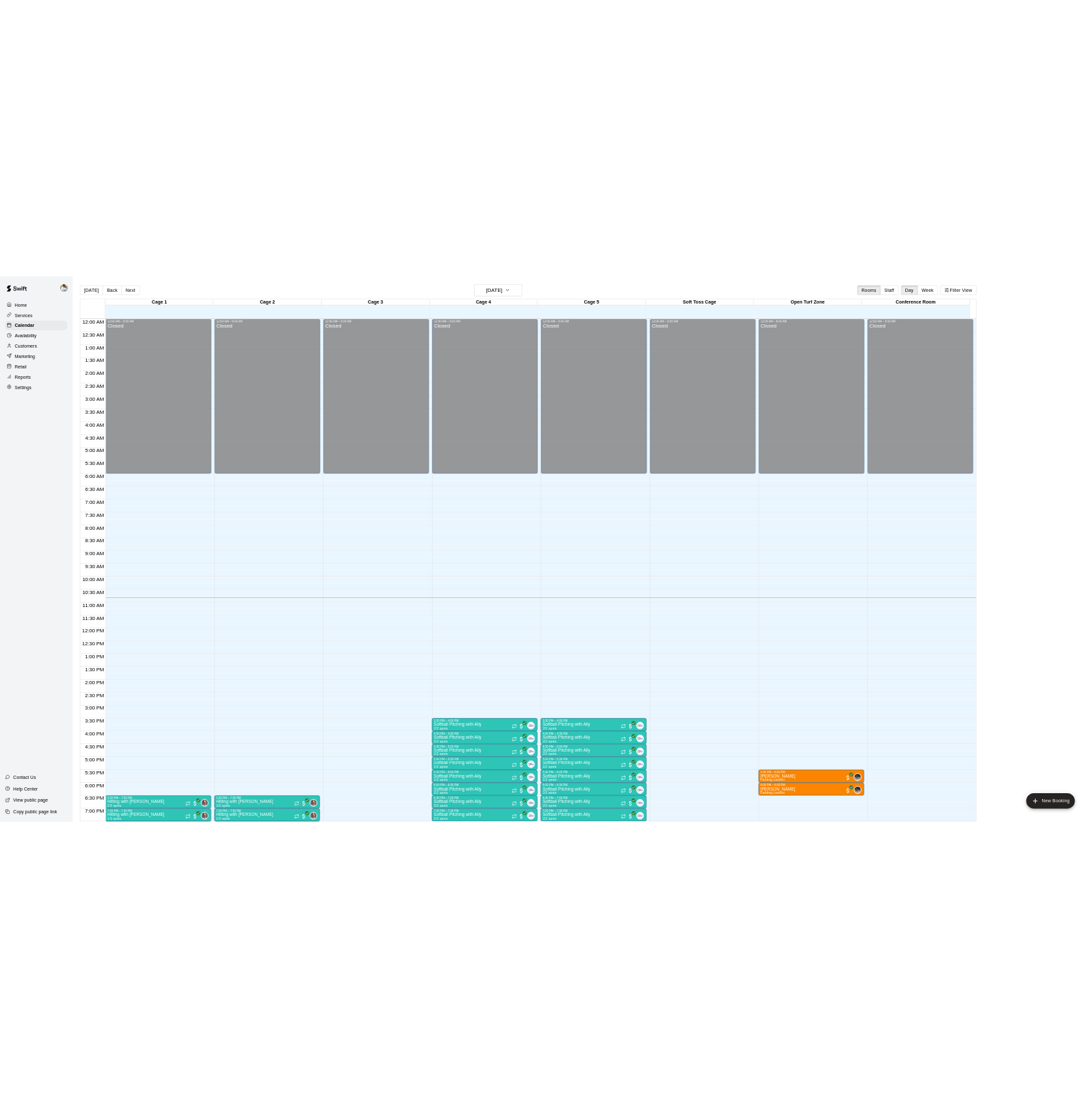
scroll to position [179, 0]
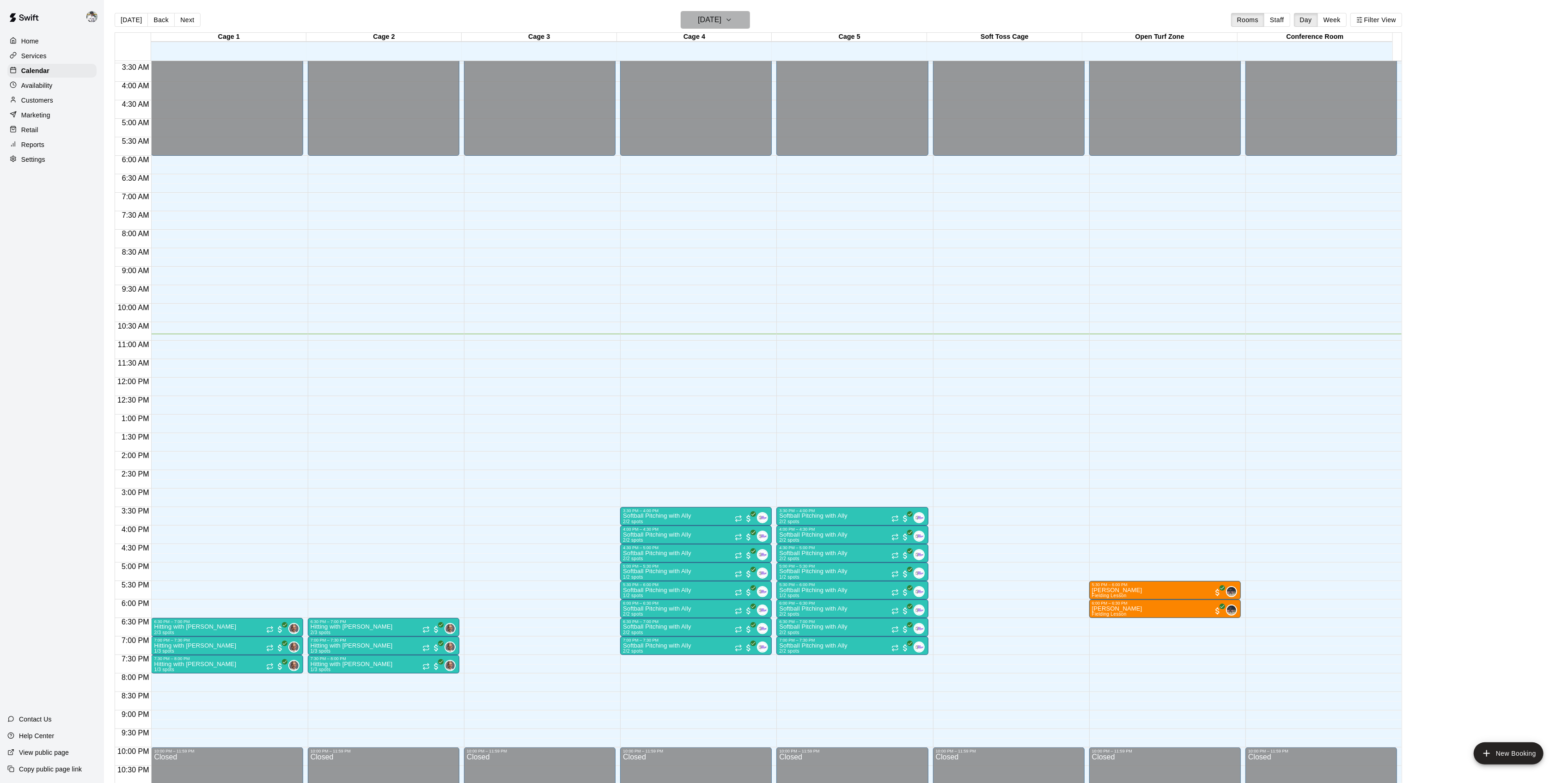
click at [750, 13] on button "[DATE]" at bounding box center [715, 20] width 69 height 18
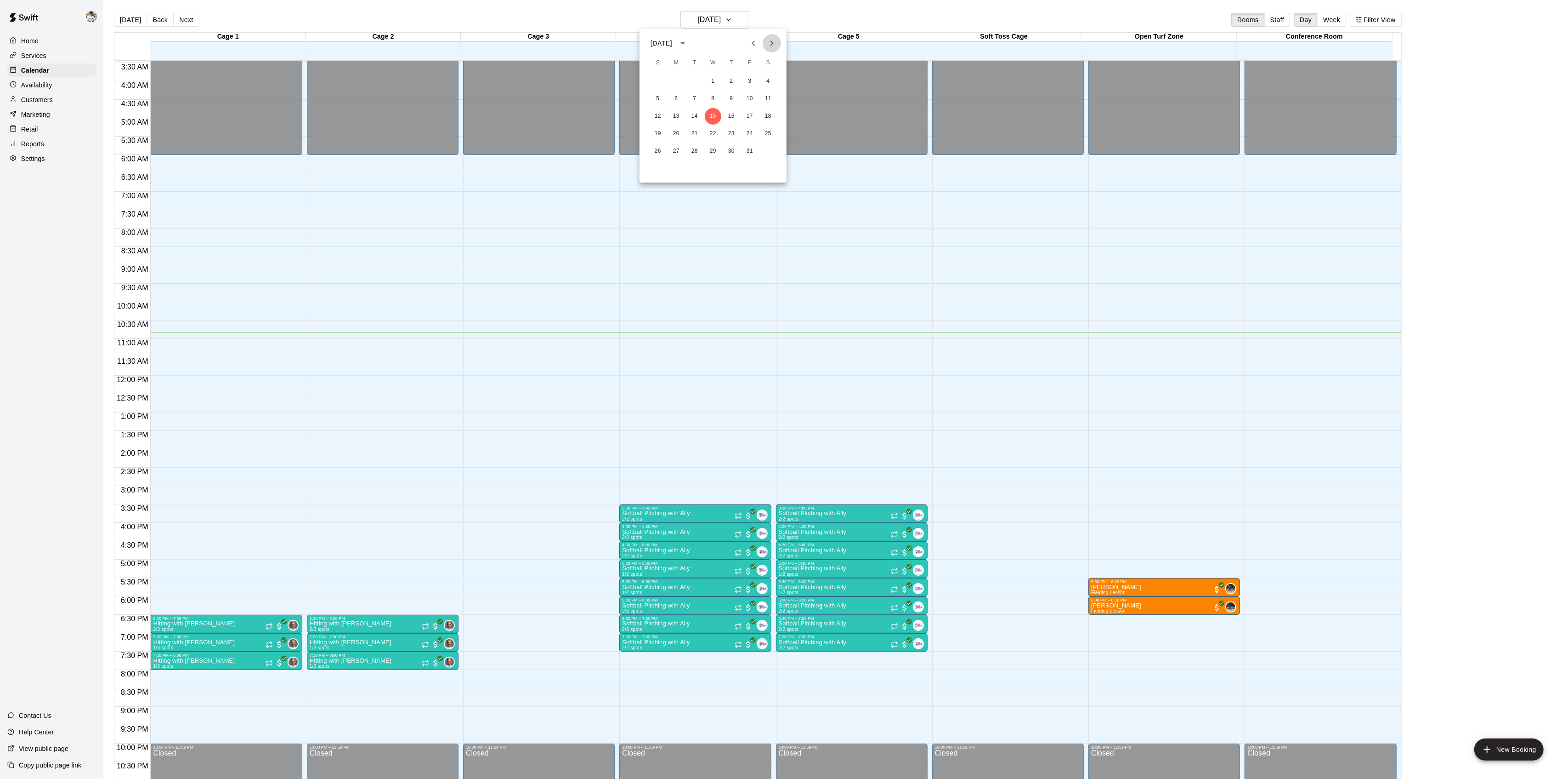
click at [774, 46] on icon "Next month" at bounding box center [772, 43] width 11 height 11
click at [748, 150] on button "28" at bounding box center [749, 151] width 16 height 16
